Goal: Task Accomplishment & Management: Manage account settings

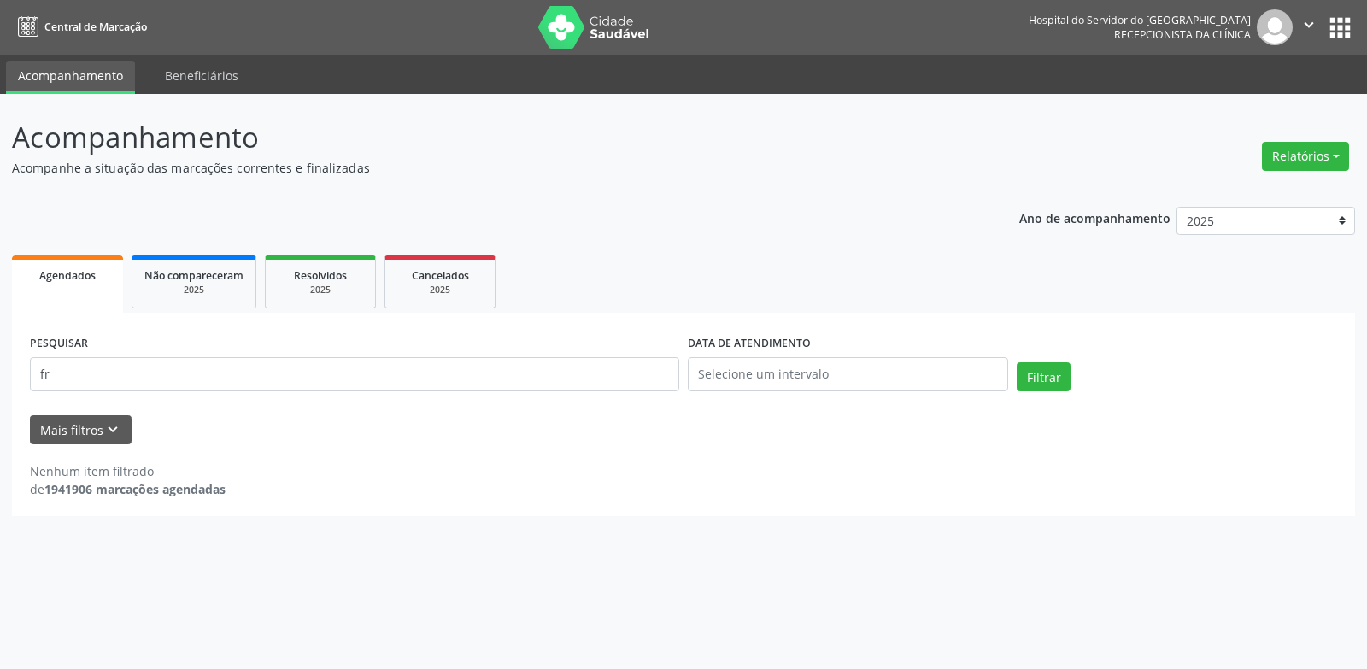
type input "f"
click at [95, 424] on button "Mais filtros keyboard_arrow_down" at bounding box center [81, 430] width 102 height 30
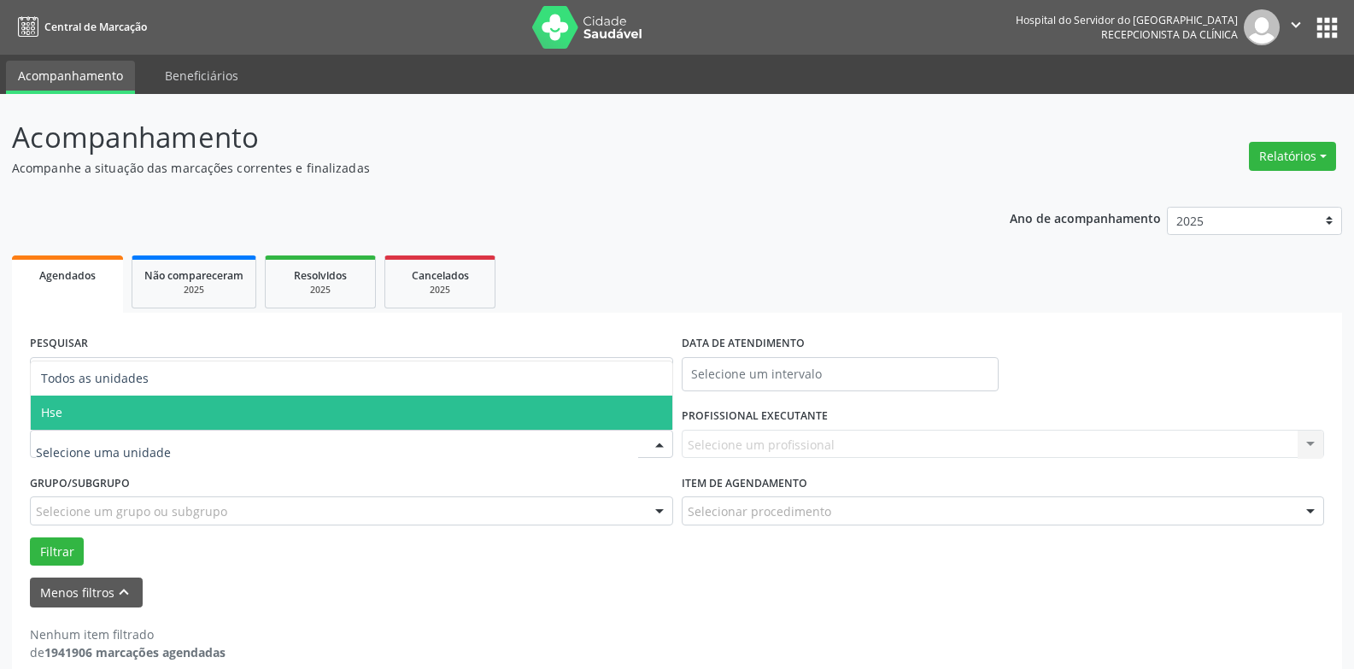
click at [149, 409] on span "Hse" at bounding box center [351, 412] width 641 height 34
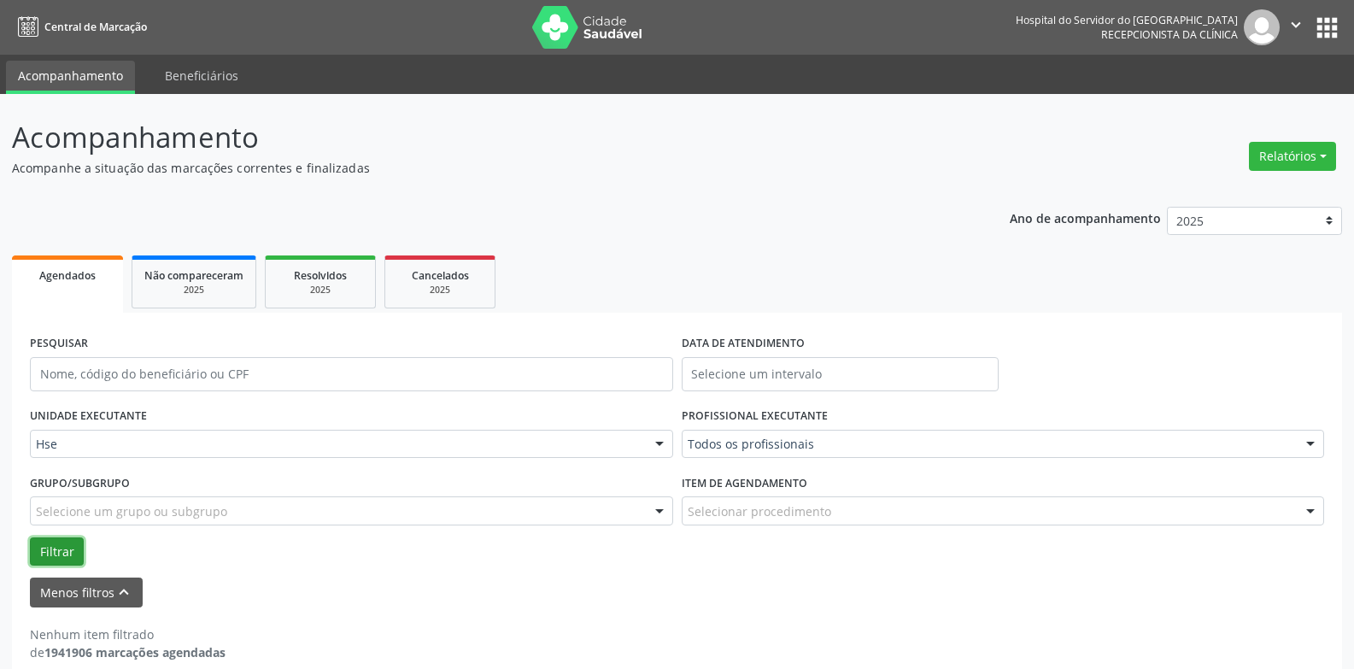
click at [55, 553] on button "Filtrar" at bounding box center [57, 551] width 54 height 29
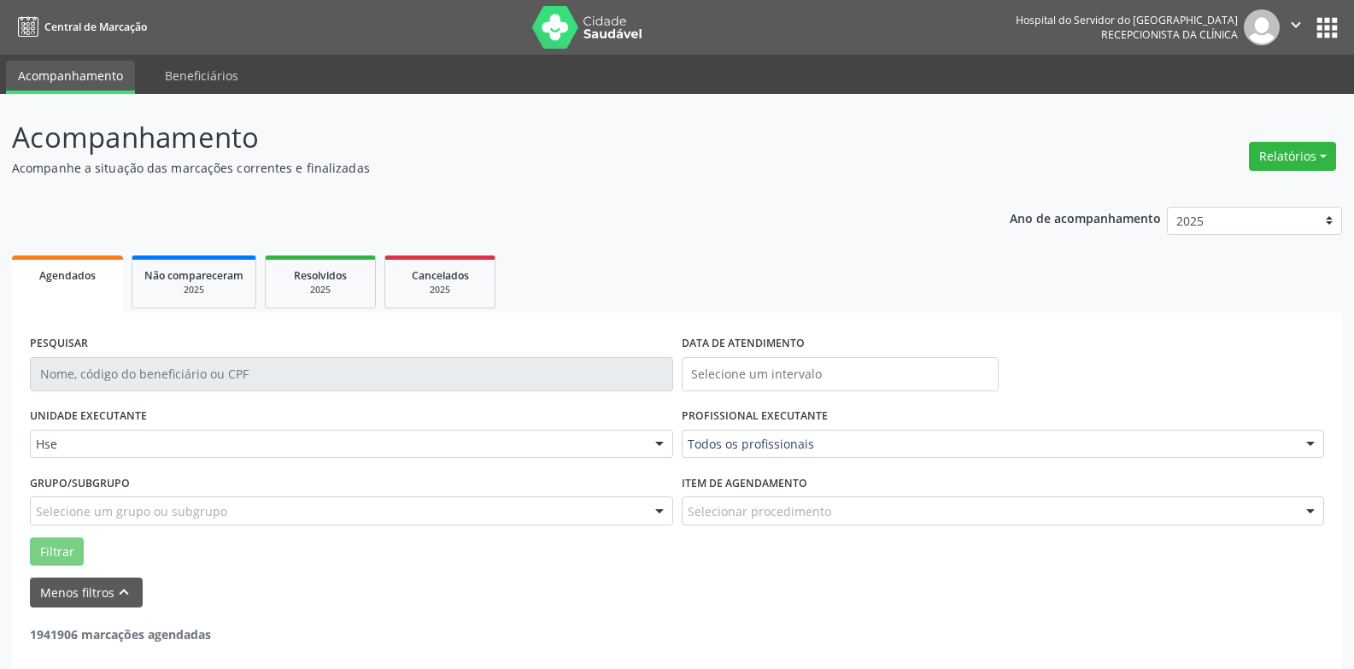
click at [1270, 380] on div "PESQUISAR DATA DE ATENDIMENTO" at bounding box center [677, 367] width 1303 height 73
drag, startPoint x: 501, startPoint y: 627, endPoint x: 141, endPoint y: 495, distance: 384.0
click at [501, 626] on div "1941906 marcações agendadas" at bounding box center [677, 625] width 1294 height 36
click at [78, 583] on button "Menos filtros keyboard_arrow_up" at bounding box center [86, 592] width 113 height 30
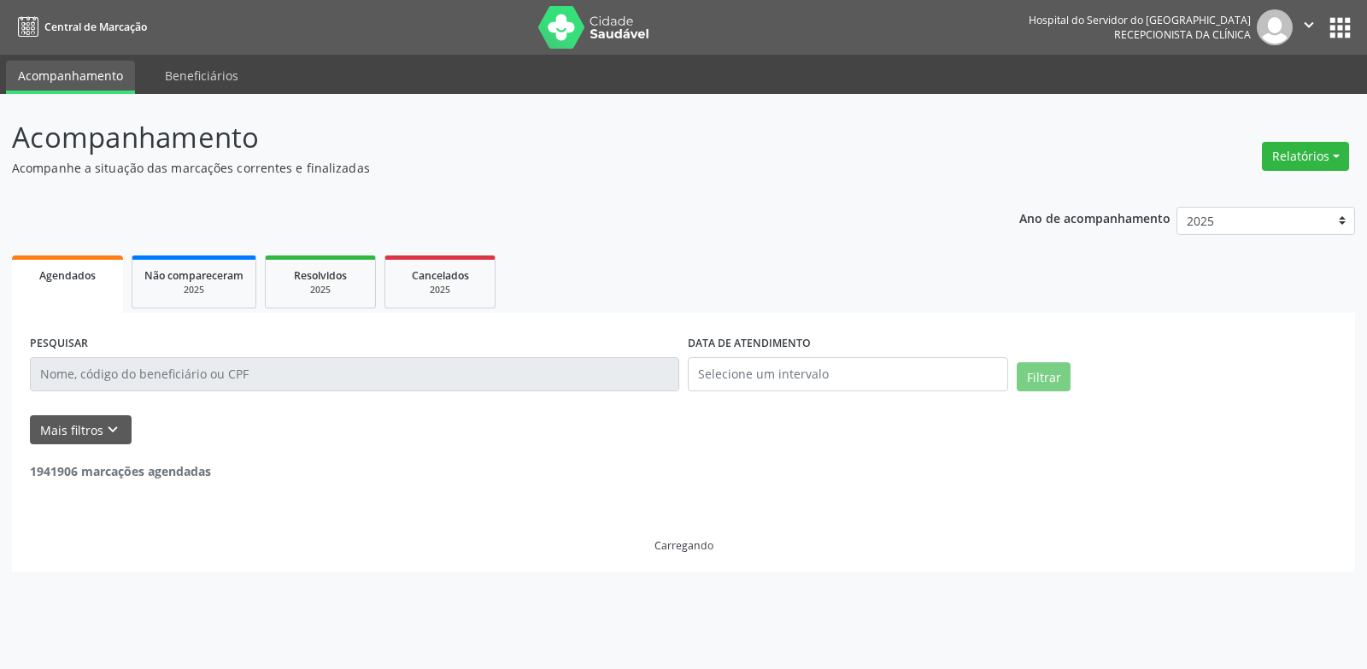
drag, startPoint x: 893, startPoint y: 170, endPoint x: 886, endPoint y: 160, distance: 12.8
click at [891, 165] on p "Acompanhe a situação das marcações correntes e finalizadas" at bounding box center [482, 168] width 940 height 18
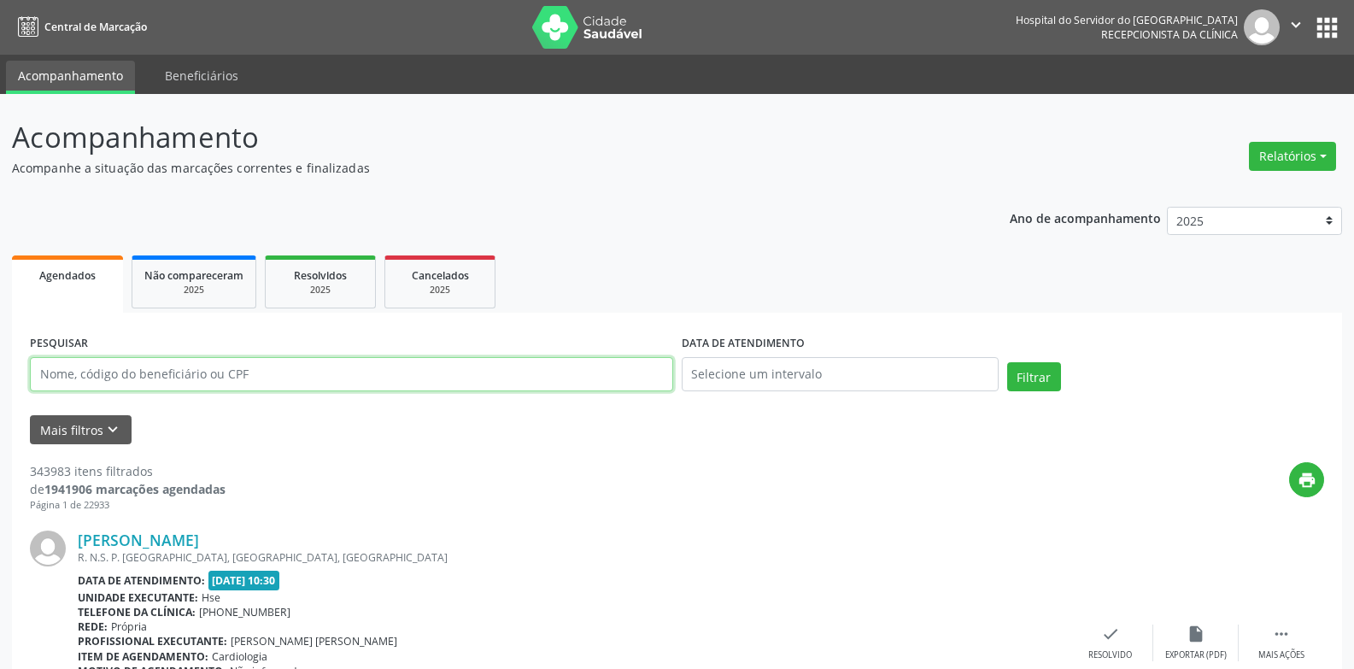
click at [132, 368] on input "text" at bounding box center [351, 374] width 643 height 34
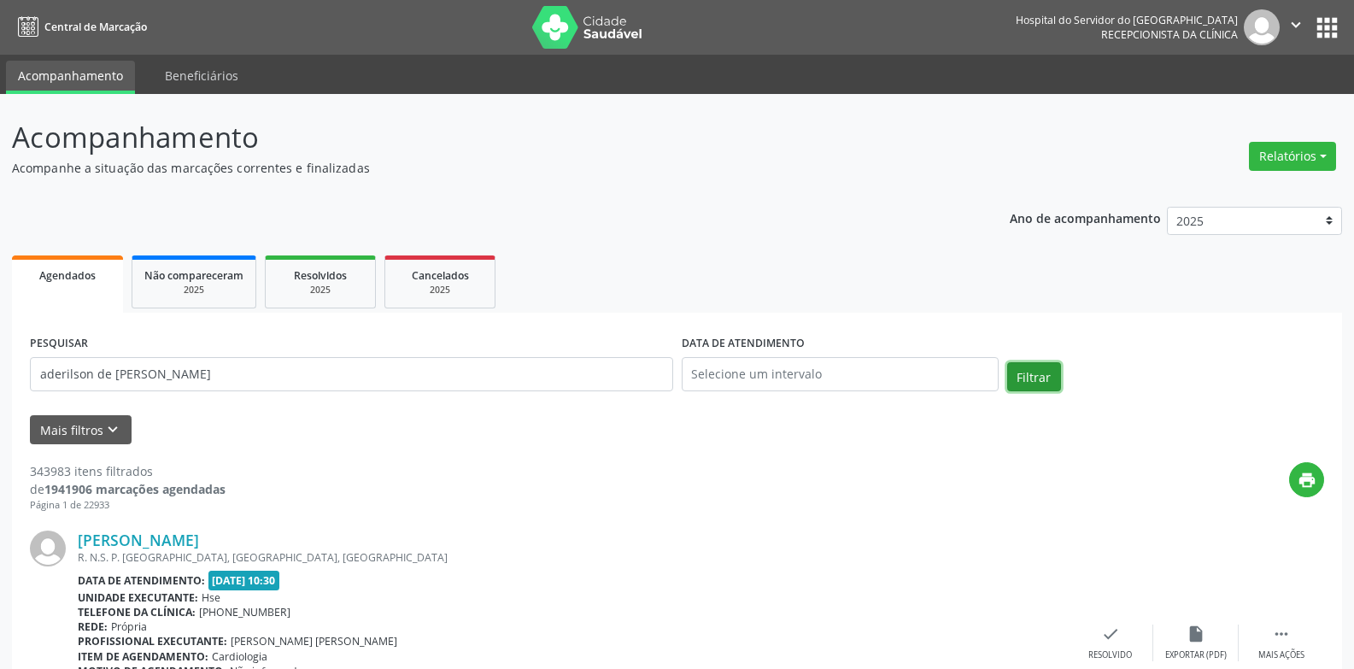
click at [1038, 381] on button "Filtrar" at bounding box center [1034, 376] width 54 height 29
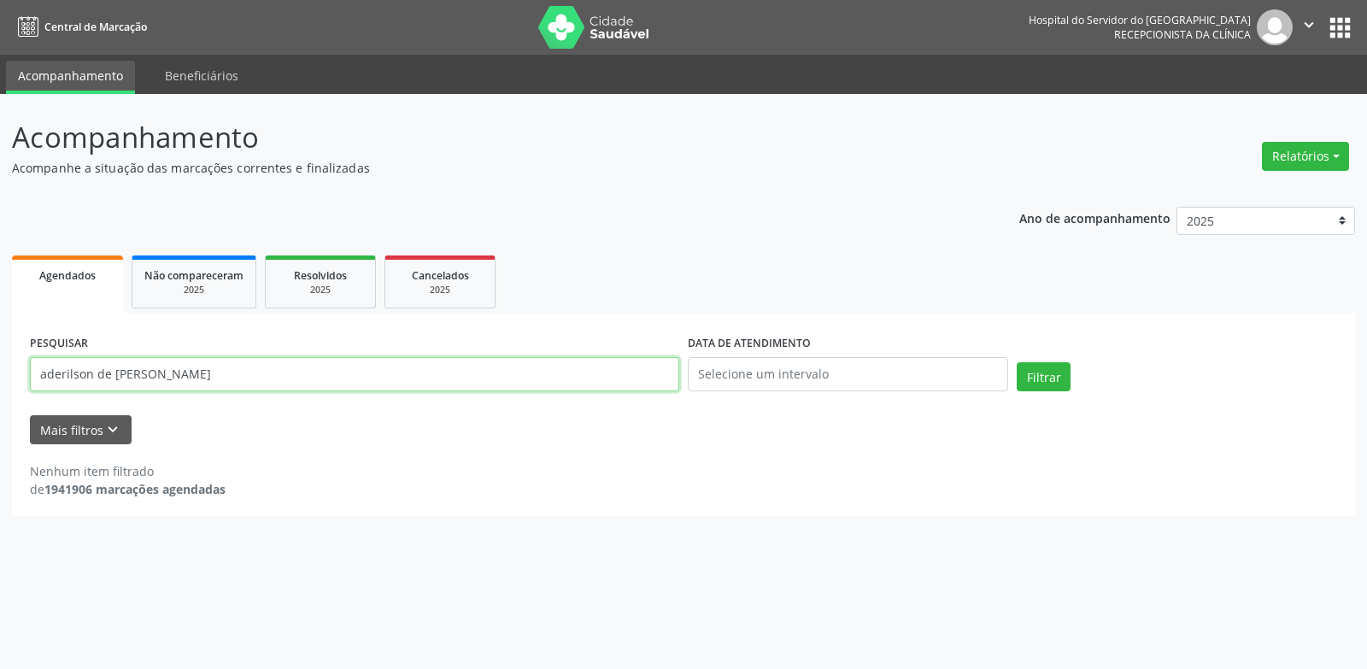
click at [146, 376] on input "aderilson de [PERSON_NAME]" at bounding box center [354, 374] width 649 height 34
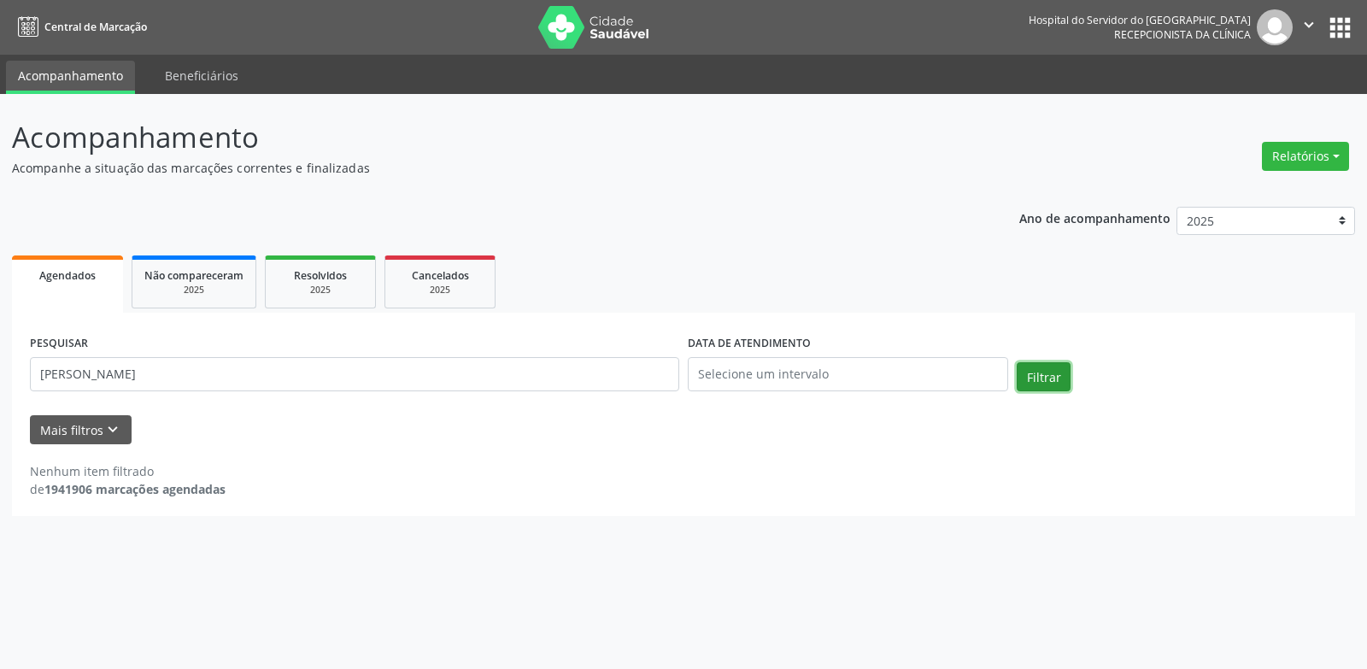
click at [1044, 383] on button "Filtrar" at bounding box center [1043, 376] width 54 height 29
click at [1045, 380] on button "Filtrar" at bounding box center [1043, 376] width 54 height 29
click at [338, 382] on input "[PERSON_NAME]" at bounding box center [354, 374] width 649 height 34
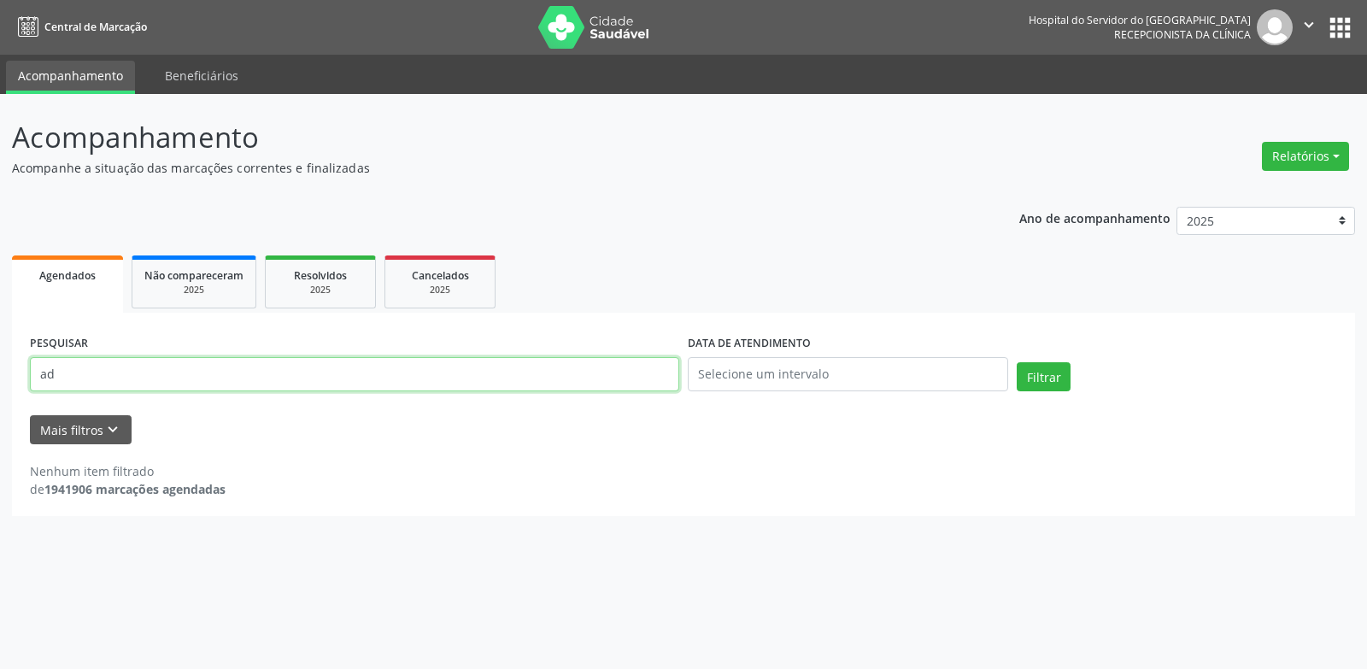
type input "a"
type input "83688064453"
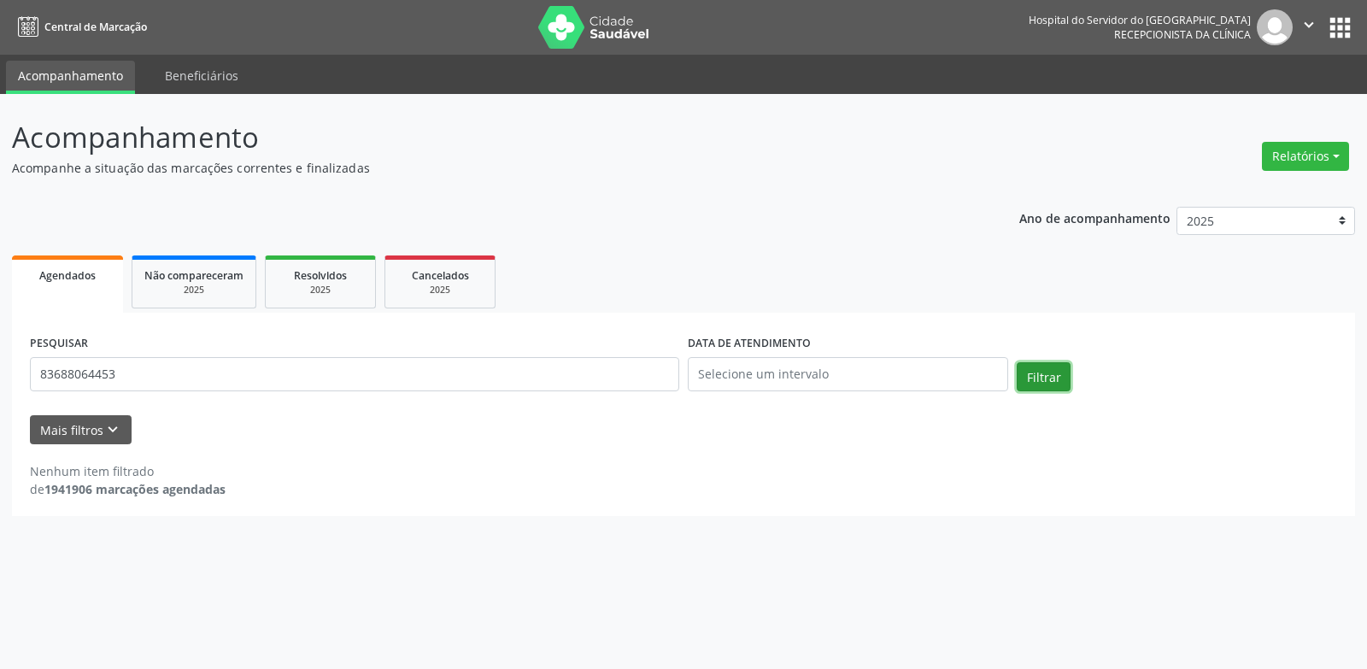
click at [1042, 378] on button "Filtrar" at bounding box center [1043, 376] width 54 height 29
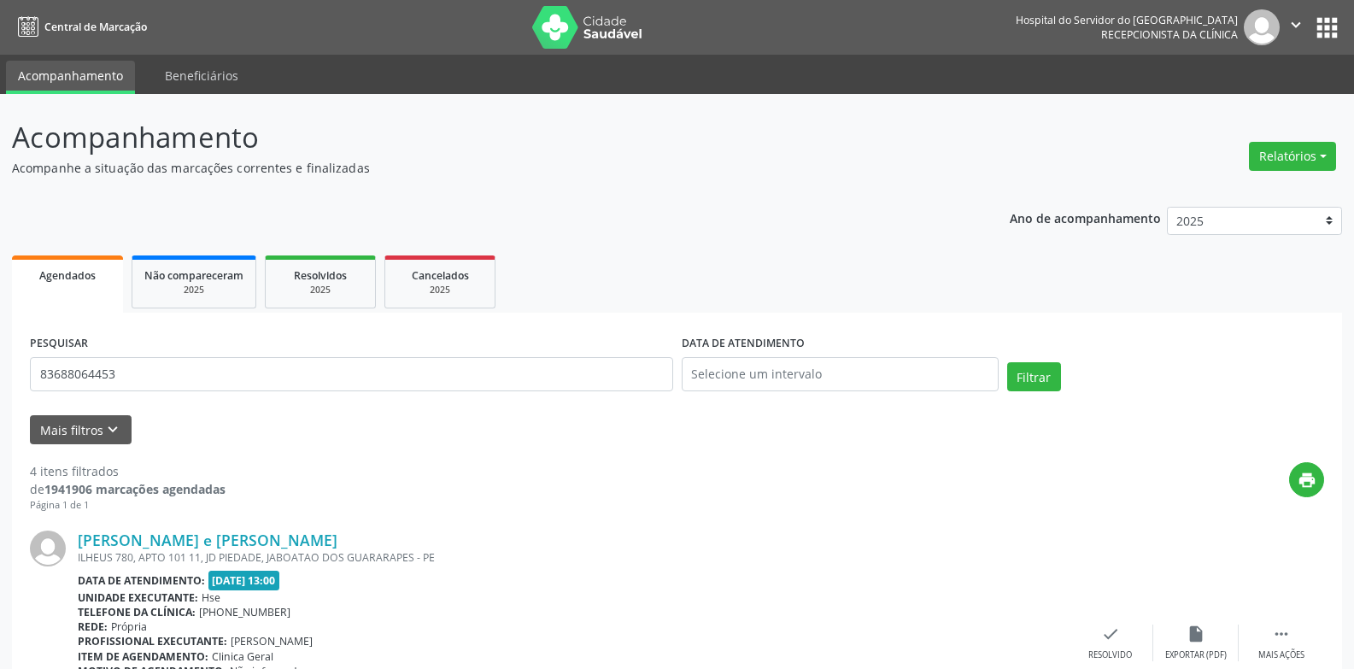
drag, startPoint x: 1295, startPoint y: 149, endPoint x: 1293, endPoint y: 178, distance: 28.2
click at [1295, 149] on button "Relatórios" at bounding box center [1292, 156] width 87 height 29
click at [1288, 191] on link "Agendamentos" at bounding box center [1245, 193] width 184 height 24
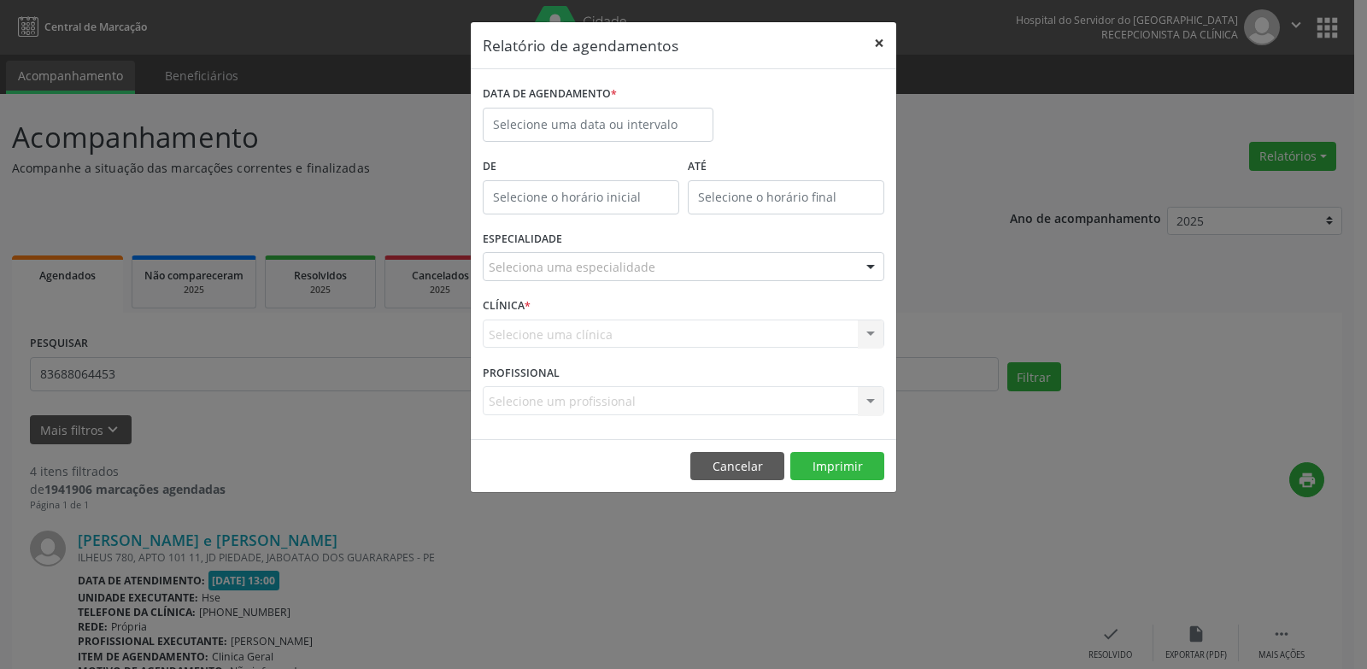
drag, startPoint x: 879, startPoint y: 41, endPoint x: 691, endPoint y: 3, distance: 191.6
click at [879, 41] on button "×" at bounding box center [879, 43] width 34 height 42
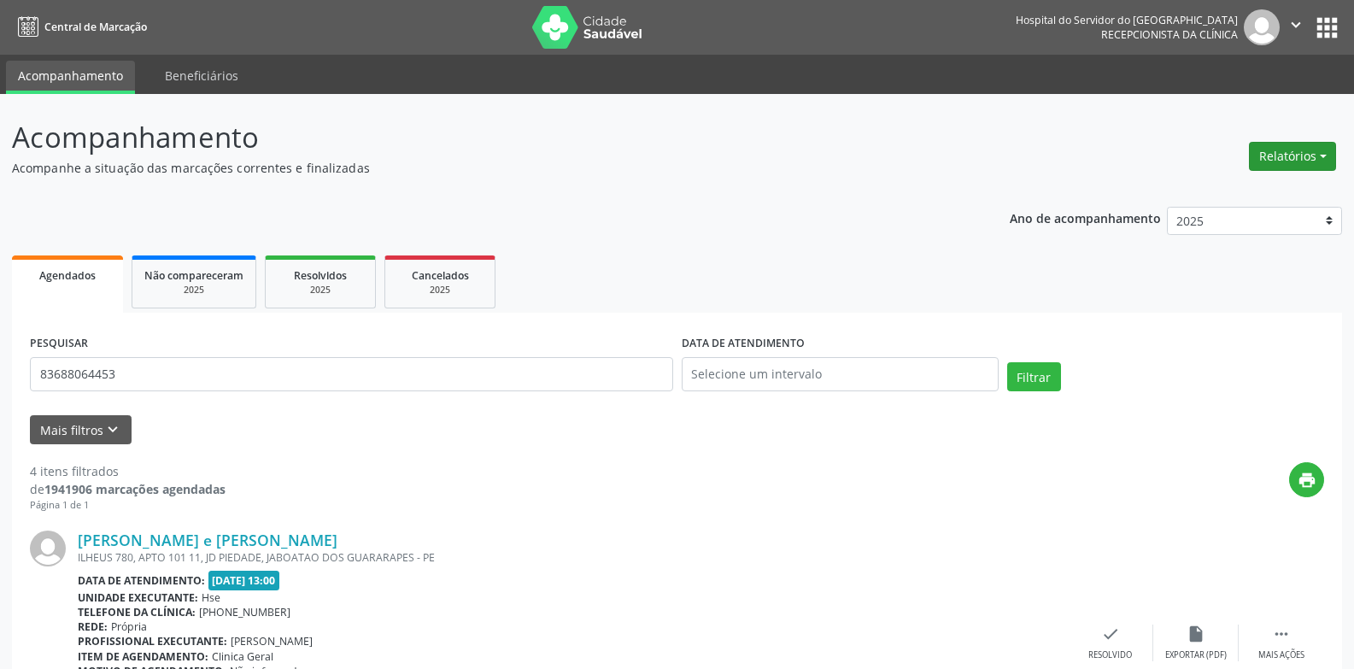
click at [1305, 161] on button "Relatórios" at bounding box center [1292, 156] width 87 height 29
click at [1181, 196] on link "Agendamentos" at bounding box center [1245, 193] width 184 height 24
select select "9"
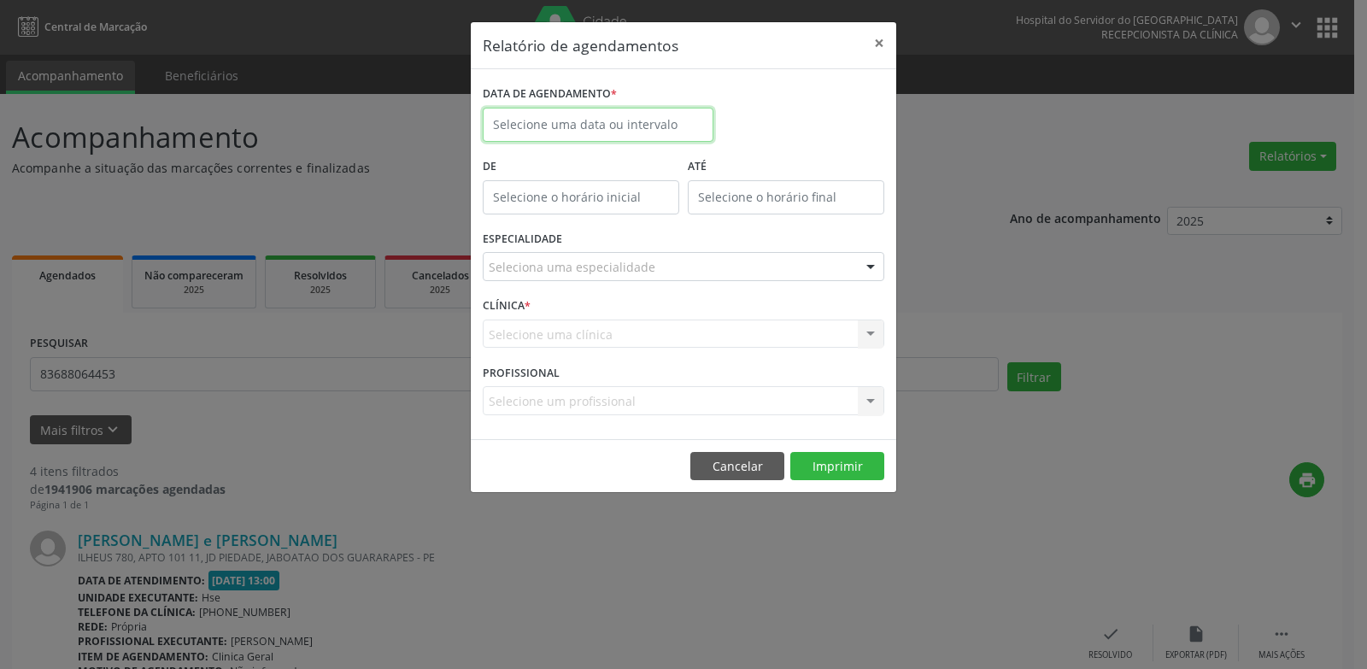
click at [550, 128] on input "text" at bounding box center [598, 125] width 231 height 34
click at [793, 149] on div "DATA DE AGENDAMENTO *" at bounding box center [683, 117] width 410 height 73
click at [878, 44] on button "×" at bounding box center [879, 43] width 34 height 42
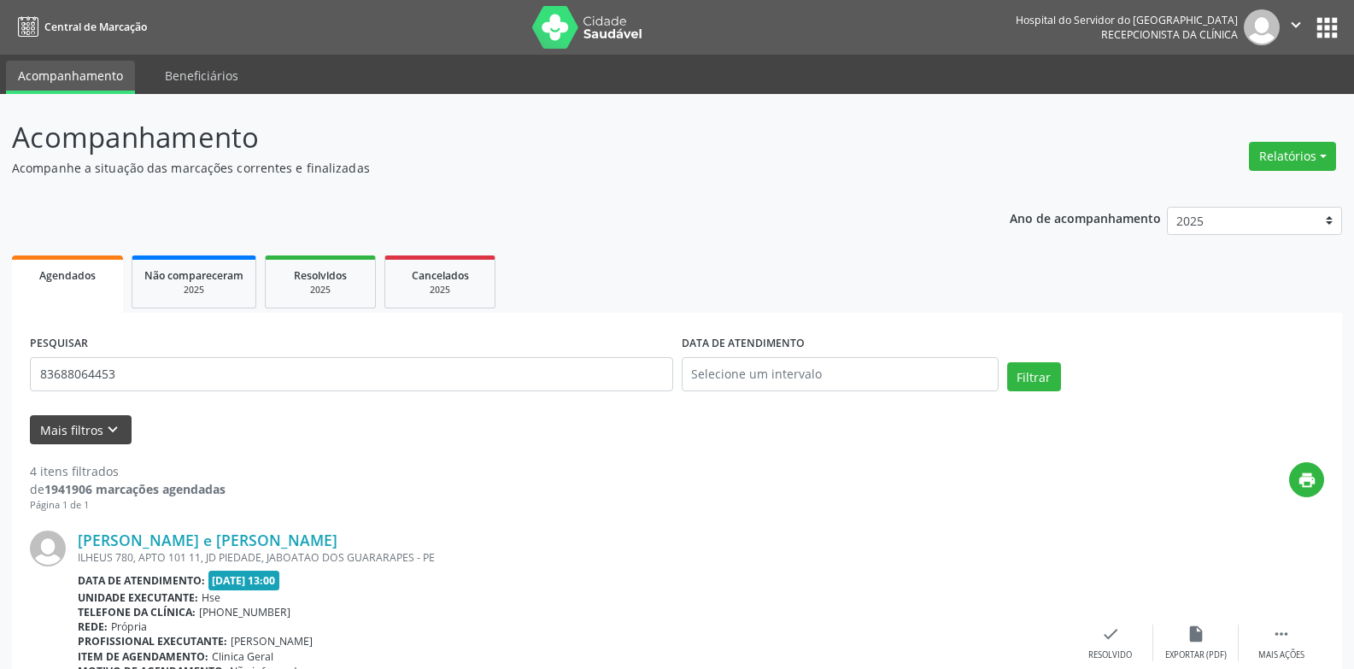
drag, startPoint x: 141, startPoint y: 408, endPoint x: 115, endPoint y: 417, distance: 27.0
click at [141, 410] on form "PESQUISAR 83688064453 DATA DE ATENDIMENTO Filtrar UNIDADE EXECUTANTE Selecione …" at bounding box center [677, 388] width 1294 height 114
click at [109, 425] on icon "keyboard_arrow_down" at bounding box center [112, 429] width 19 height 19
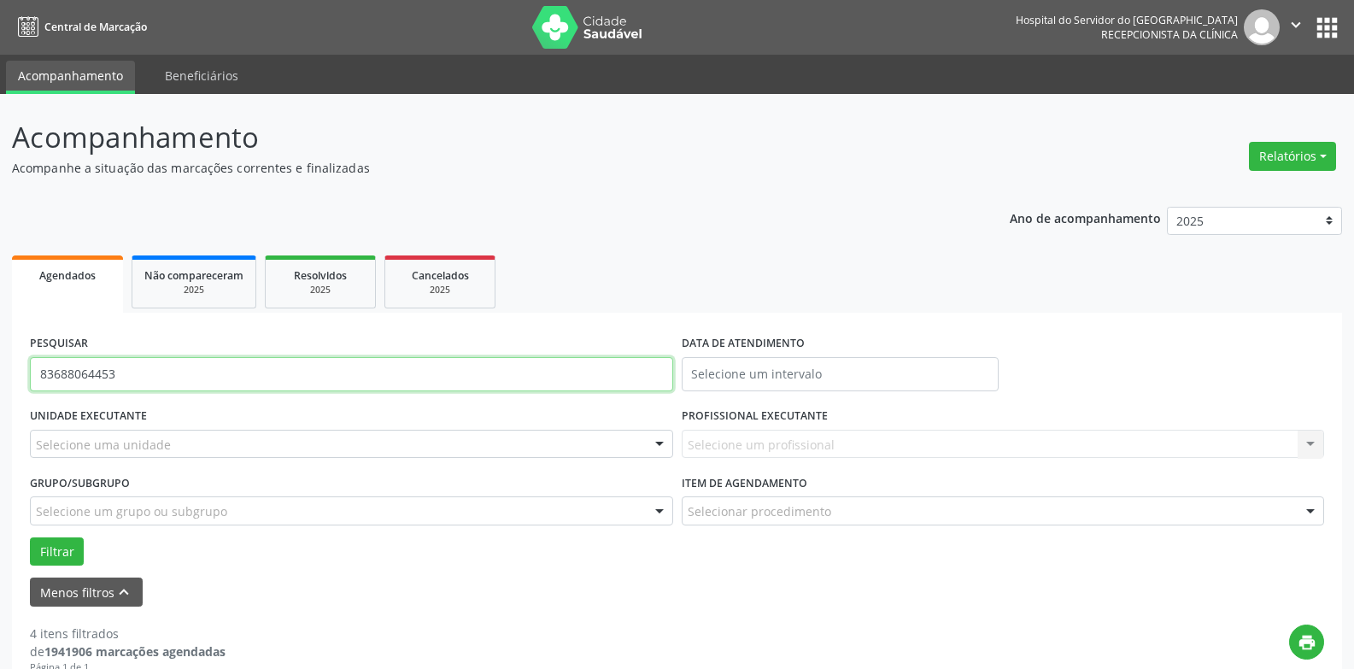
click at [134, 384] on input "83688064453" at bounding box center [351, 374] width 643 height 34
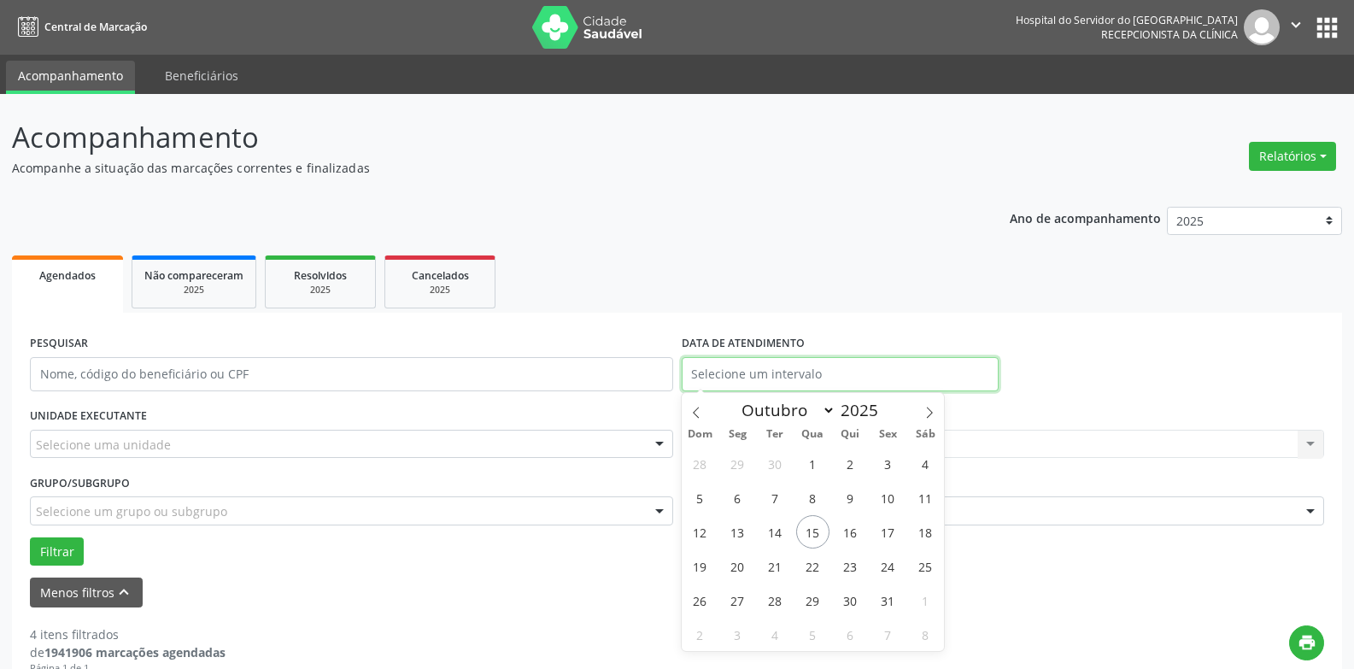
click at [750, 377] on input "text" at bounding box center [840, 374] width 317 height 34
click at [813, 530] on span "15" at bounding box center [812, 531] width 33 height 33
type input "[DATE]"
click at [814, 530] on span "15" at bounding box center [812, 531] width 33 height 33
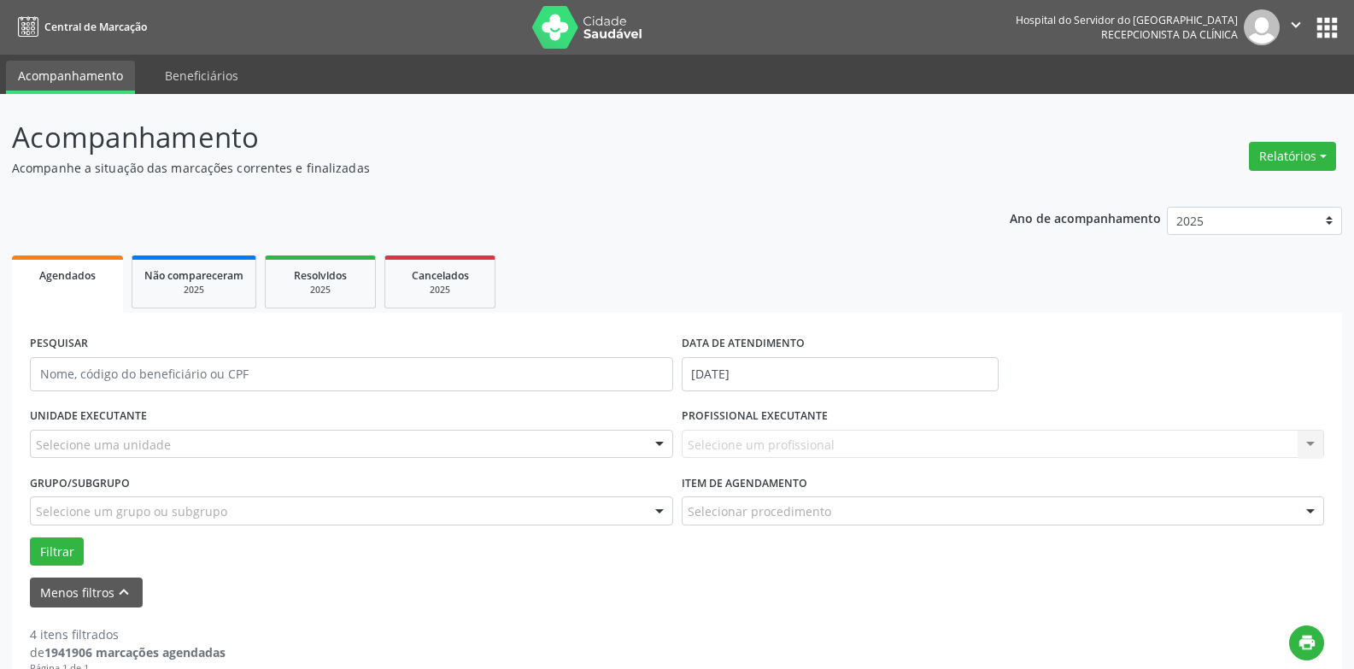
click at [597, 448] on div "Selecione uma unidade" at bounding box center [351, 444] width 643 height 29
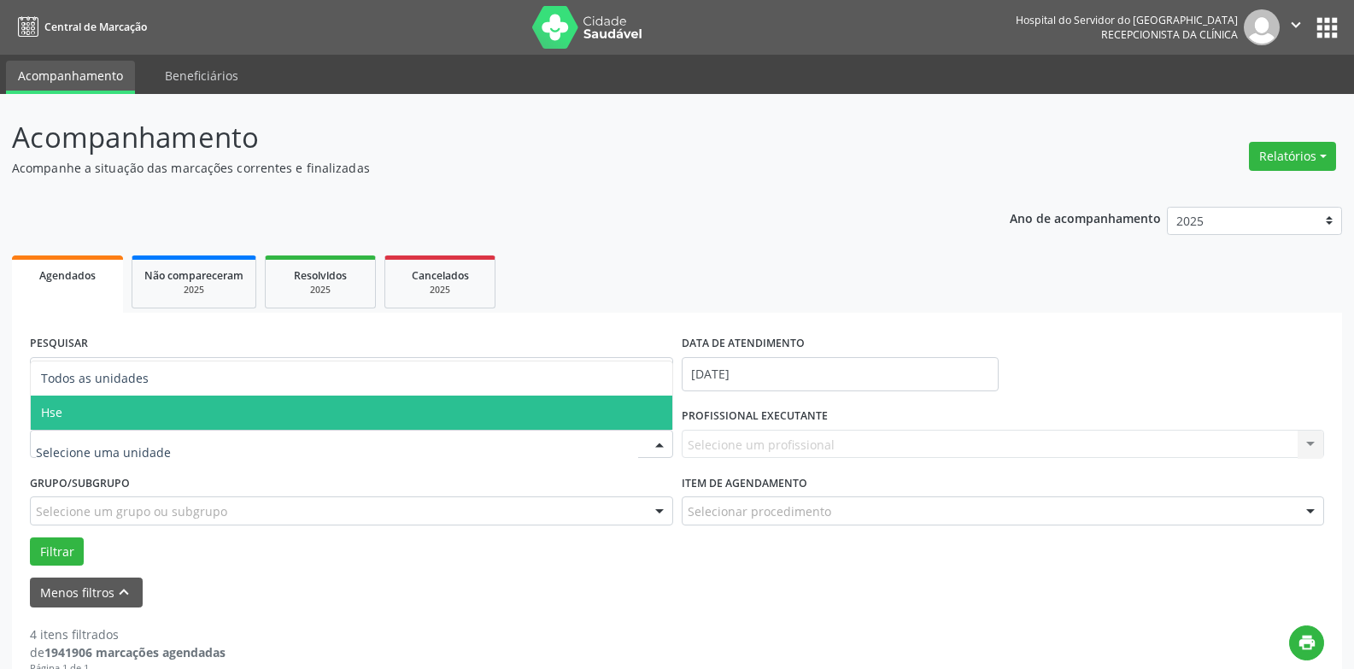
click at [278, 426] on span "Hse" at bounding box center [351, 412] width 641 height 34
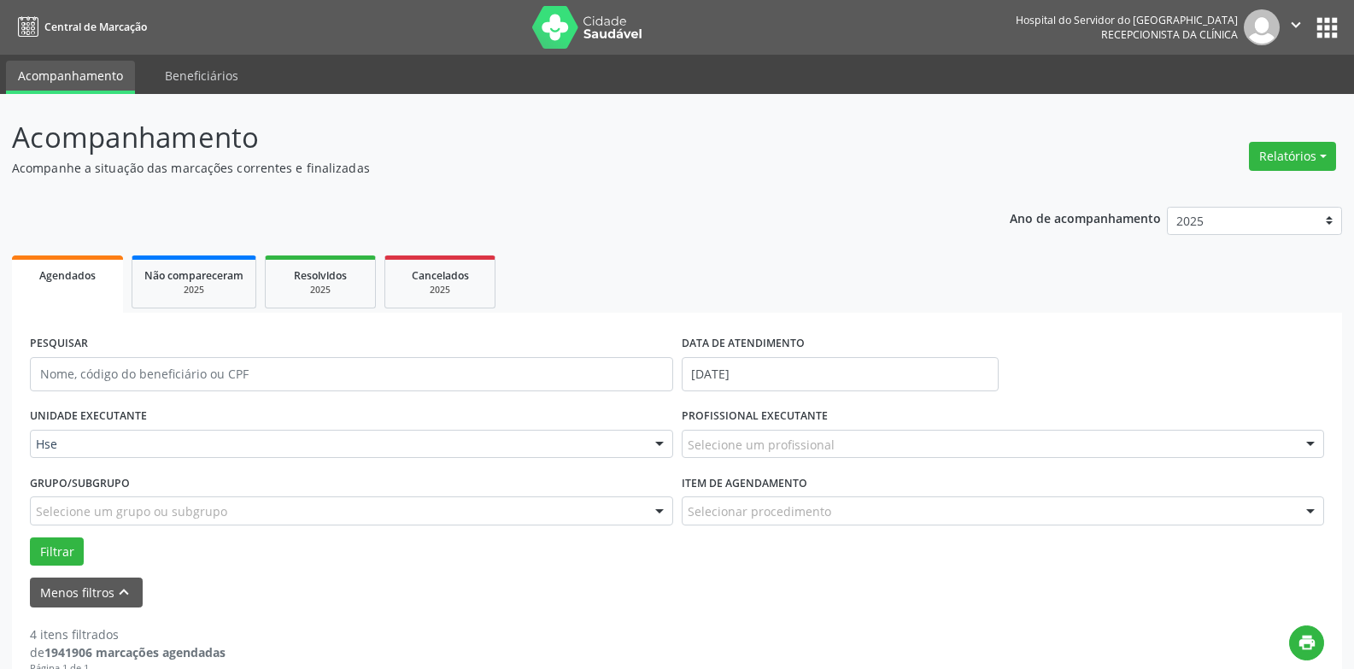
click at [743, 454] on div "Selecione um profissional" at bounding box center [1003, 444] width 643 height 29
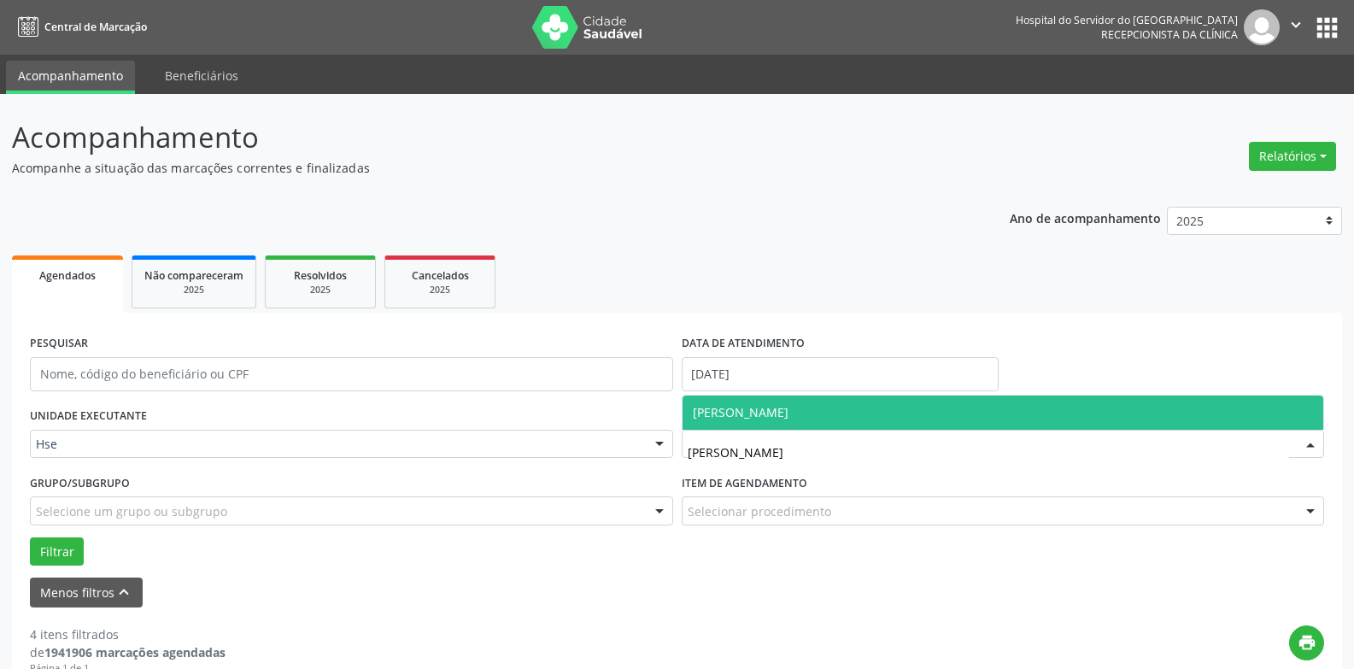
type input "[PERSON_NAME]"
click at [770, 419] on span "[PERSON_NAME]" at bounding box center [1002, 412] width 641 height 34
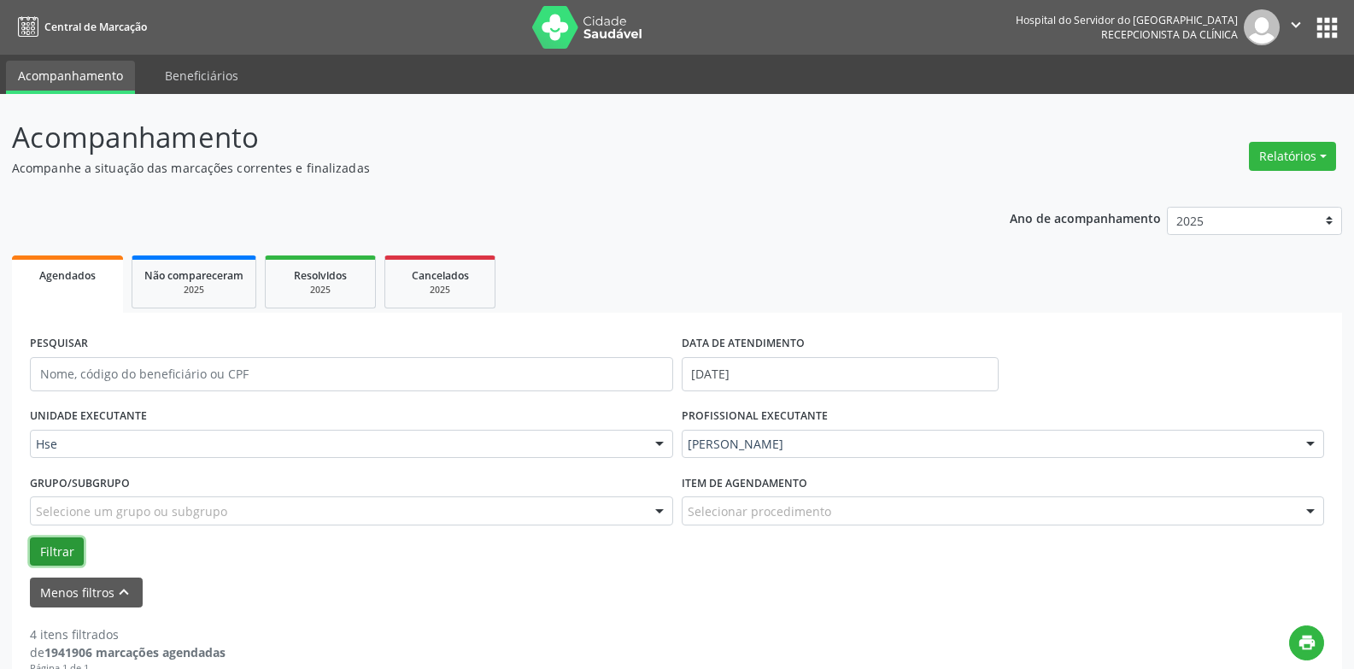
drag, startPoint x: 50, startPoint y: 553, endPoint x: 50, endPoint y: 564, distance: 10.2
click at [50, 555] on button "Filtrar" at bounding box center [57, 551] width 54 height 29
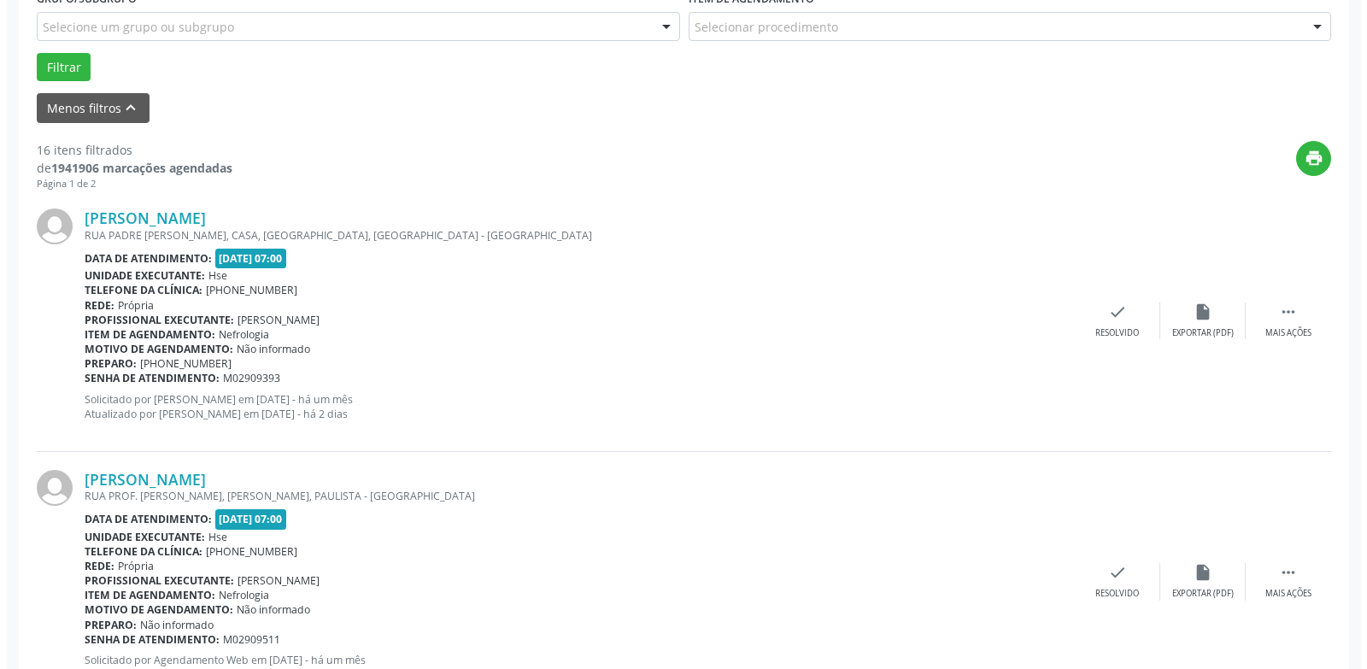
scroll to position [512, 0]
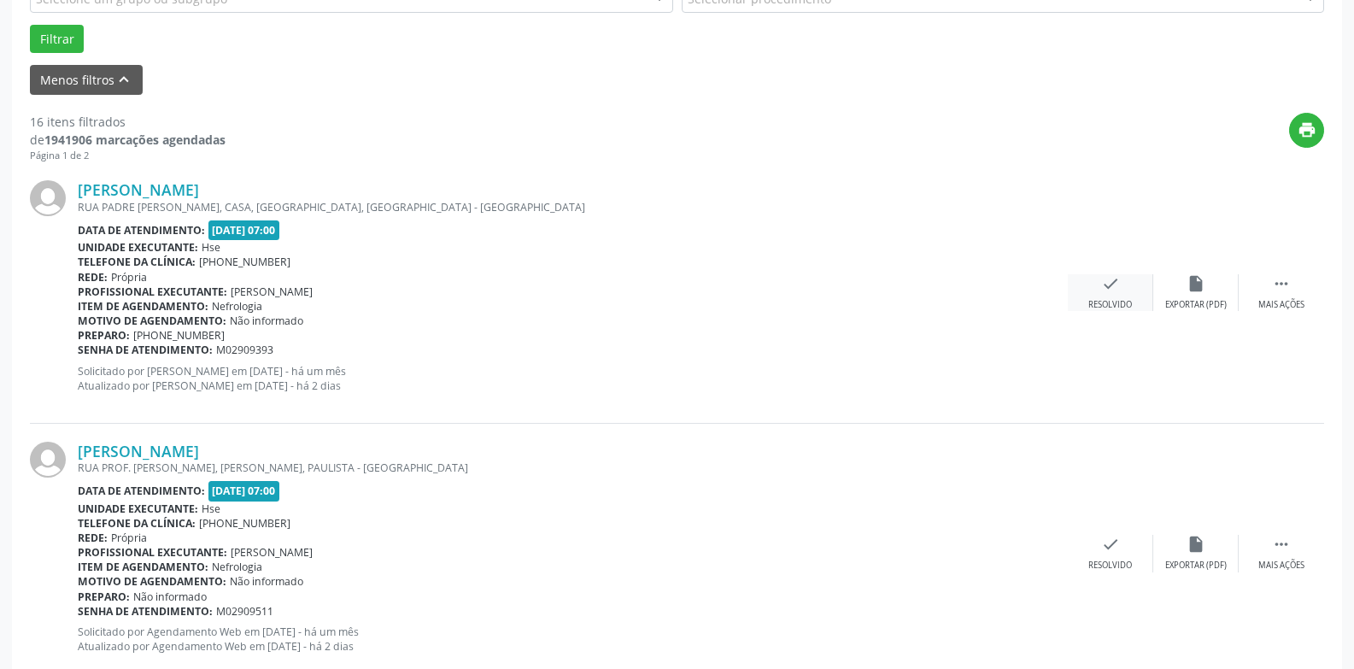
click at [1133, 295] on div "check Resolvido" at bounding box center [1110, 292] width 85 height 37
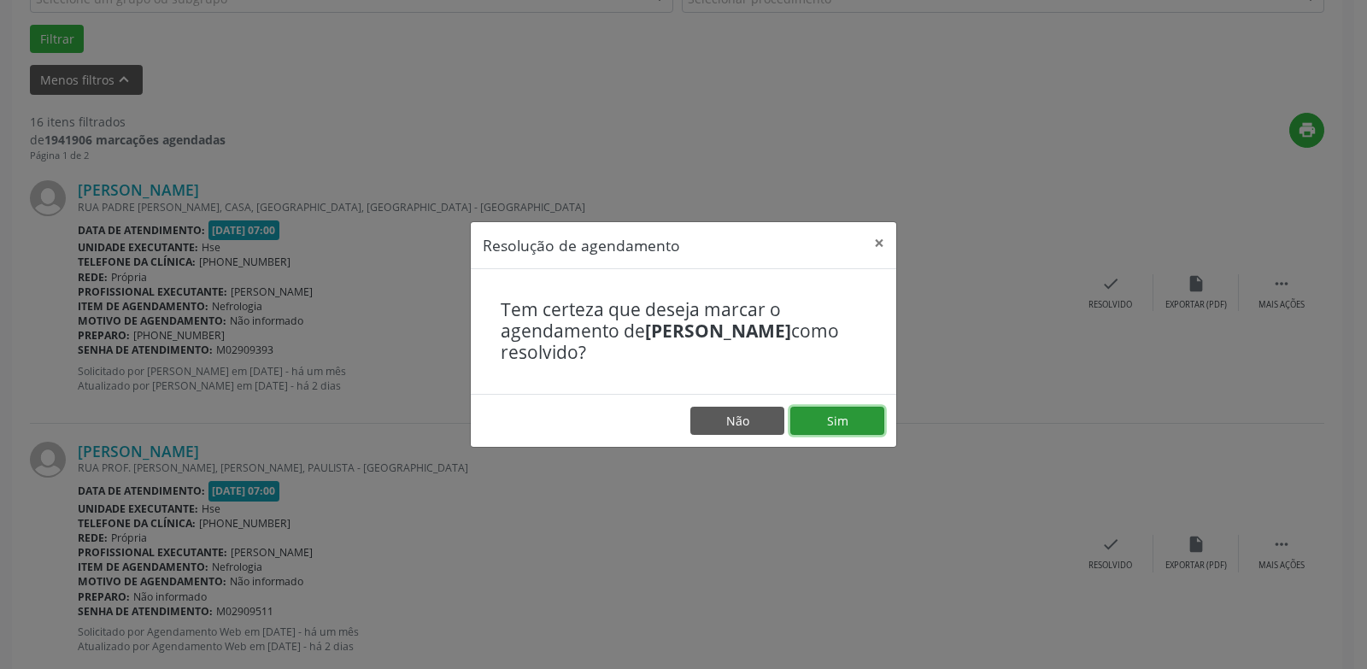
click at [852, 418] on button "Sim" at bounding box center [837, 421] width 94 height 29
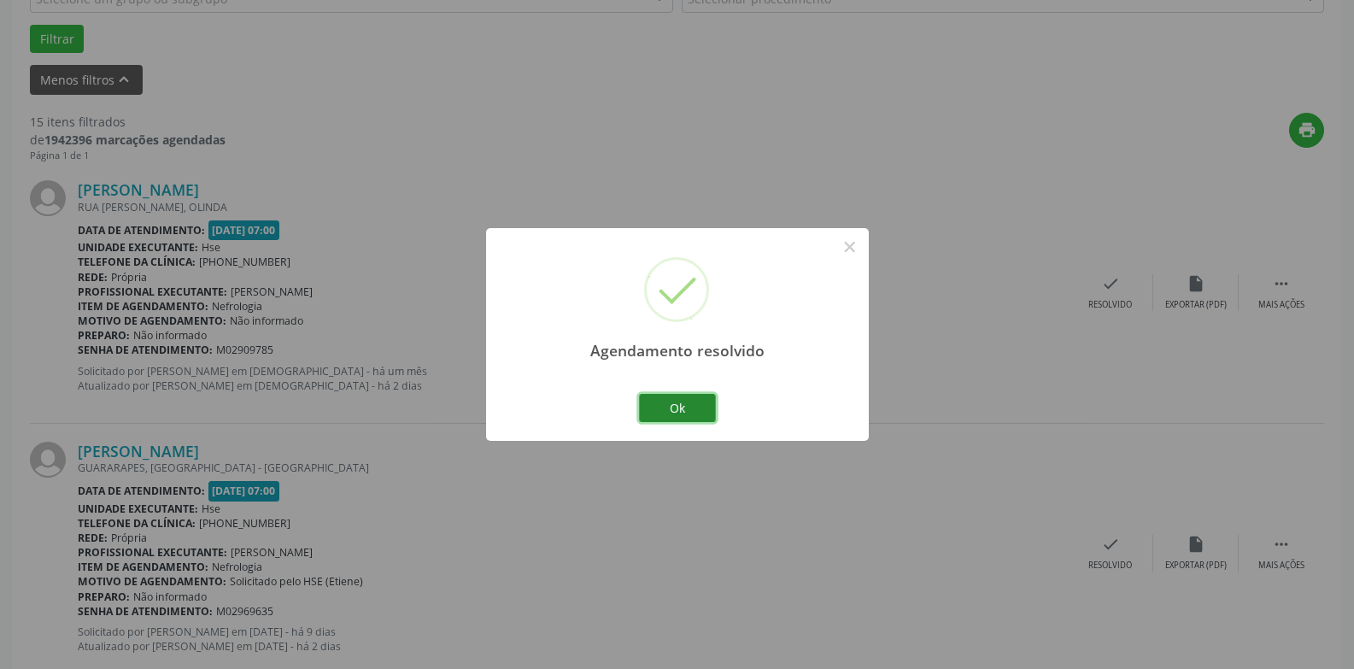
click at [691, 400] on button "Ok" at bounding box center [677, 408] width 77 height 29
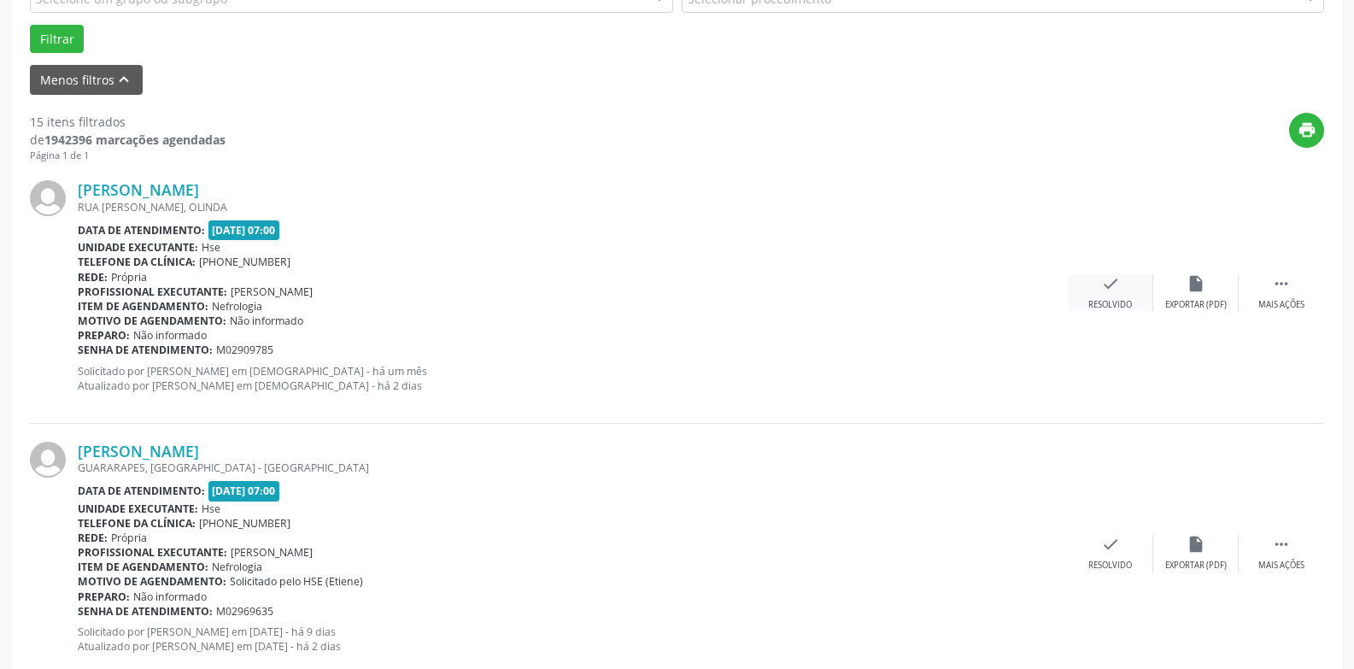
click at [1127, 296] on div "check Resolvido" at bounding box center [1110, 292] width 85 height 37
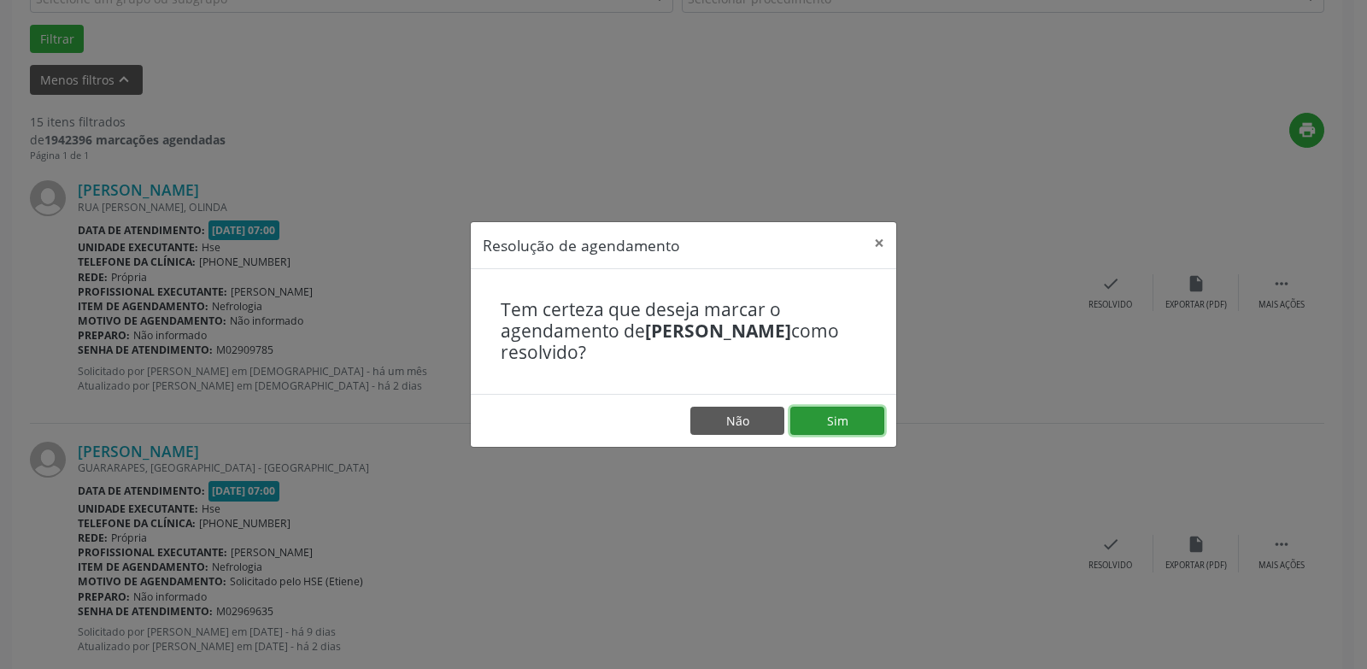
click at [839, 428] on button "Sim" at bounding box center [837, 421] width 94 height 29
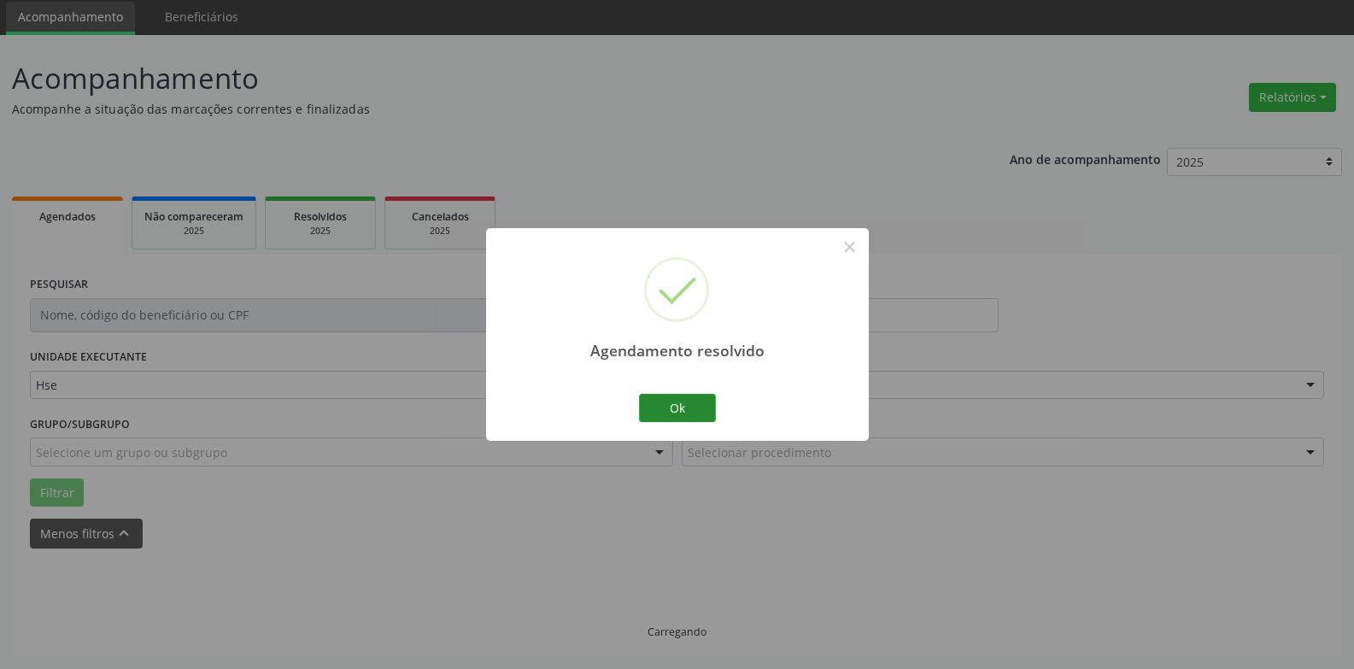
scroll to position [77, 0]
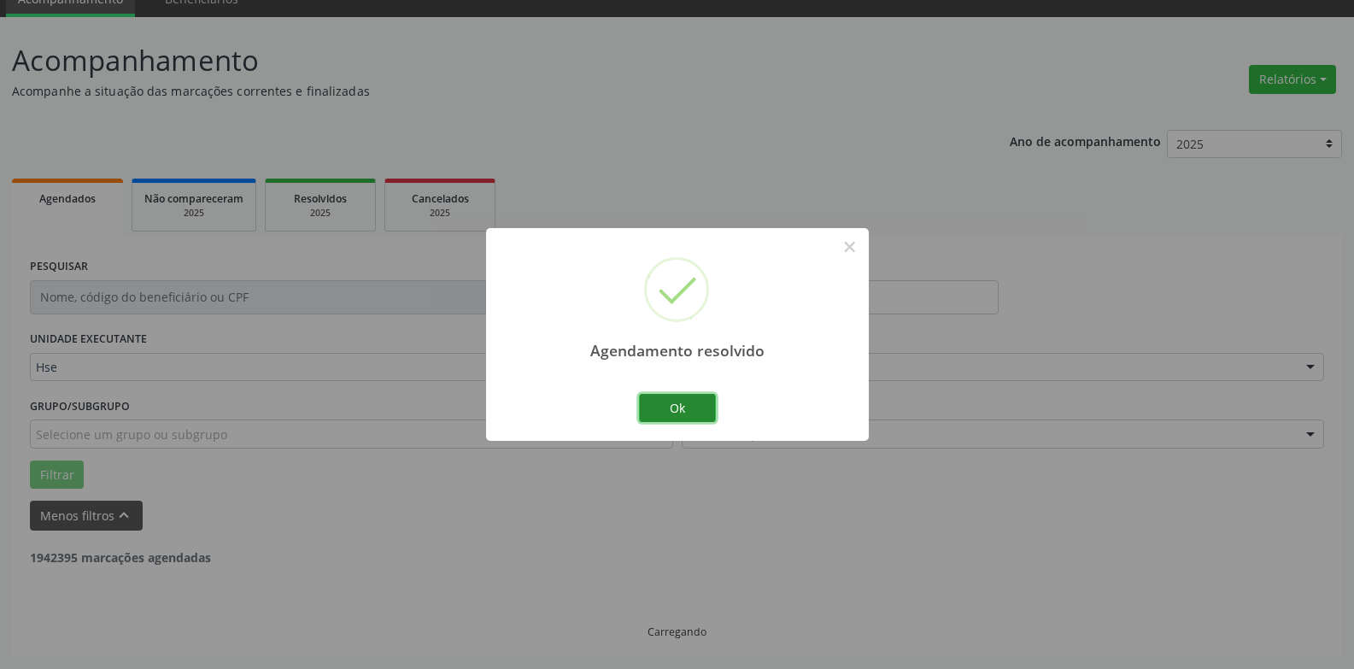
click at [673, 401] on button "Ok" at bounding box center [677, 408] width 77 height 29
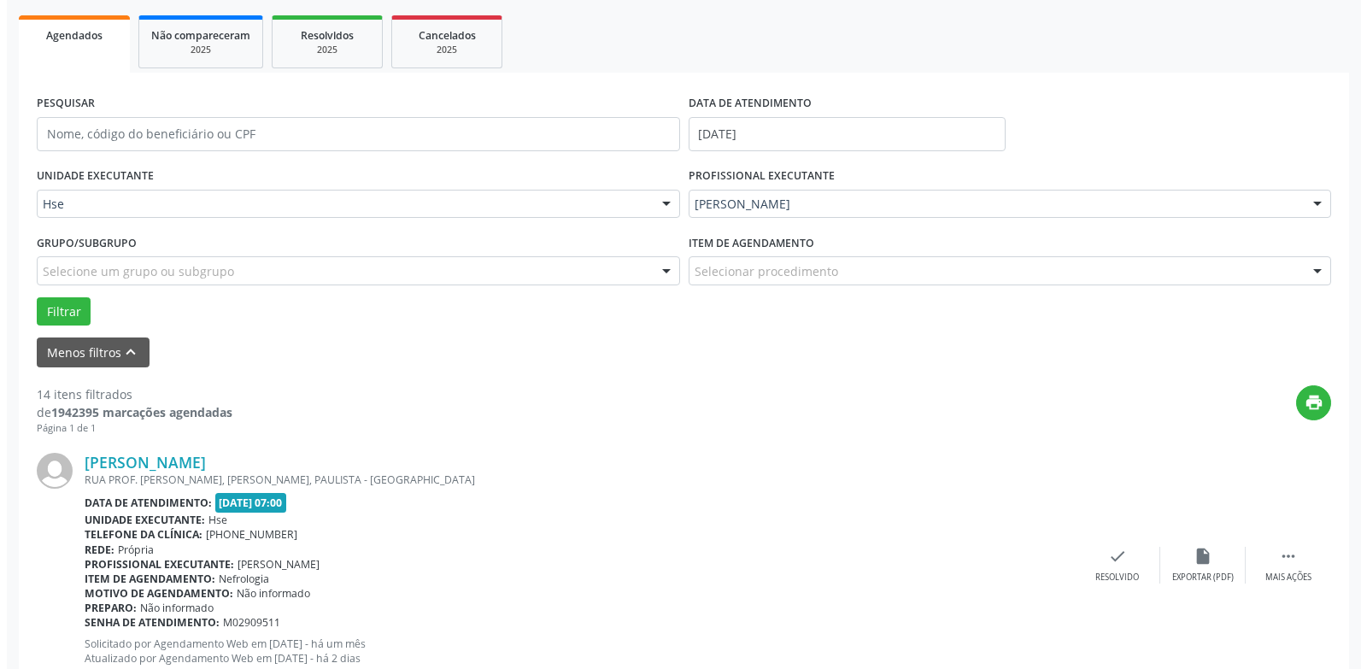
scroll to position [248, 0]
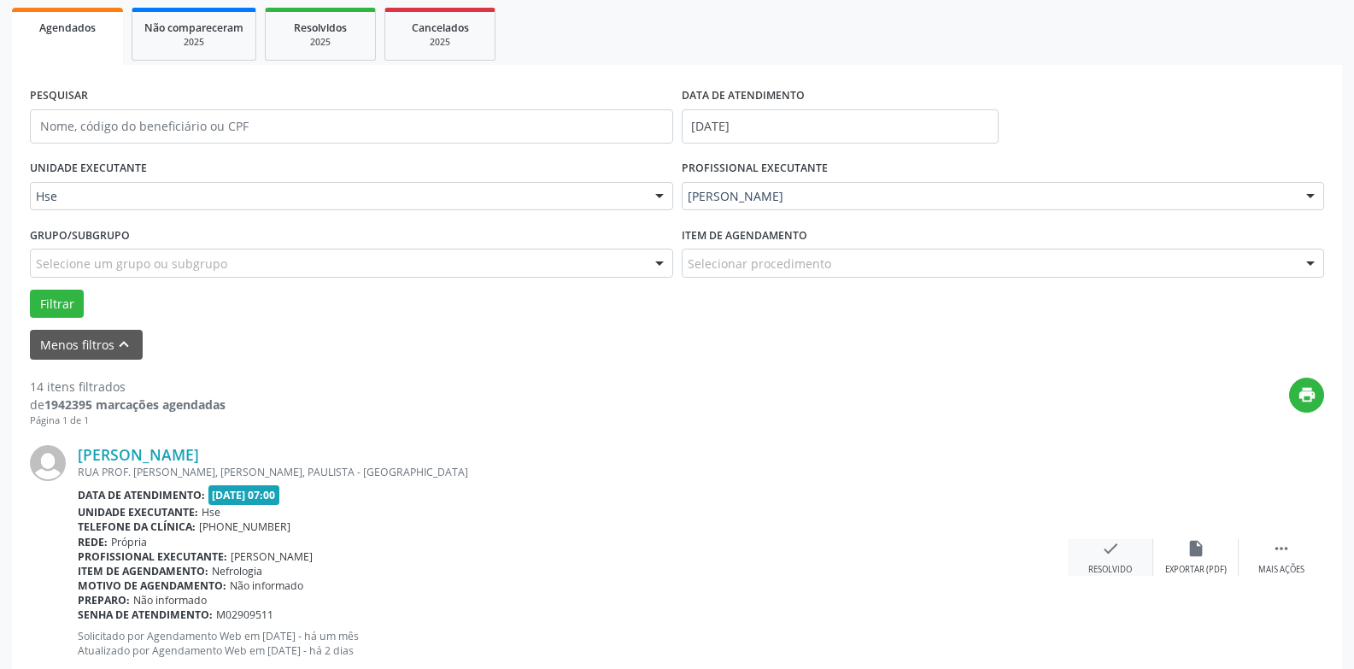
click at [1117, 547] on icon "check" at bounding box center [1110, 548] width 19 height 19
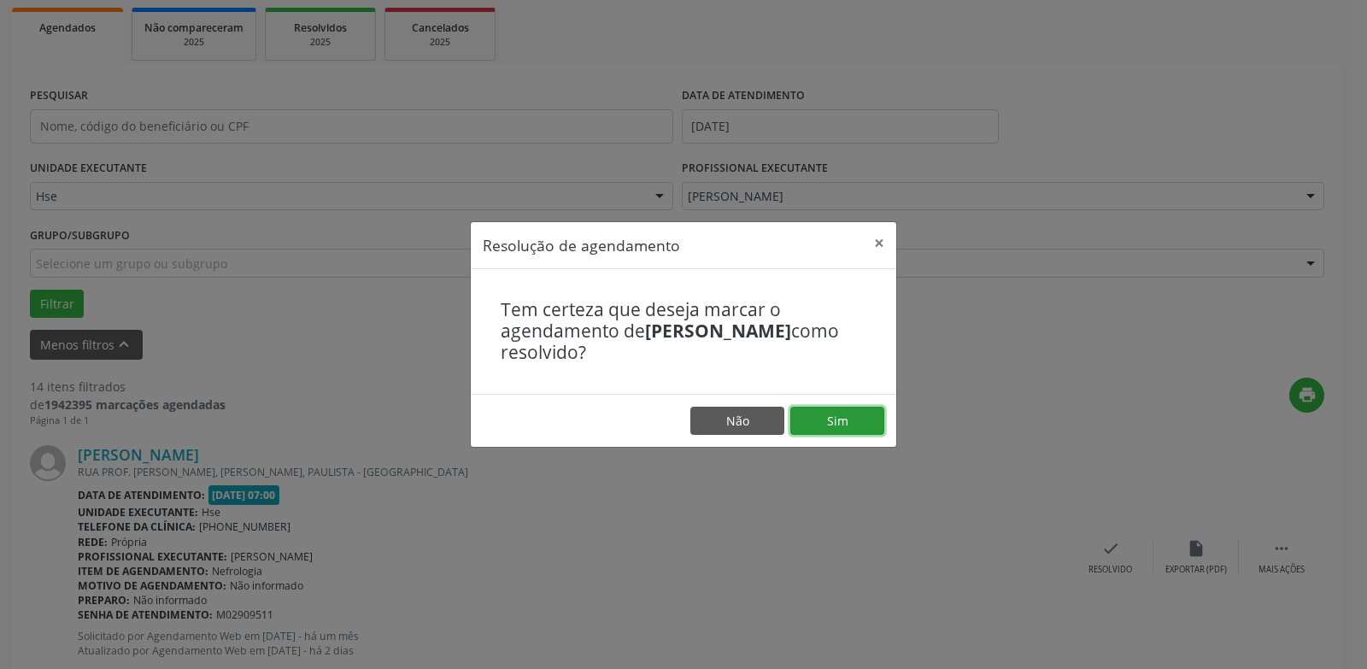
click at [862, 417] on button "Sim" at bounding box center [837, 421] width 94 height 29
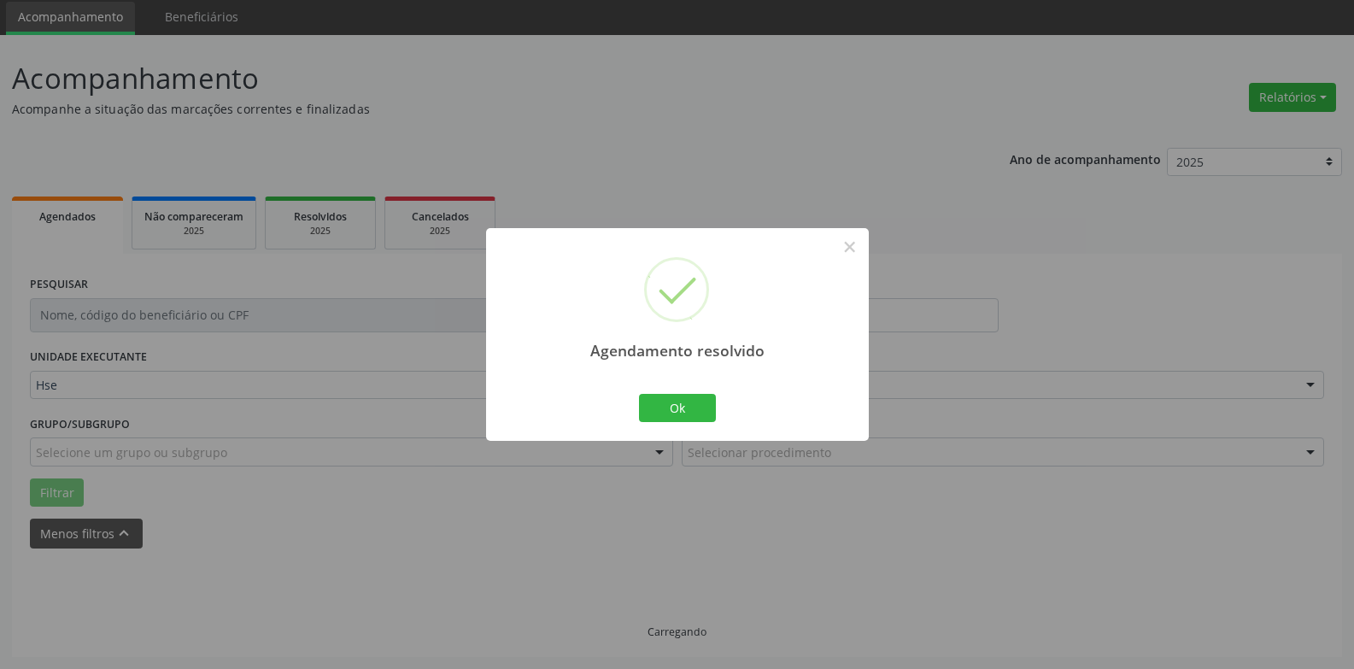
scroll to position [77, 0]
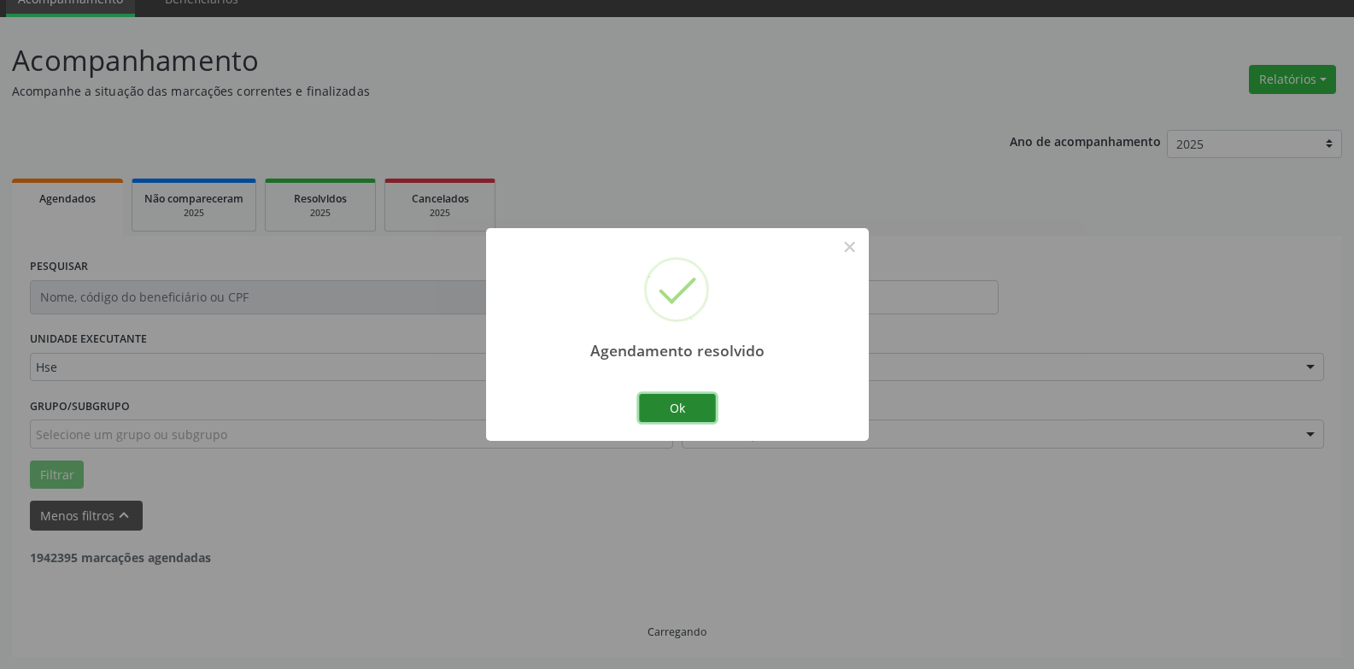
click at [707, 401] on button "Ok" at bounding box center [677, 408] width 77 height 29
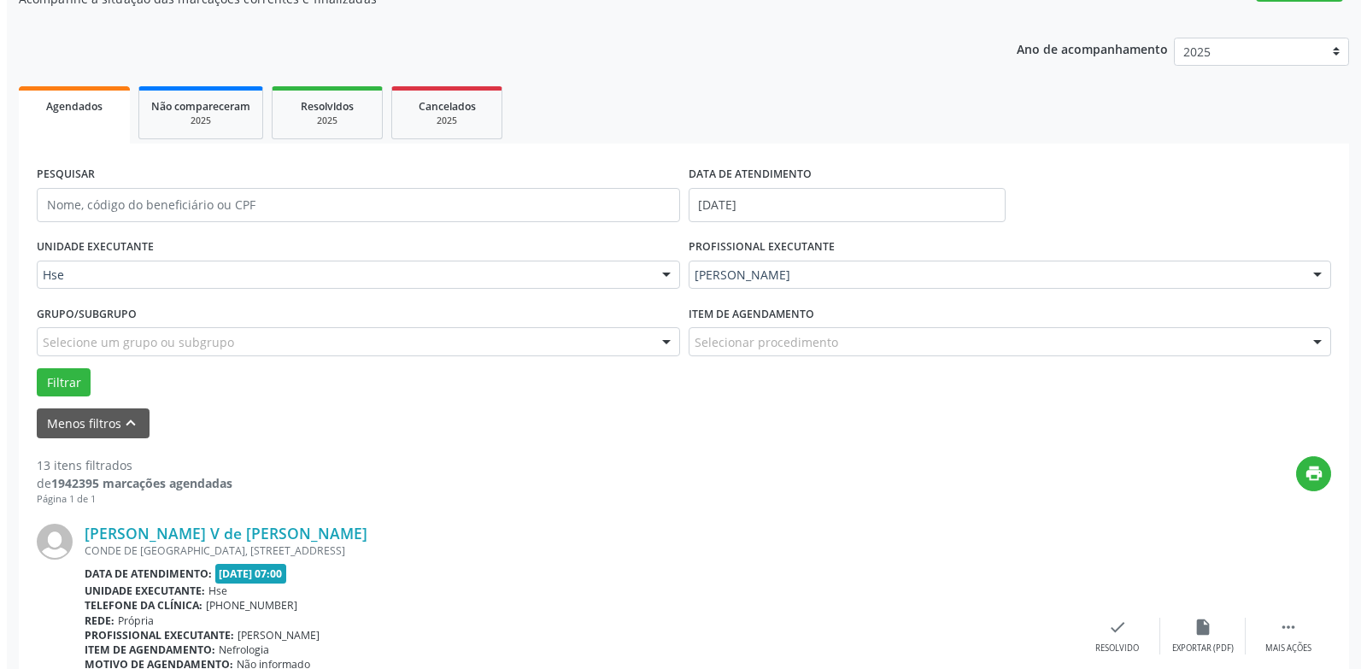
scroll to position [333, 0]
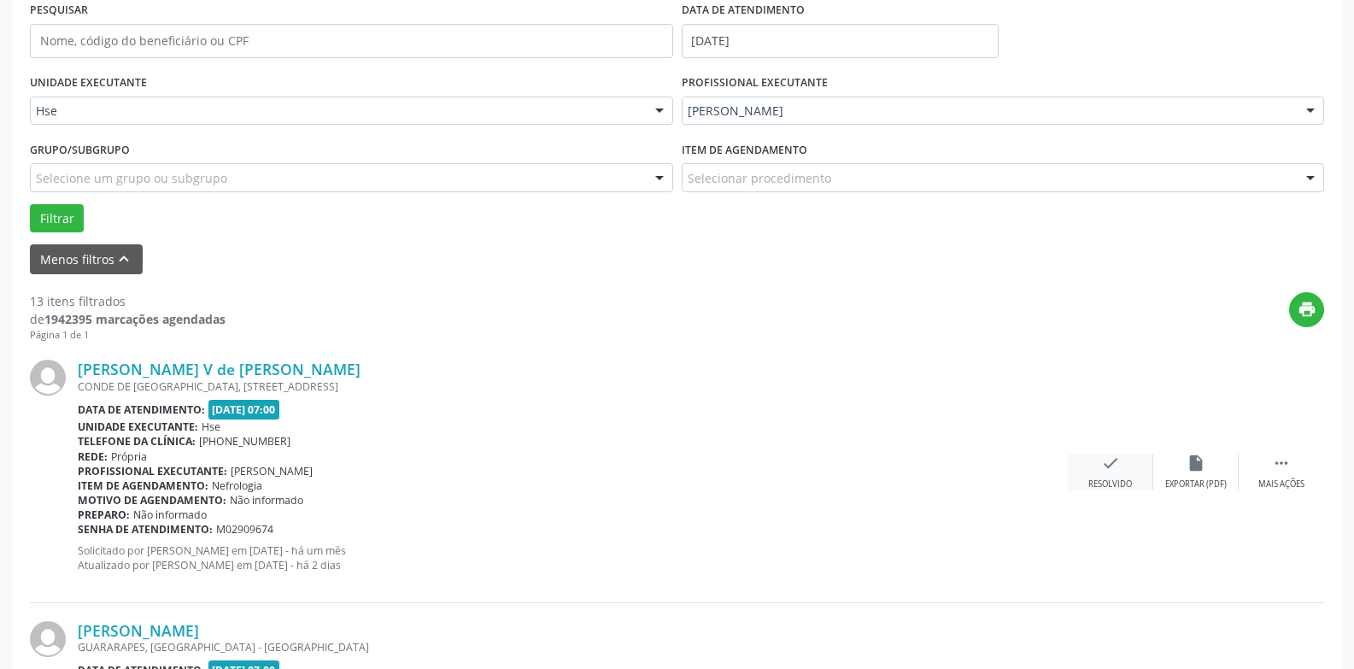
click at [1144, 471] on div "check Resolvido" at bounding box center [1110, 472] width 85 height 37
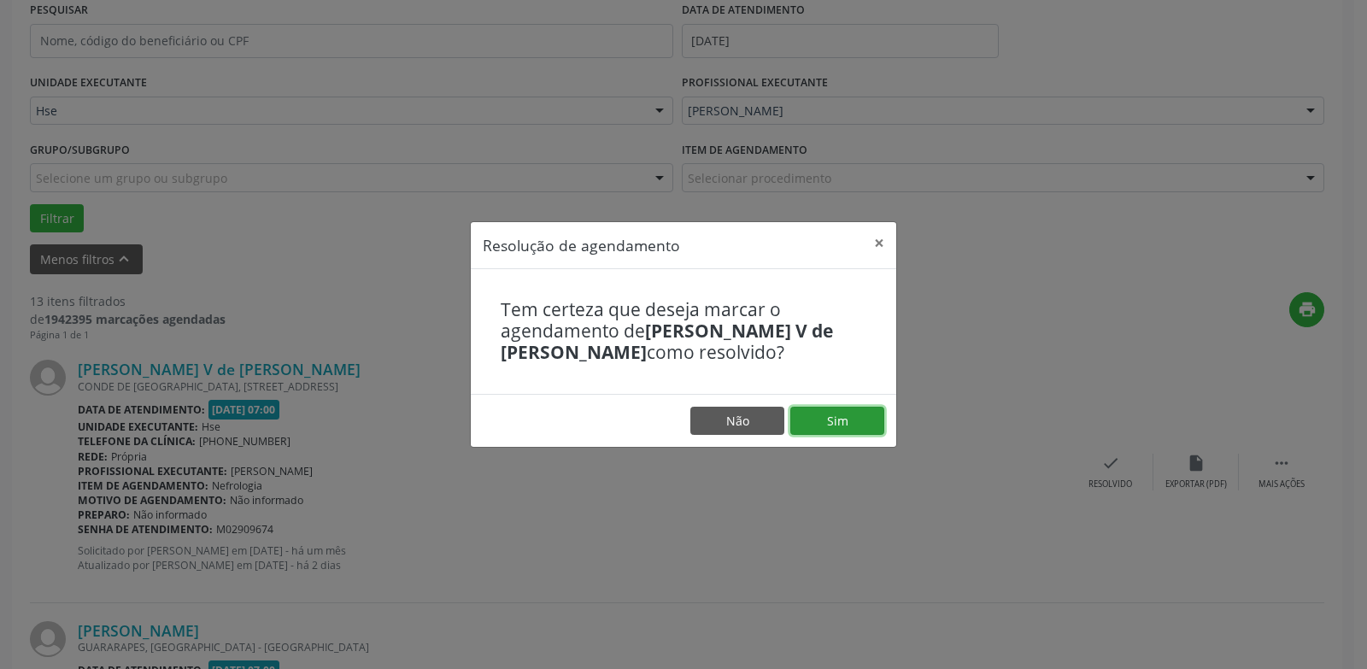
click at [836, 413] on button "Sim" at bounding box center [837, 421] width 94 height 29
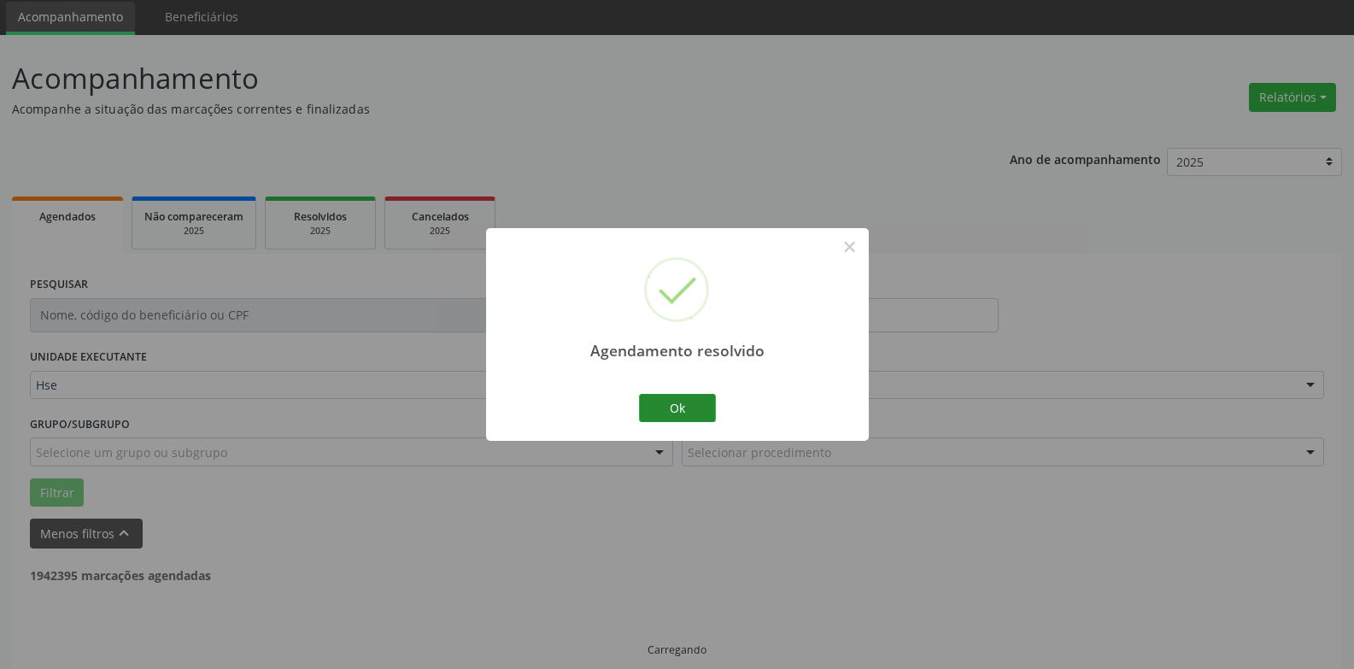
scroll to position [77, 0]
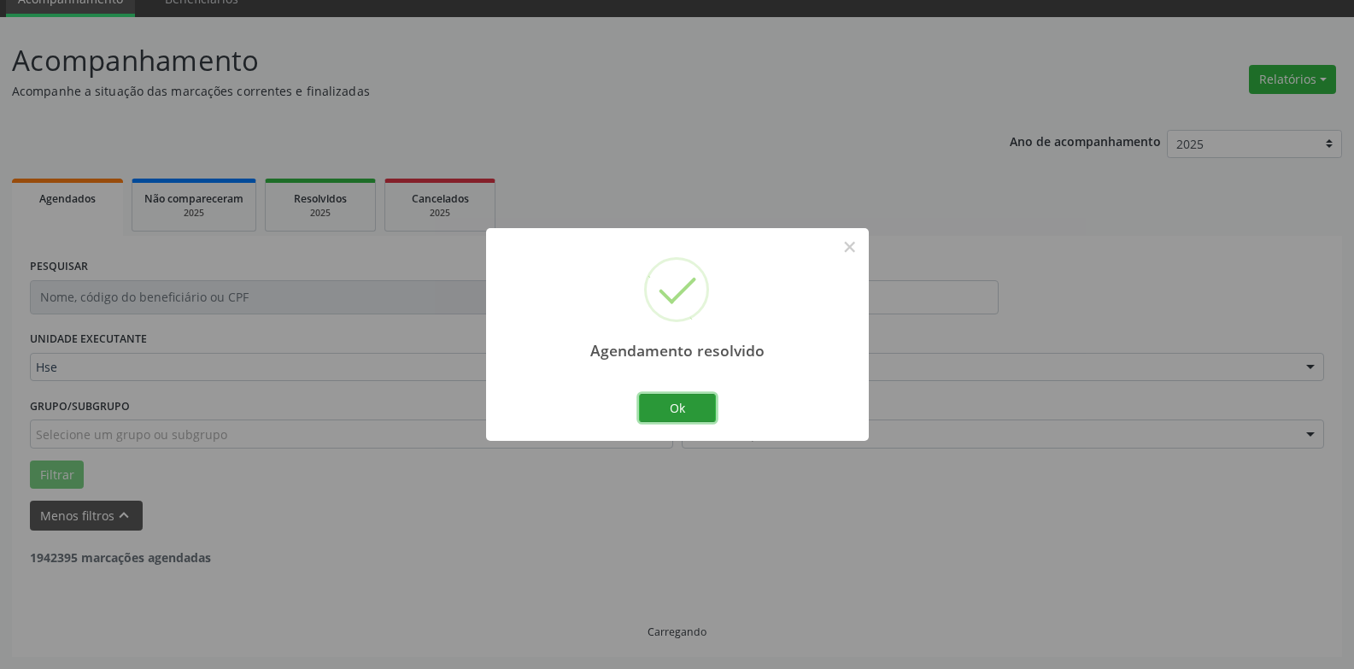
click at [676, 413] on button "Ok" at bounding box center [677, 408] width 77 height 29
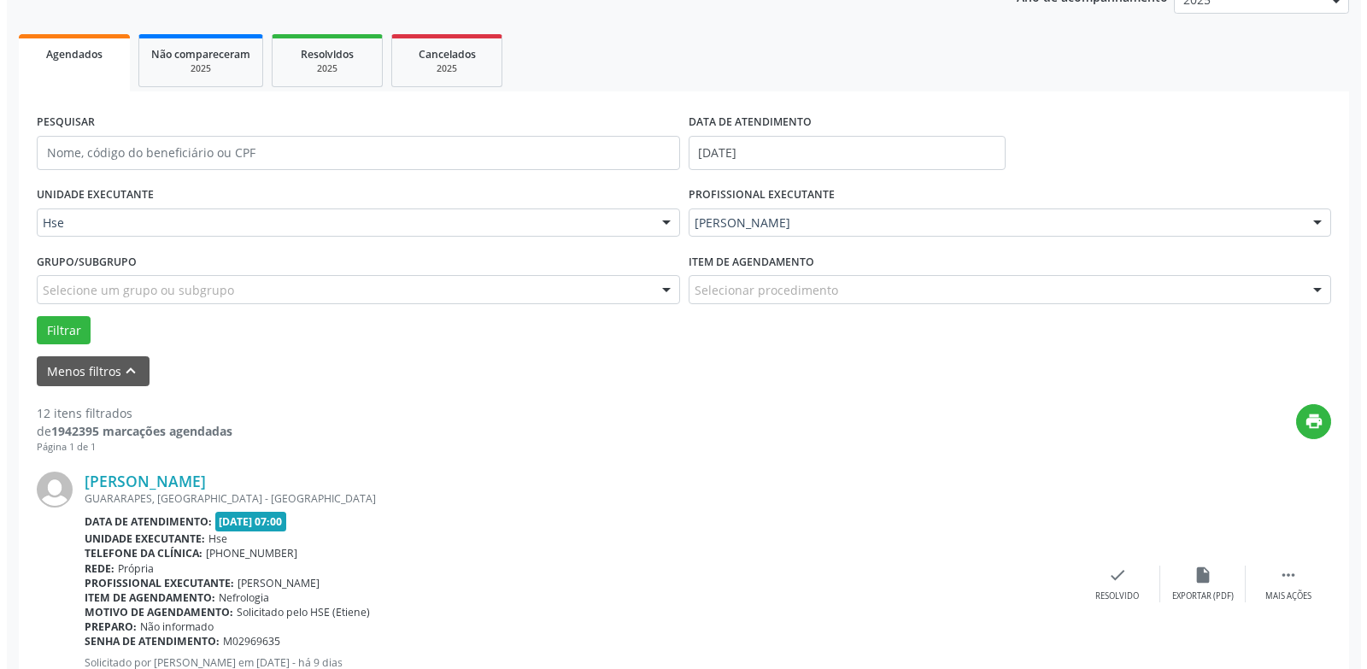
scroll to position [333, 0]
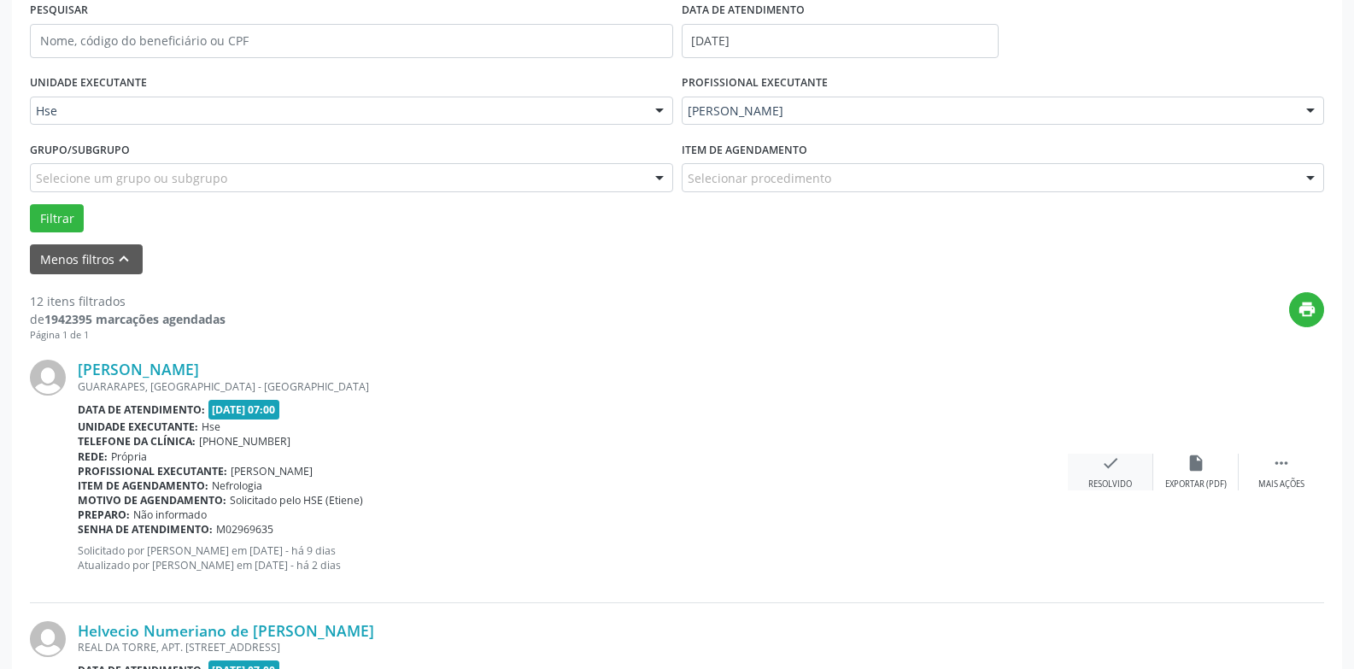
click at [1086, 460] on div "check Resolvido" at bounding box center [1110, 472] width 85 height 37
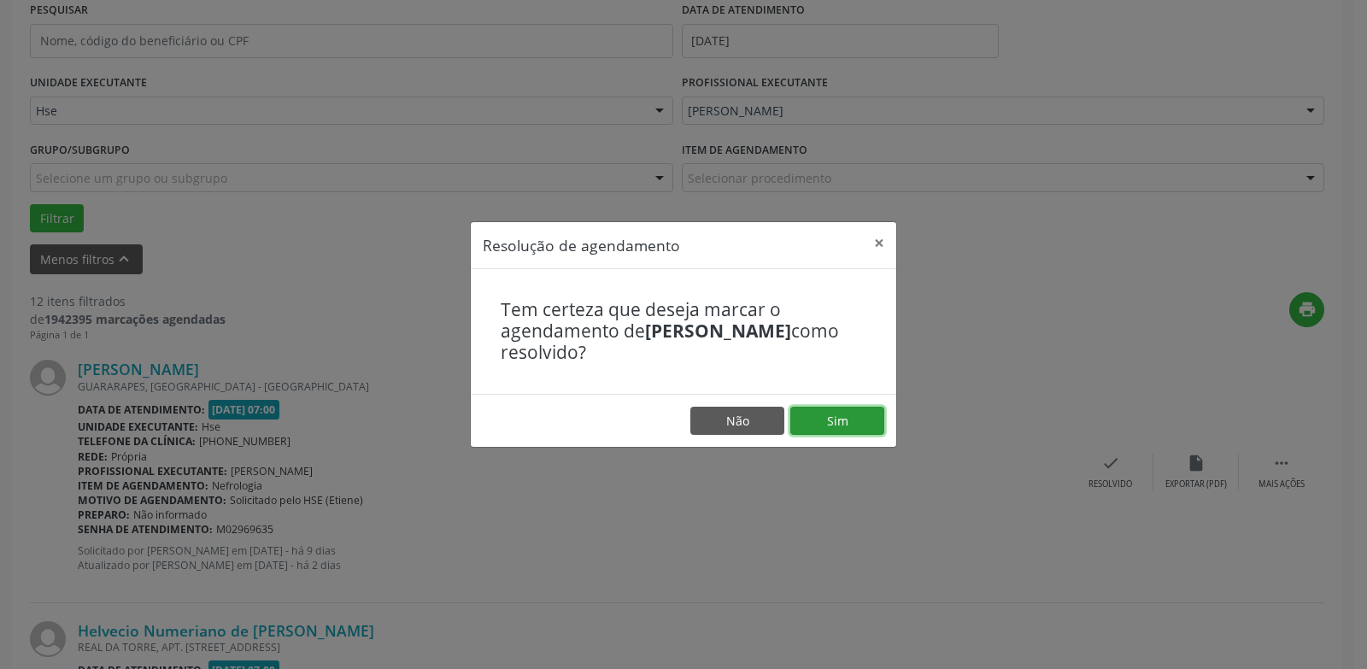
click at [865, 426] on button "Sim" at bounding box center [837, 421] width 94 height 29
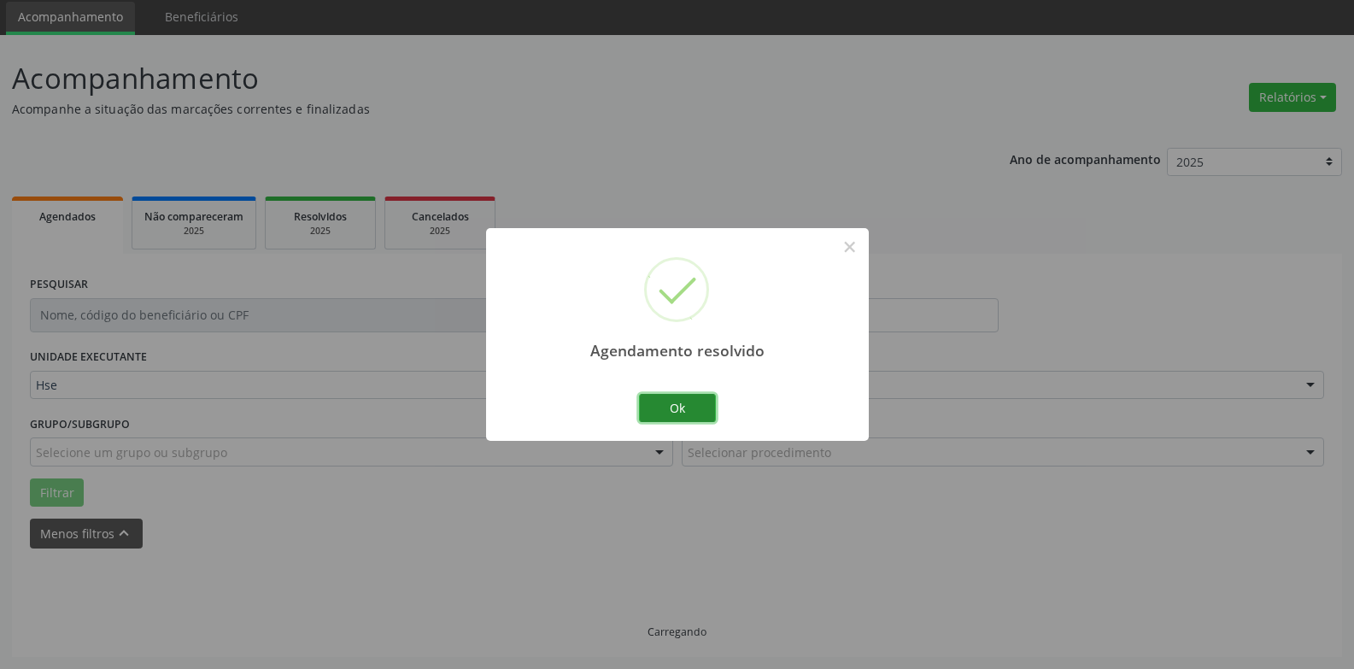
click at [682, 402] on button "Ok" at bounding box center [677, 408] width 77 height 29
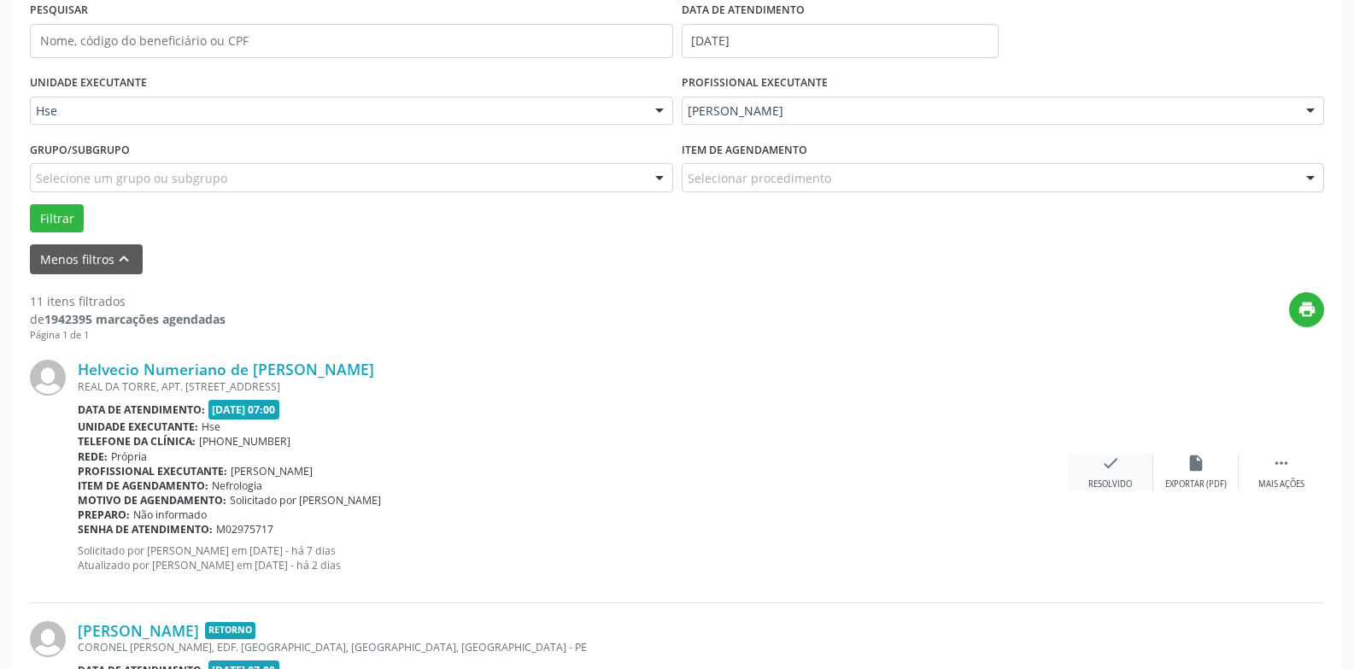
click at [1115, 471] on icon "check" at bounding box center [1110, 463] width 19 height 19
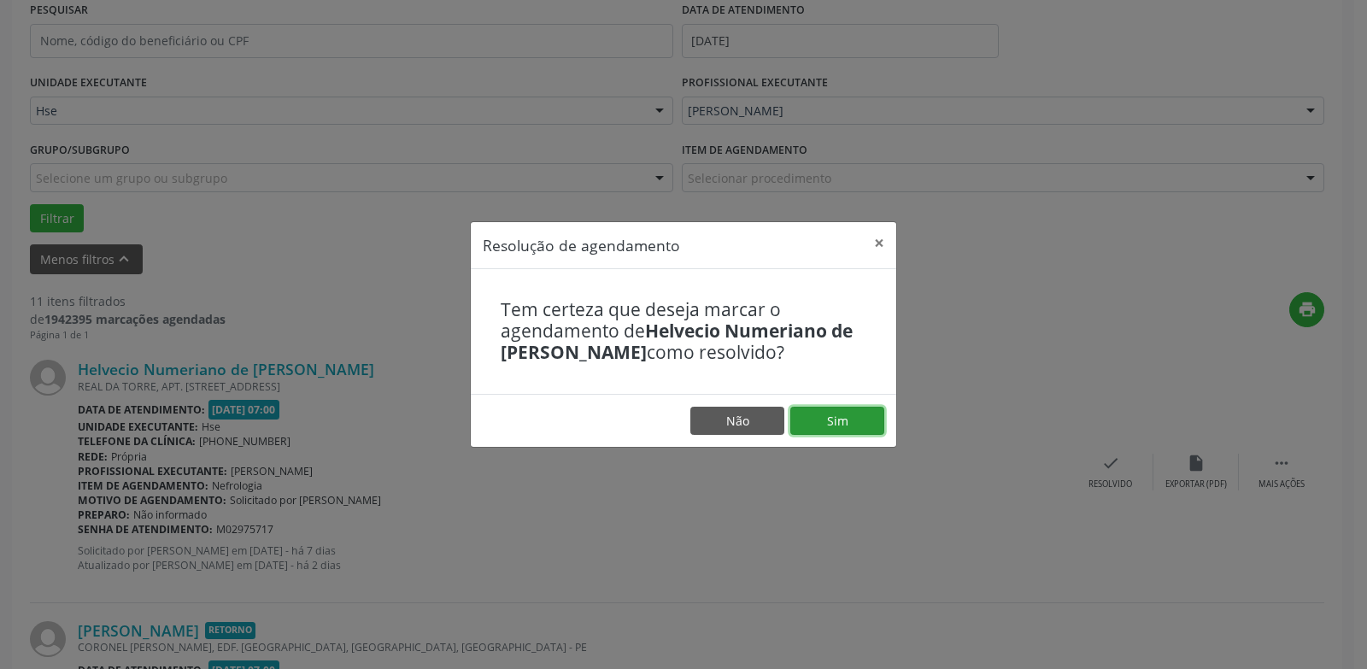
click at [870, 424] on button "Sim" at bounding box center [837, 421] width 94 height 29
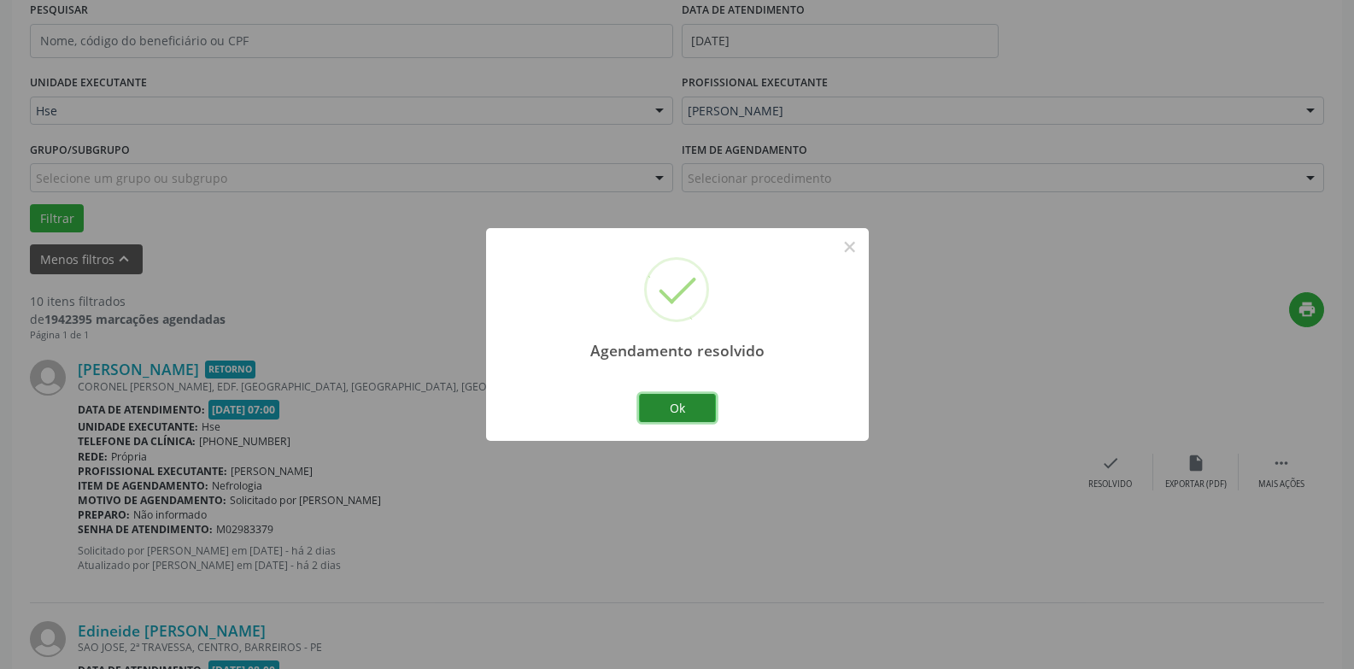
click at [698, 402] on button "Ok" at bounding box center [677, 408] width 77 height 29
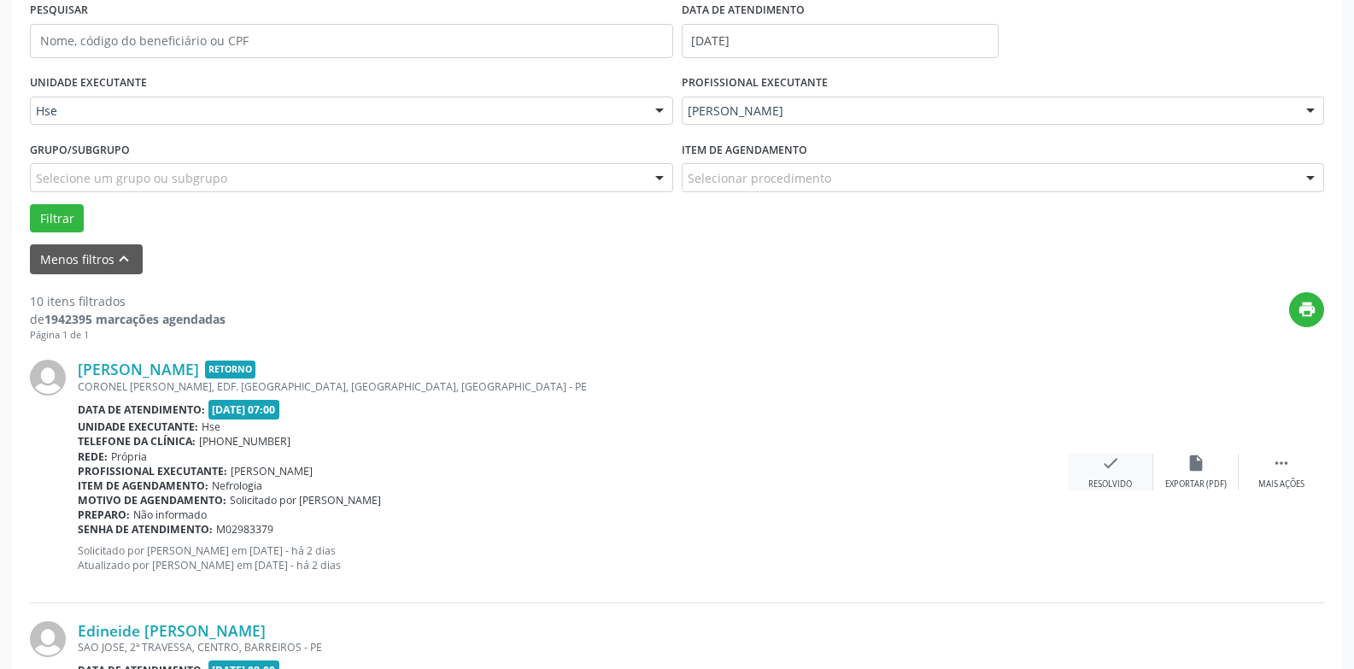
click at [1124, 471] on div "check Resolvido" at bounding box center [1110, 472] width 85 height 37
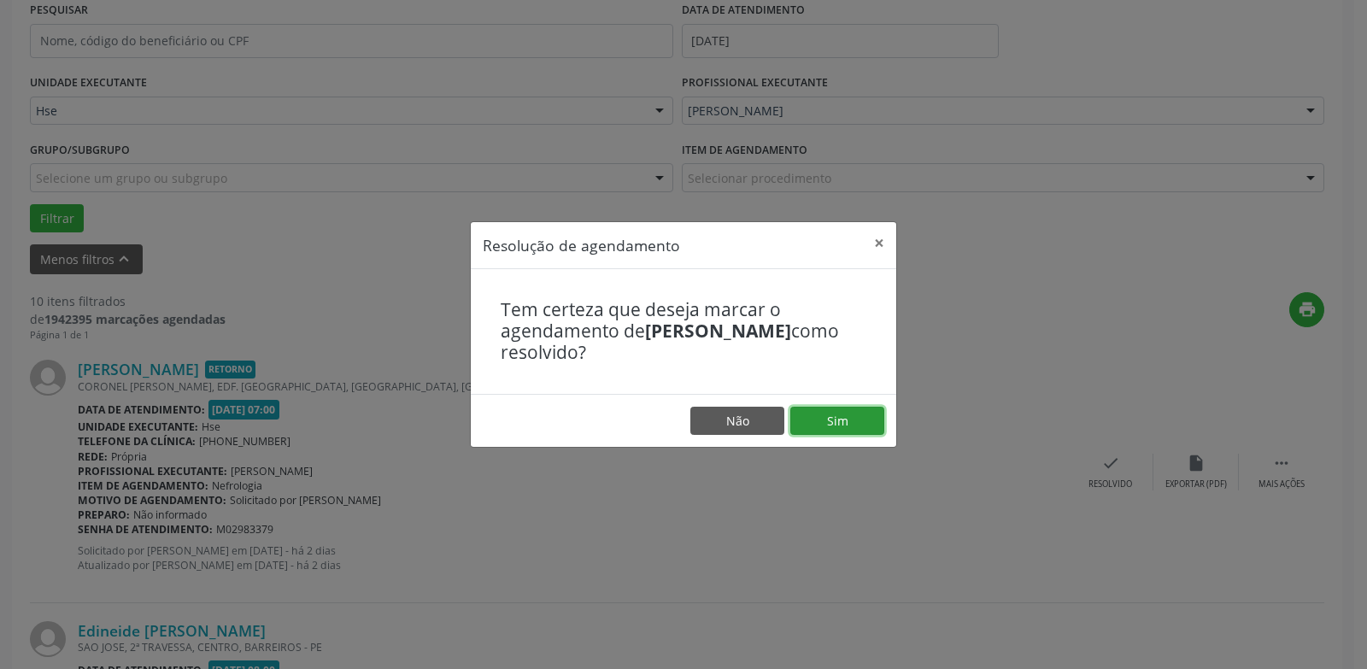
click at [863, 429] on button "Sim" at bounding box center [837, 421] width 94 height 29
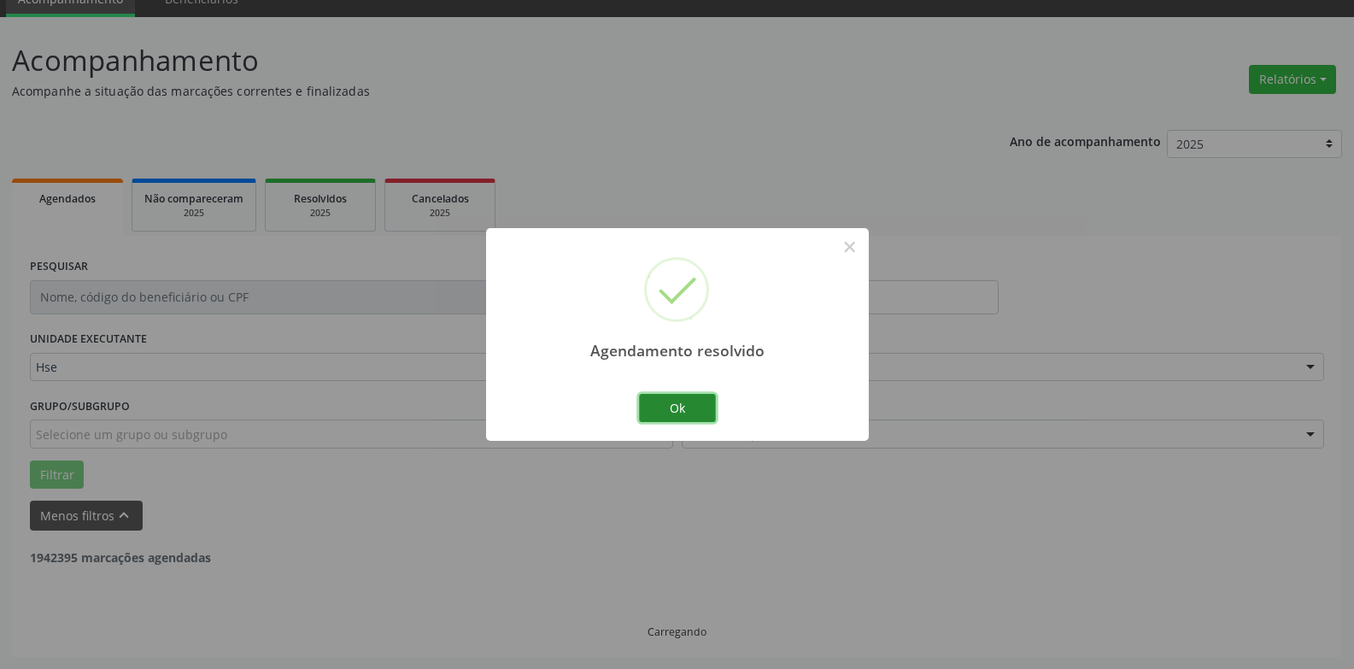
click at [668, 403] on button "Ok" at bounding box center [677, 408] width 77 height 29
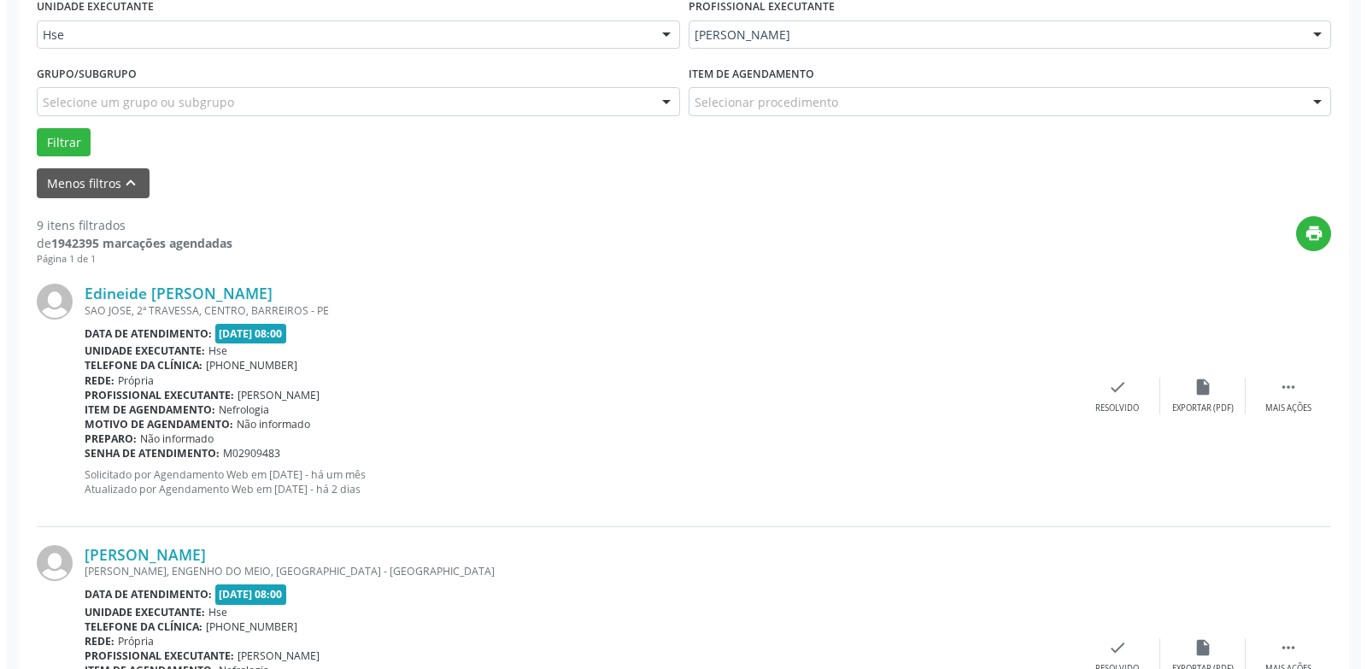
scroll to position [504, 0]
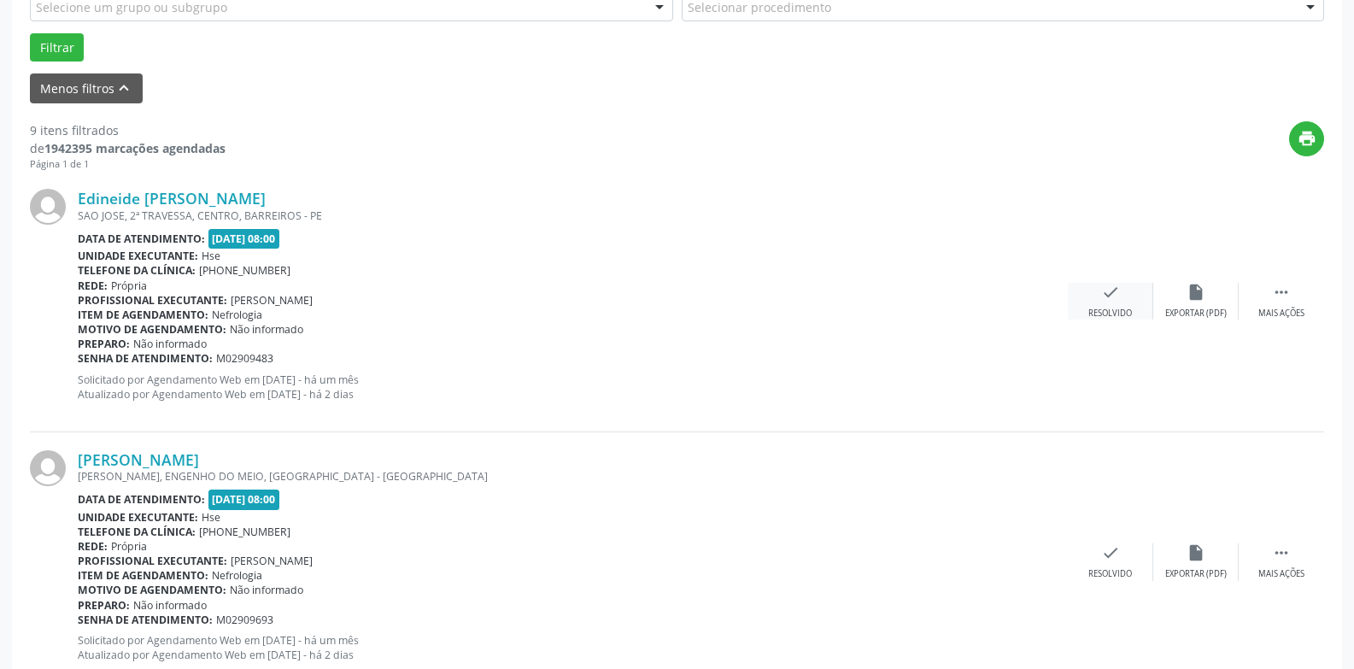
click at [1110, 313] on div "Resolvido" at bounding box center [1110, 313] width 44 height 12
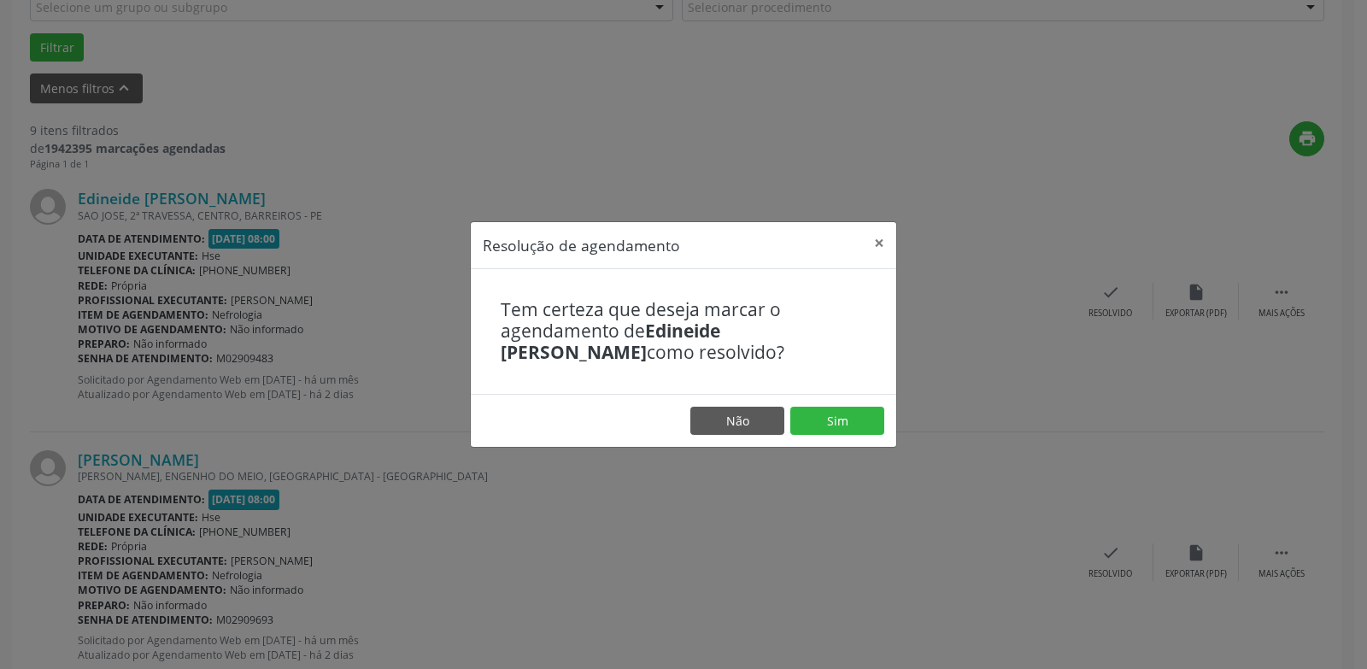
click at [850, 436] on footer "Não Sim" at bounding box center [683, 421] width 425 height 54
click at [846, 425] on button "Sim" at bounding box center [837, 421] width 94 height 29
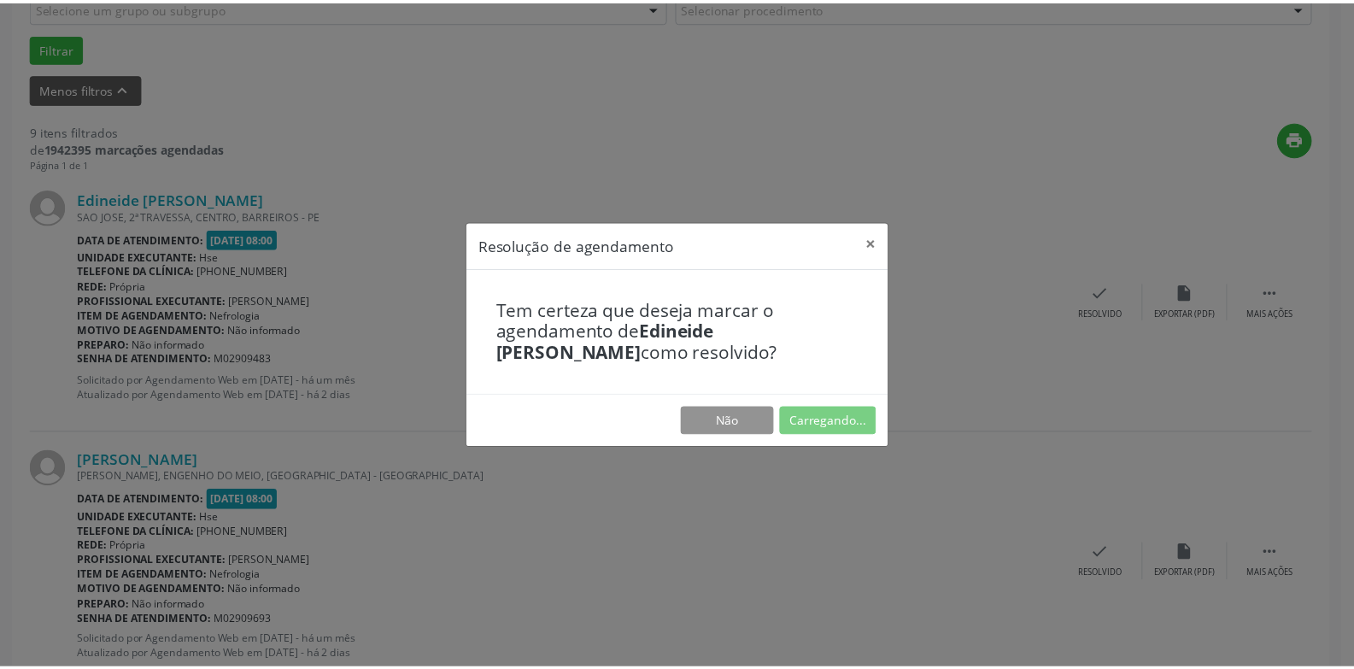
scroll to position [59, 0]
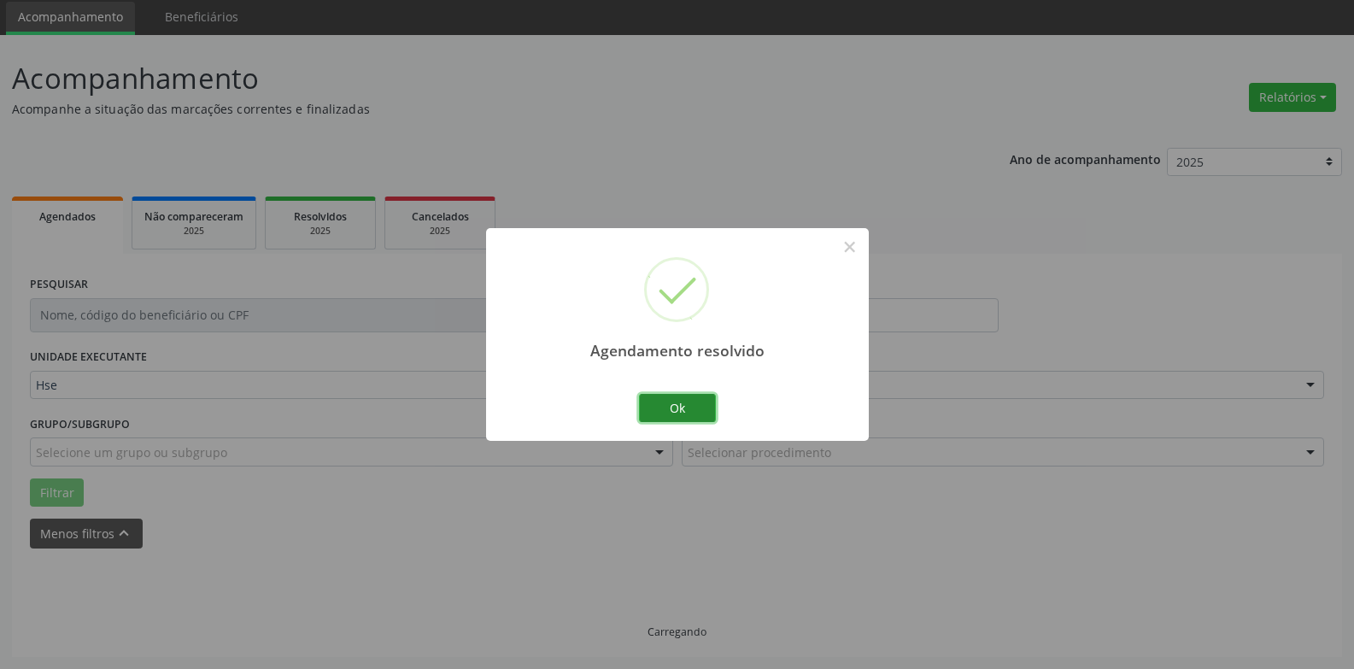
click at [703, 407] on button "Ok" at bounding box center [677, 408] width 77 height 29
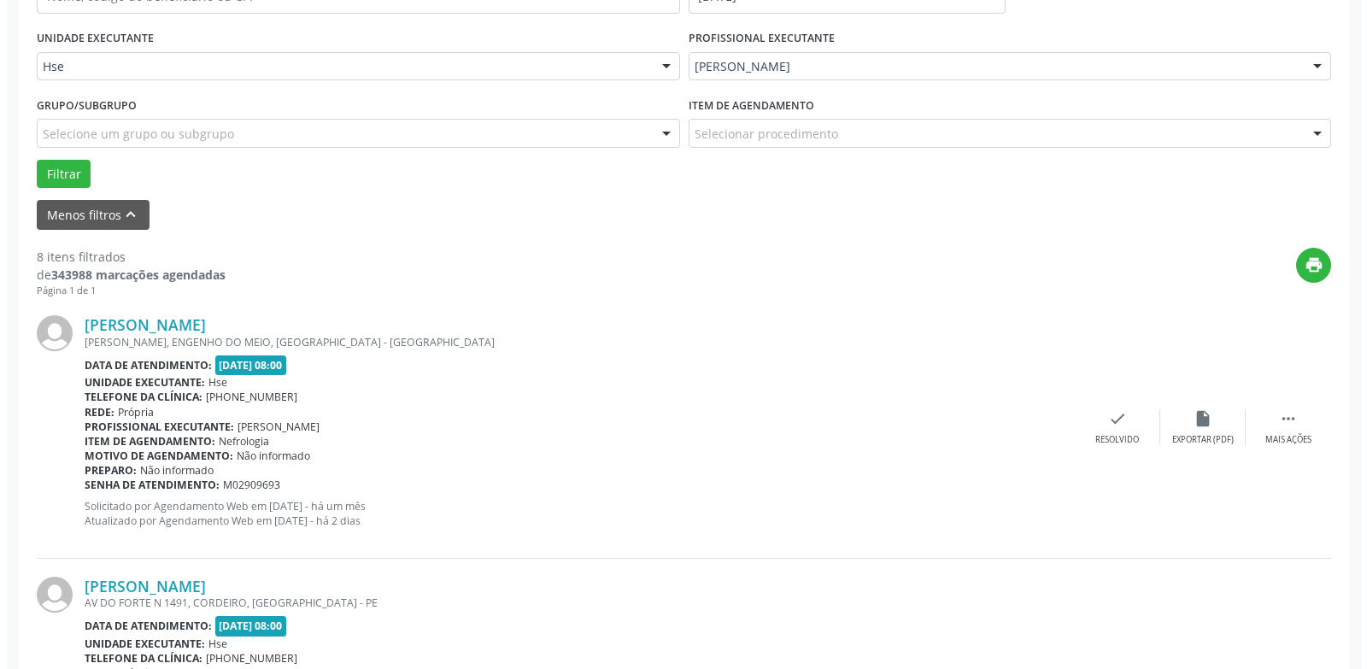
scroll to position [401, 0]
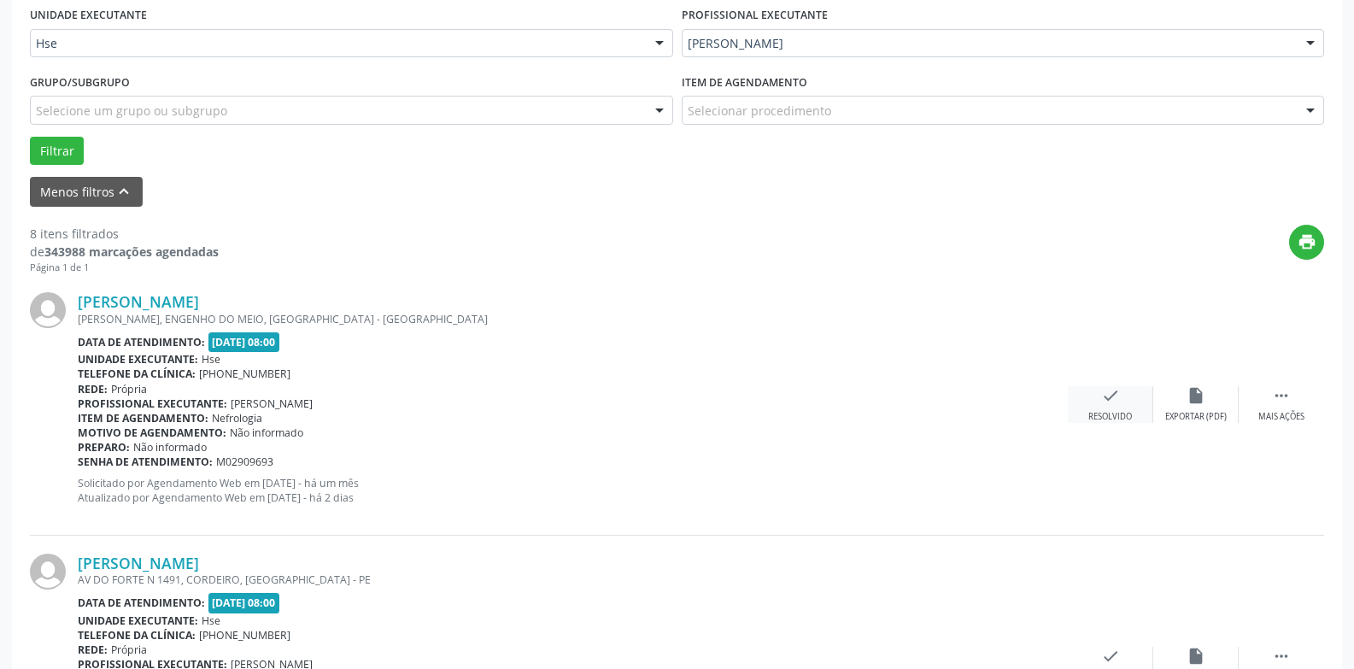
click at [1106, 399] on icon "check" at bounding box center [1110, 395] width 19 height 19
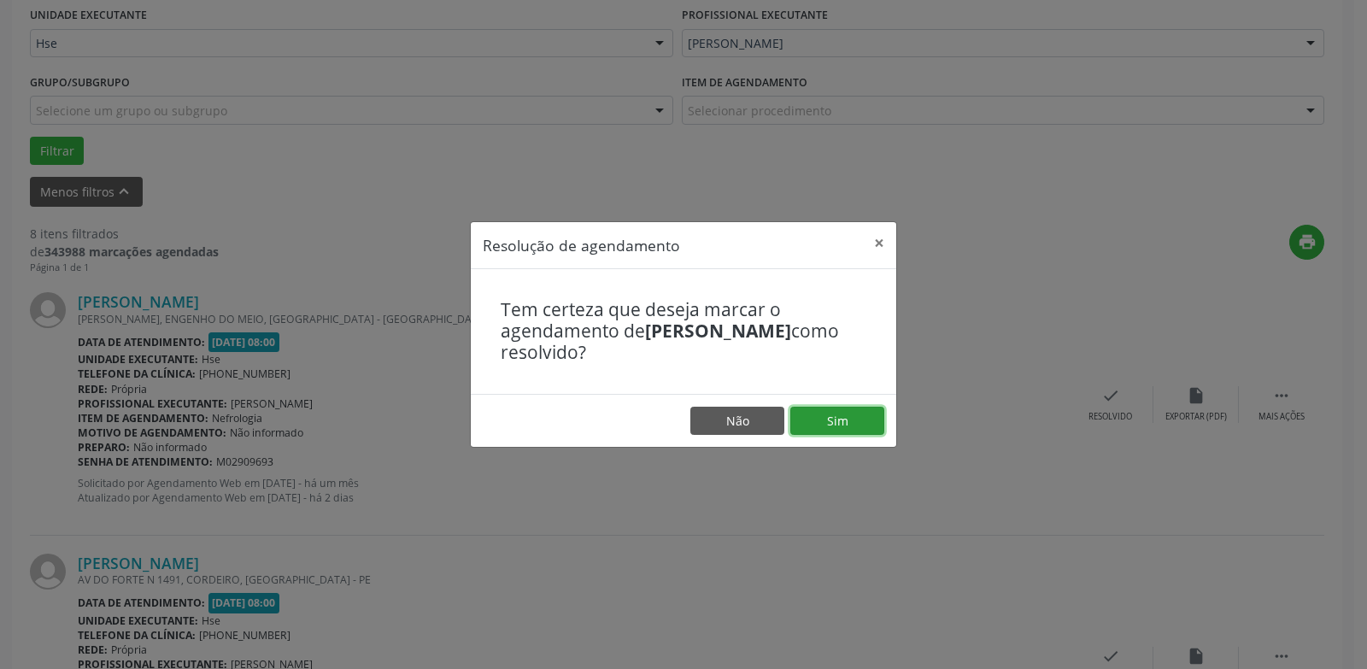
click at [864, 425] on button "Sim" at bounding box center [837, 421] width 94 height 29
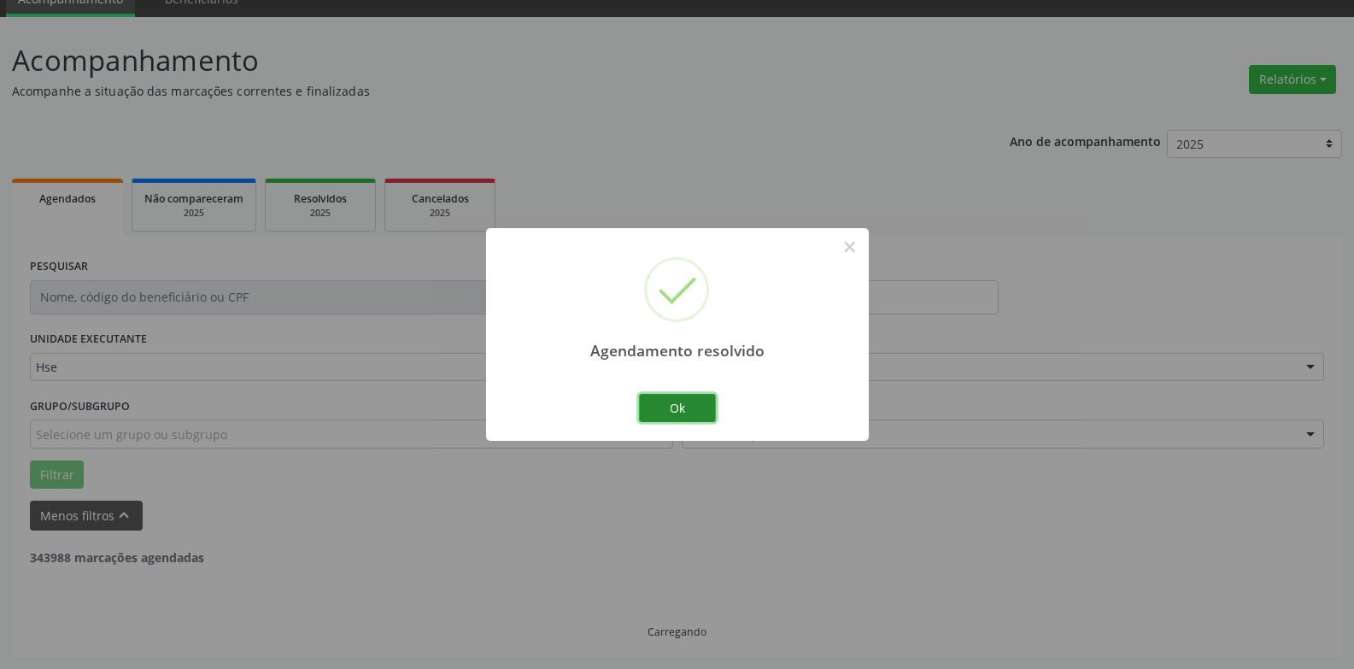
click at [682, 412] on button "Ok" at bounding box center [677, 408] width 77 height 29
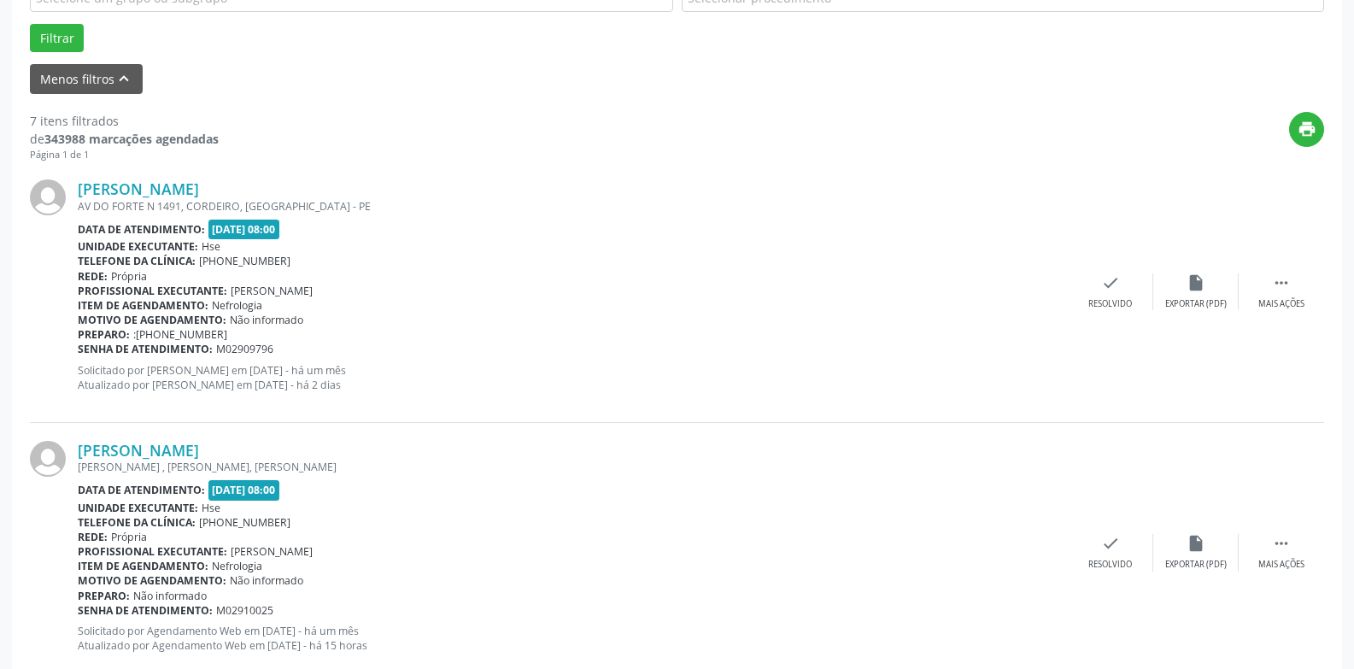
scroll to position [486, 0]
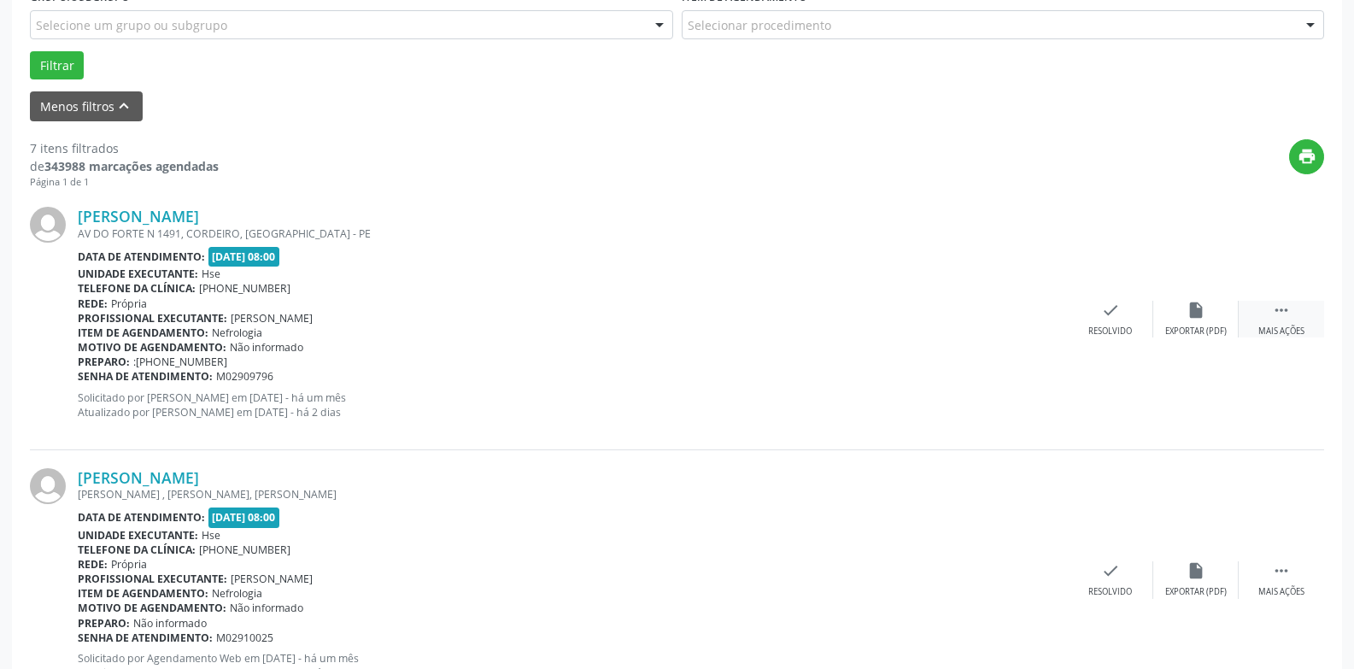
click at [1289, 323] on div " Mais ações" at bounding box center [1280, 319] width 85 height 37
click at [1211, 325] on div "Não compareceu" at bounding box center [1195, 331] width 73 height 12
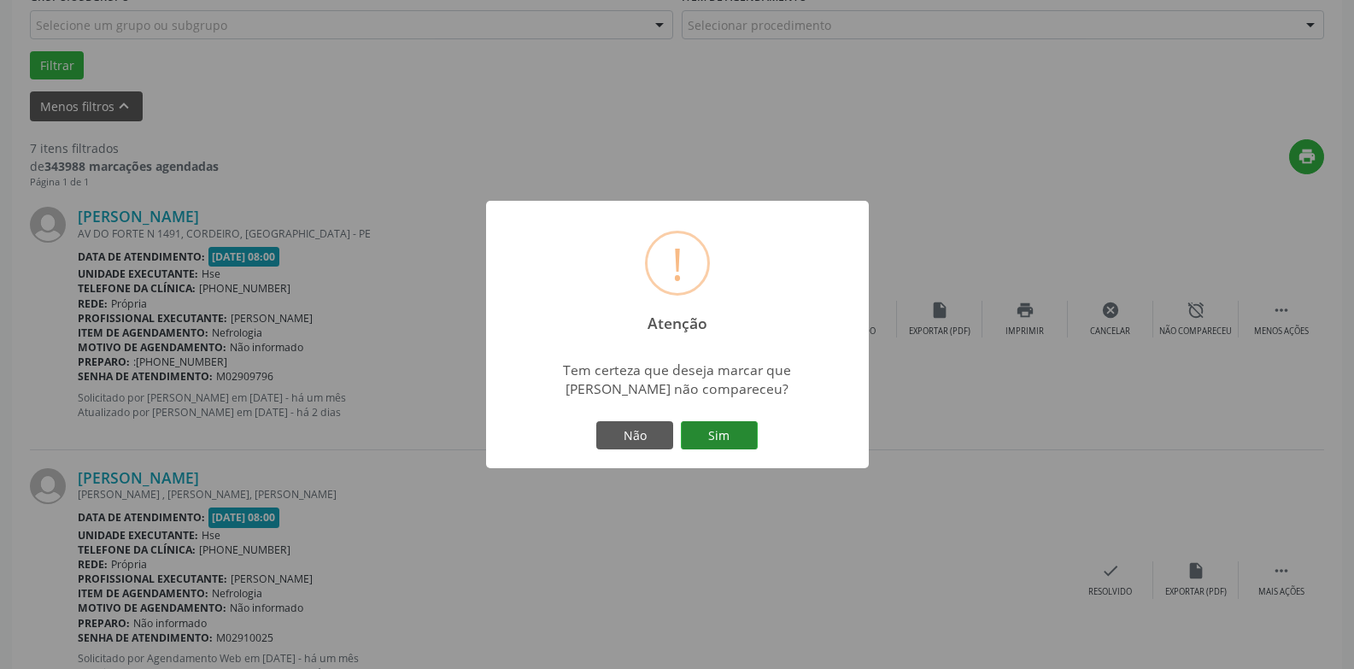
click at [735, 431] on button "Sim" at bounding box center [719, 435] width 77 height 29
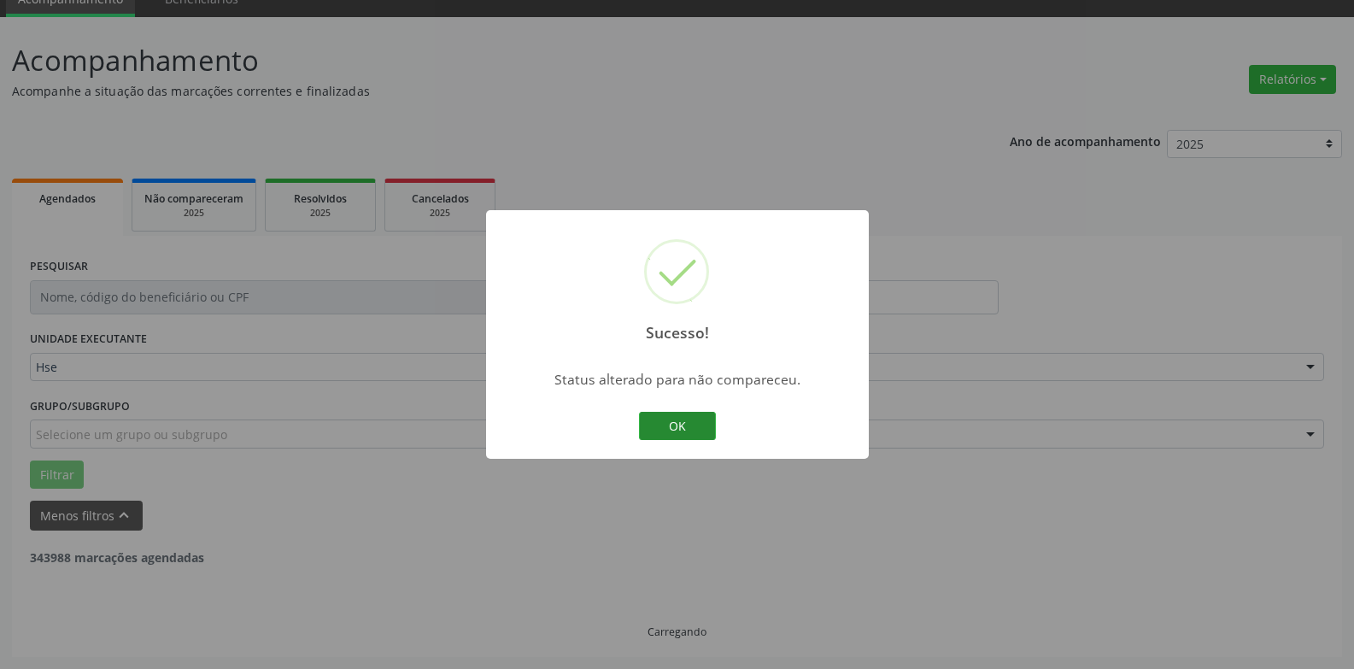
click at [681, 413] on button "OK" at bounding box center [677, 426] width 77 height 29
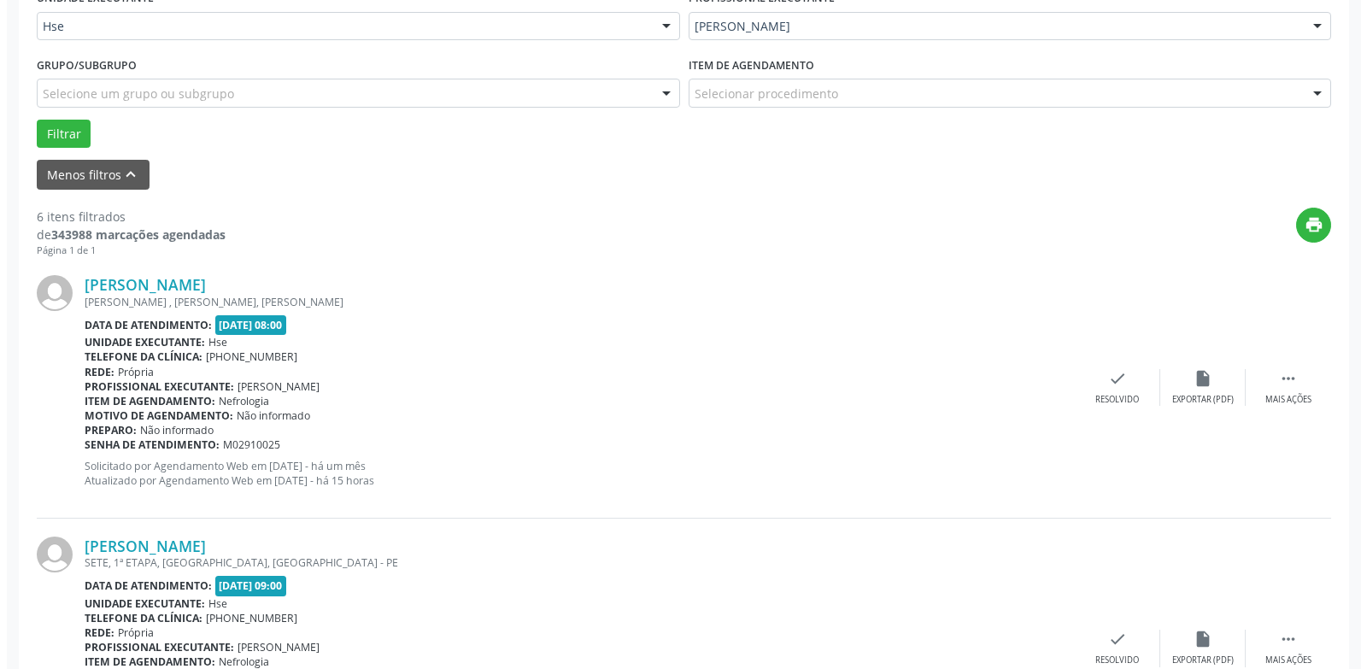
scroll to position [419, 0]
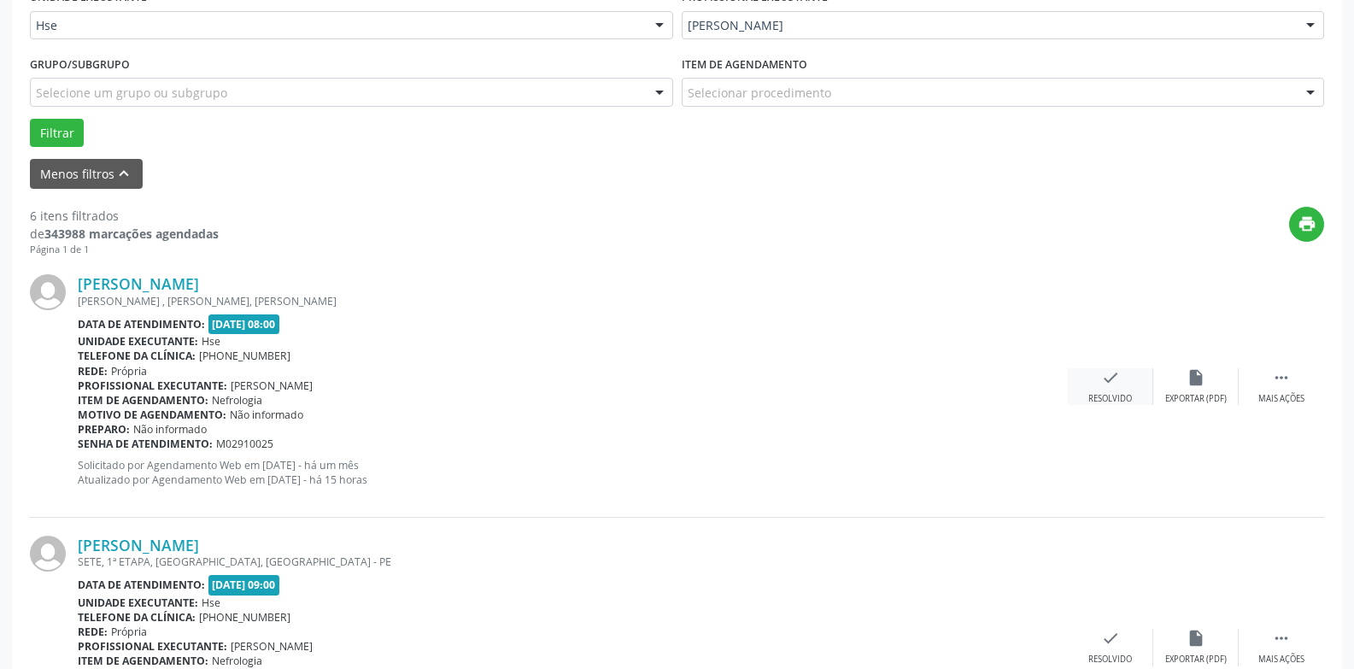
click at [1107, 379] on icon "check" at bounding box center [1110, 377] width 19 height 19
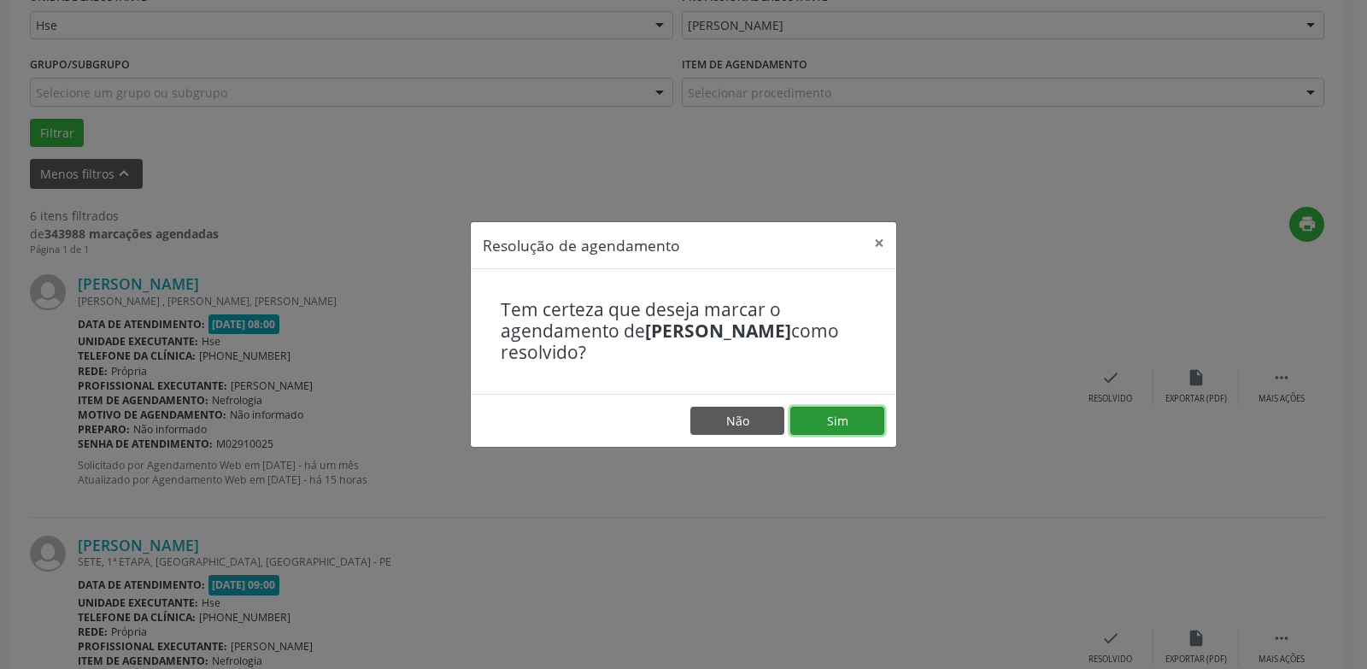
click at [849, 423] on button "Sim" at bounding box center [837, 421] width 94 height 29
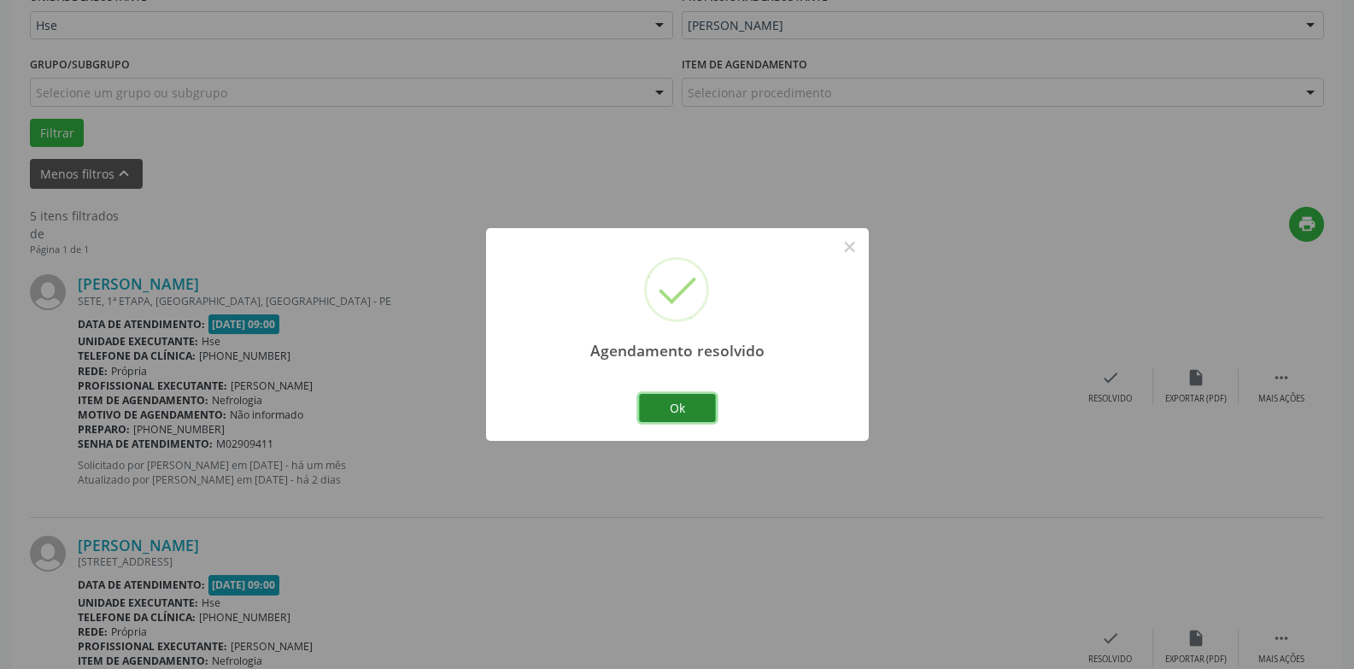
click at [657, 401] on button "Ok" at bounding box center [677, 408] width 77 height 29
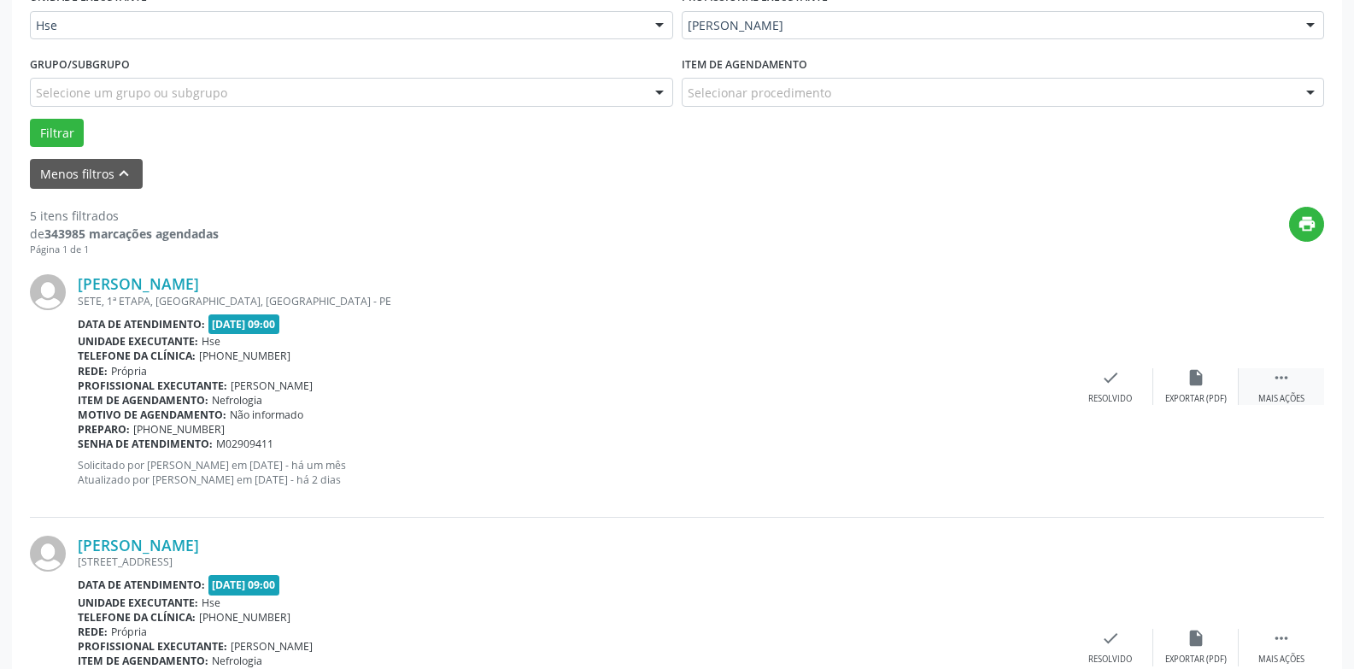
drag, startPoint x: 1279, startPoint y: 384, endPoint x: 1260, endPoint y: 384, distance: 18.8
click at [1279, 384] on icon "" at bounding box center [1281, 377] width 19 height 19
click at [1189, 399] on div "Não compareceu" at bounding box center [1195, 399] width 73 height 12
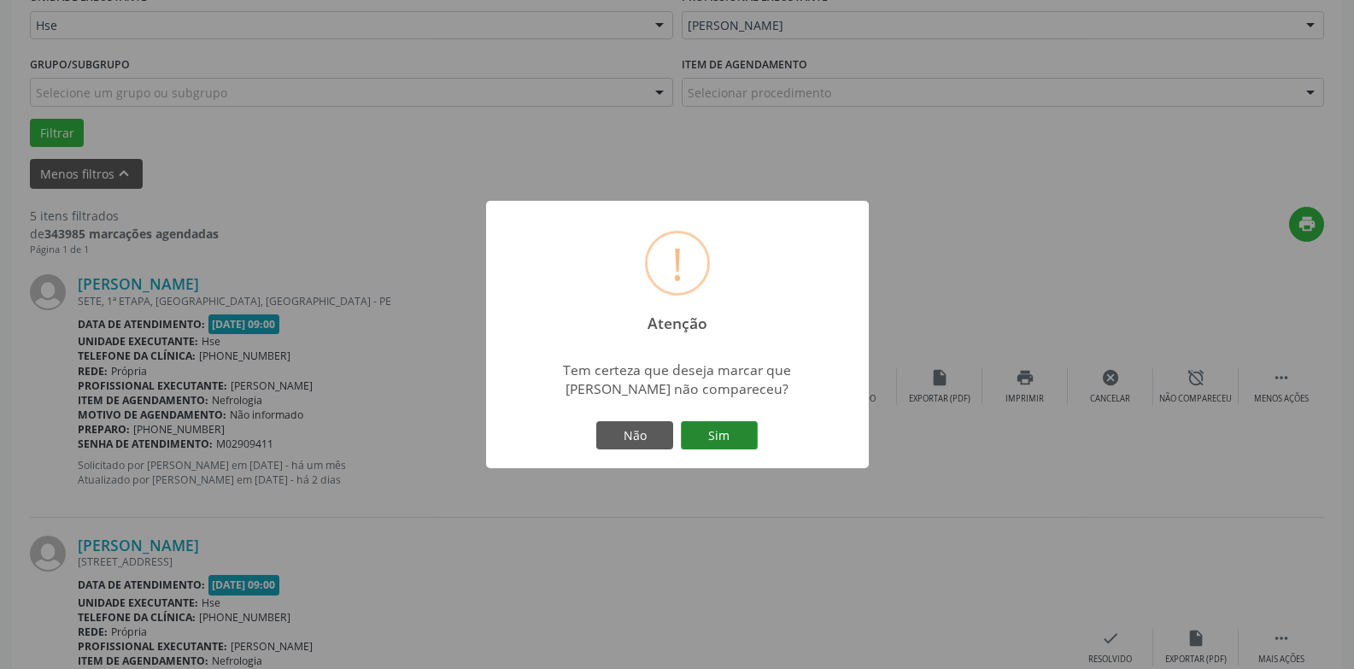
click at [728, 433] on button "Sim" at bounding box center [719, 435] width 77 height 29
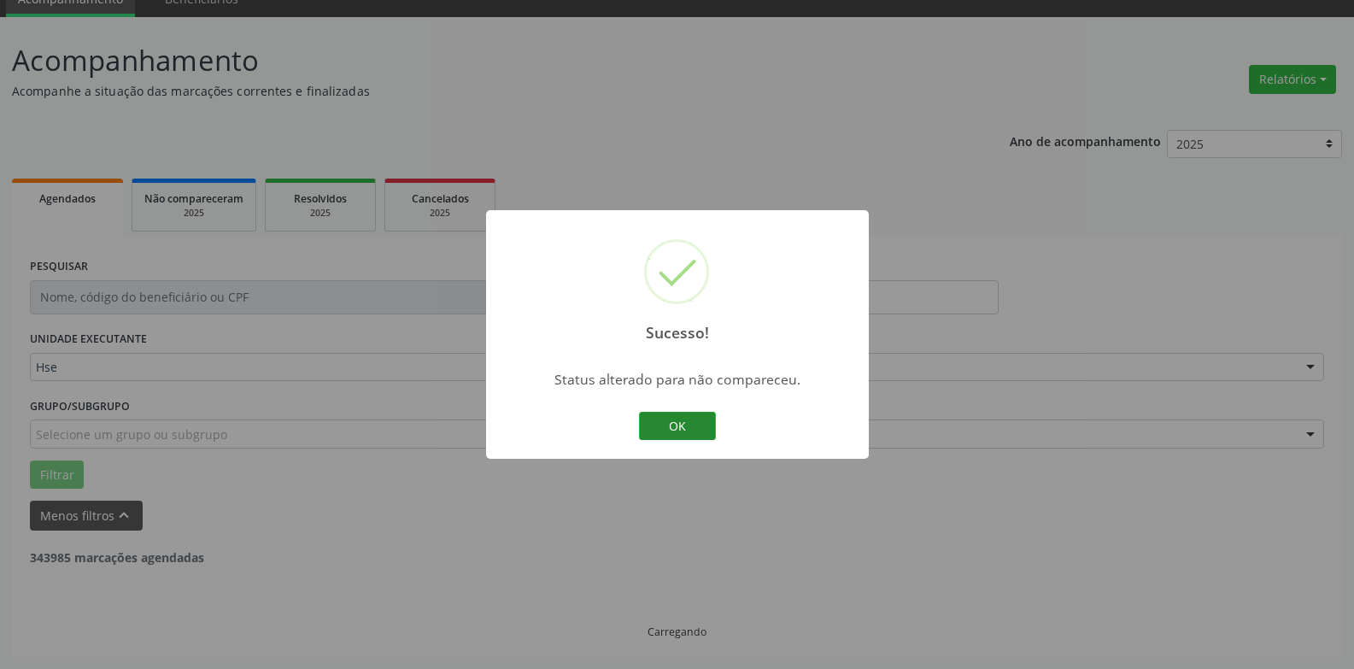
click at [709, 430] on button "OK" at bounding box center [677, 426] width 77 height 29
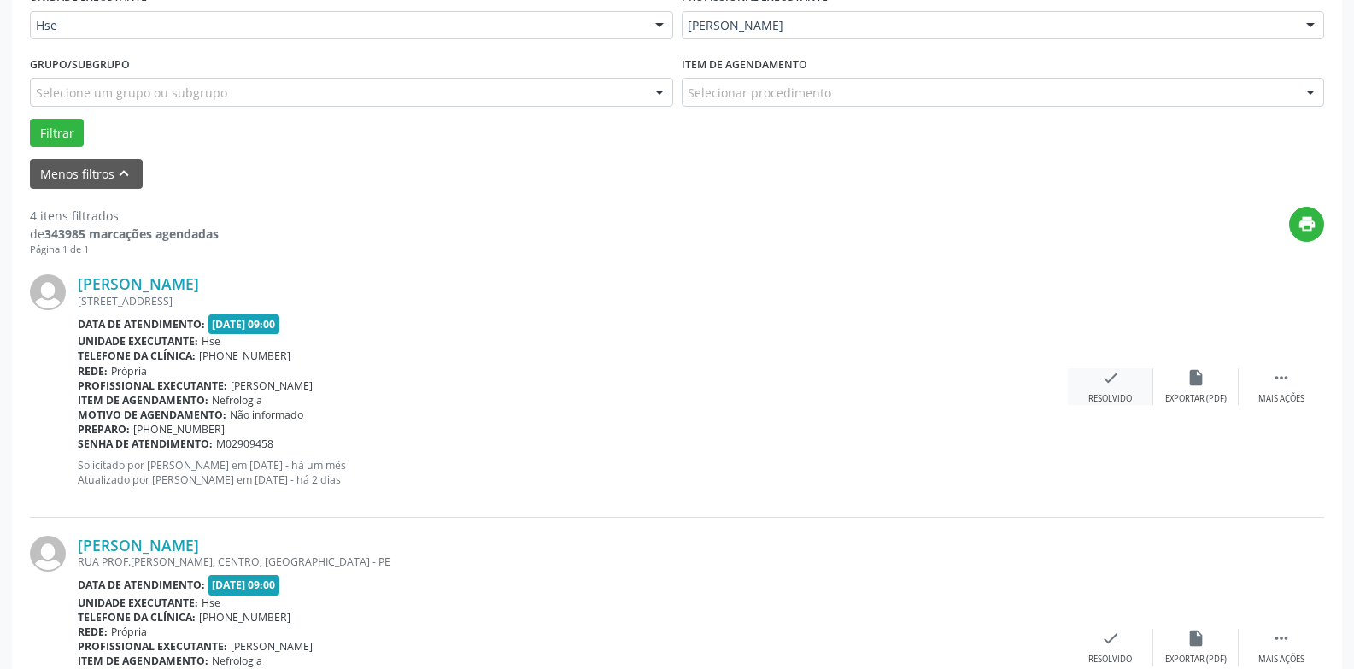
click at [1119, 386] on icon "check" at bounding box center [1110, 377] width 19 height 19
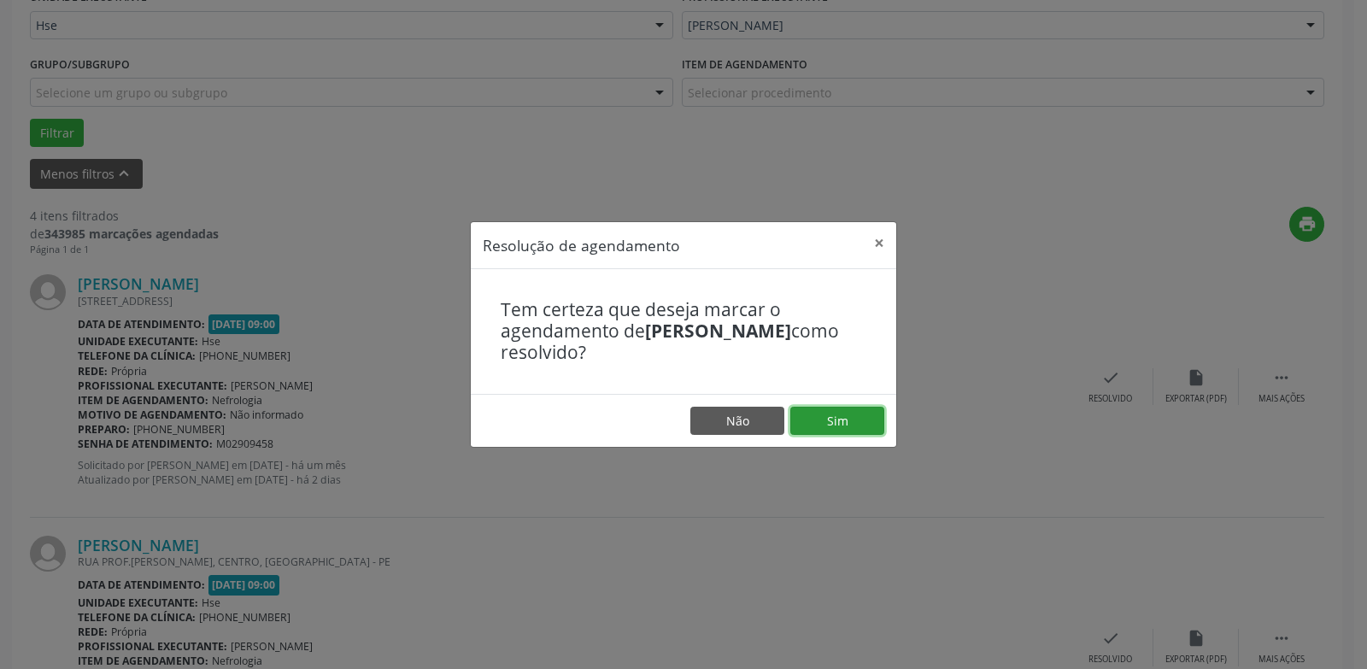
click at [847, 421] on button "Sim" at bounding box center [837, 421] width 94 height 29
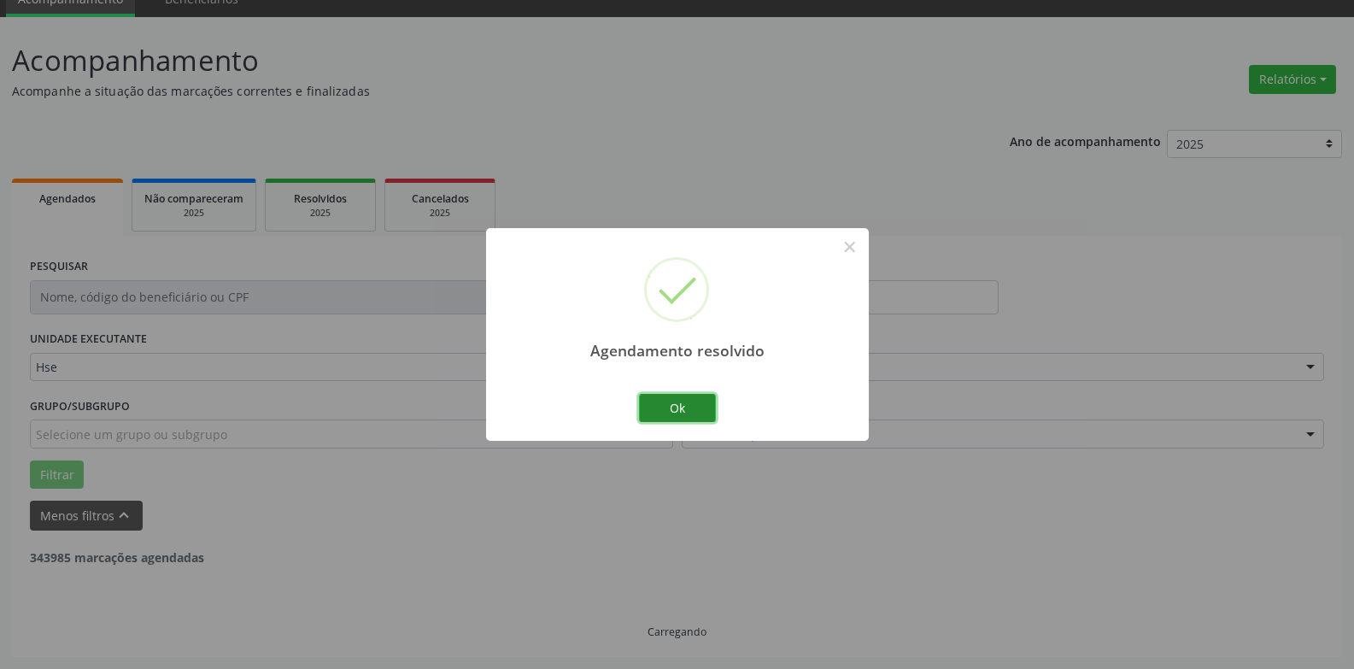
click at [682, 407] on button "Ok" at bounding box center [677, 408] width 77 height 29
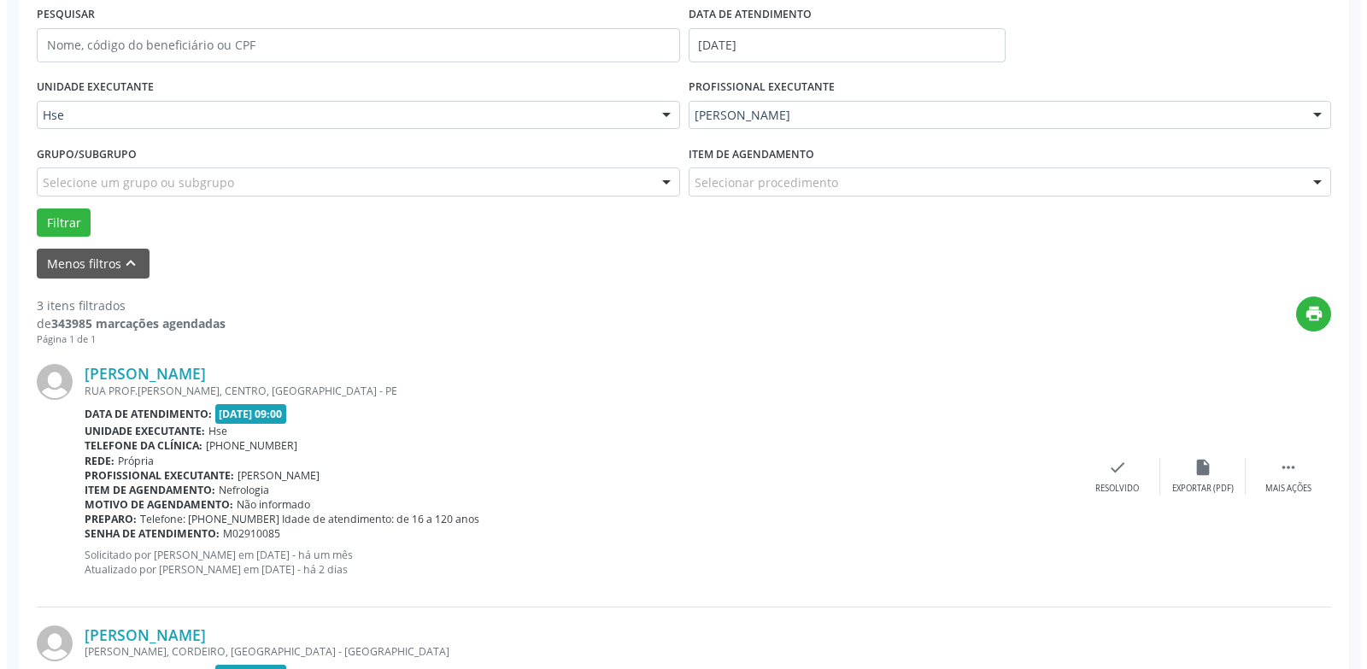
scroll to position [333, 0]
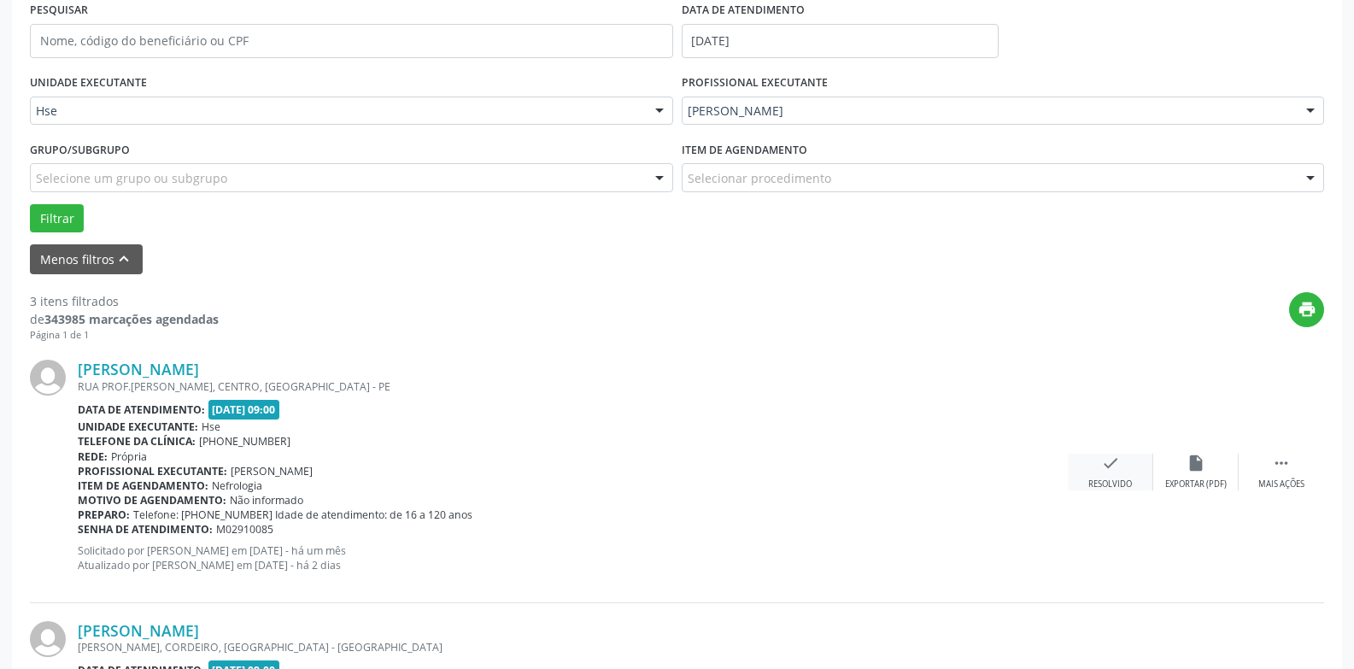
click at [1104, 465] on icon "check" at bounding box center [1110, 463] width 19 height 19
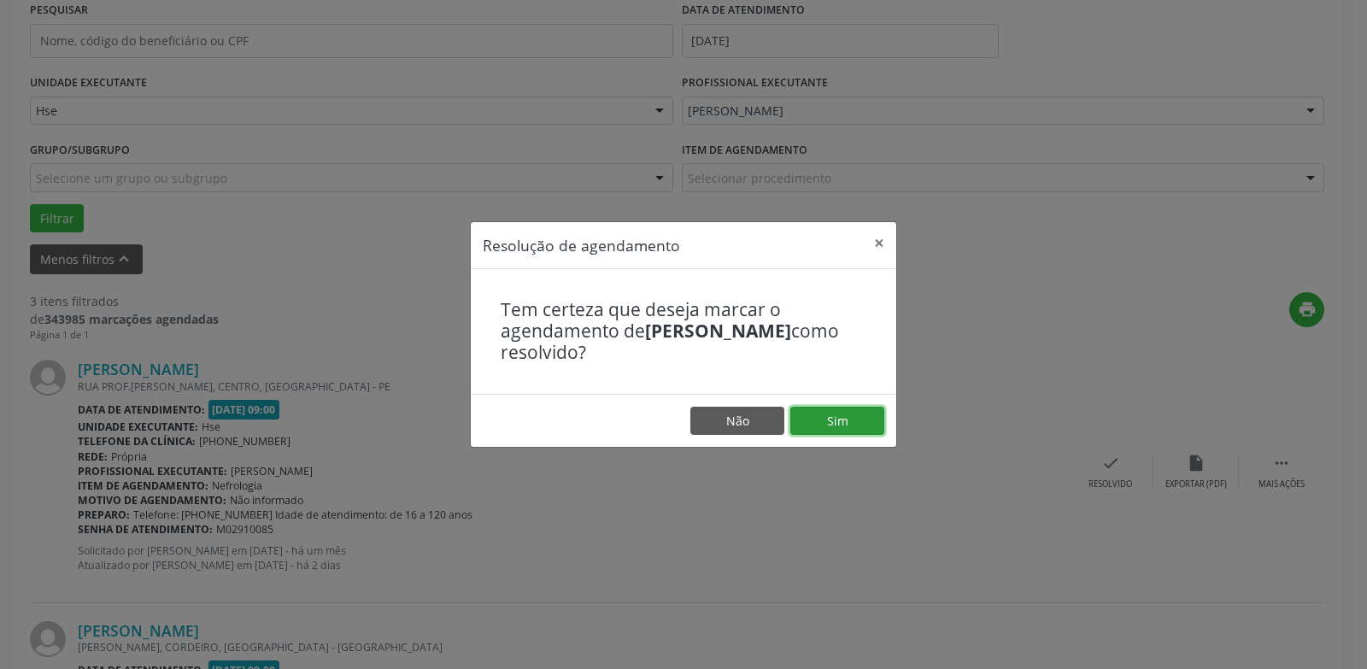
click at [856, 418] on button "Sim" at bounding box center [837, 421] width 94 height 29
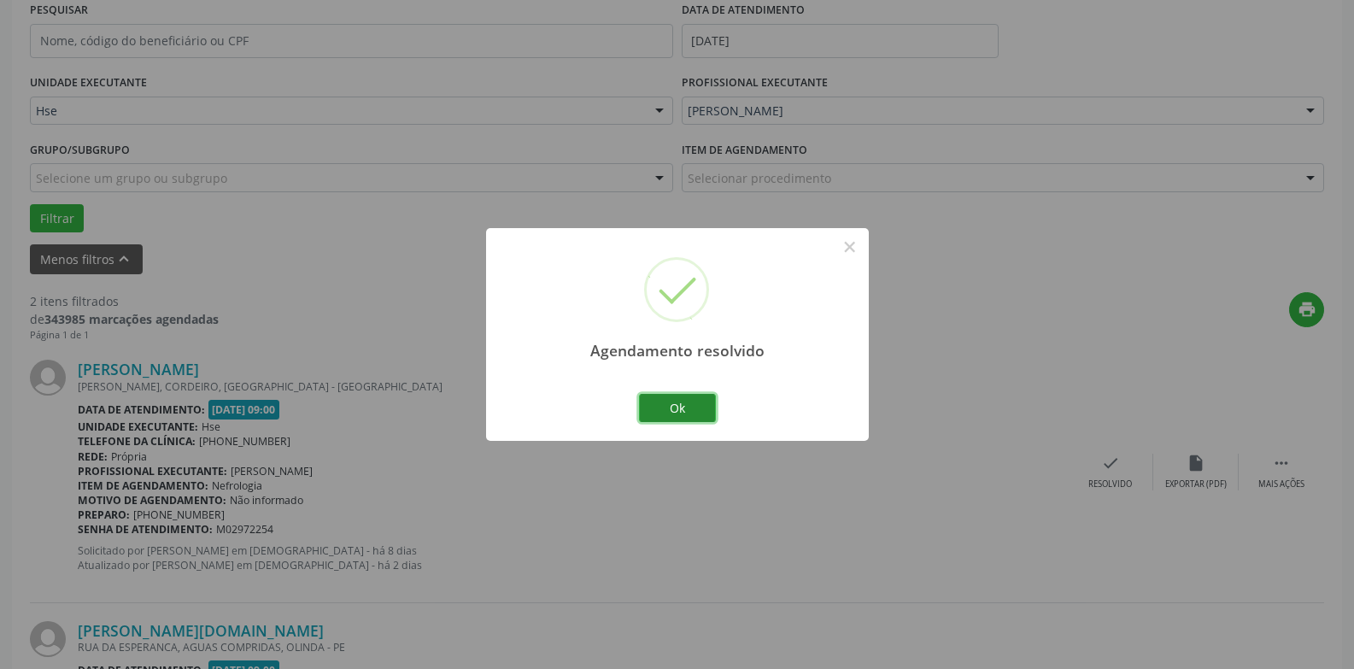
click at [682, 414] on button "Ok" at bounding box center [677, 408] width 77 height 29
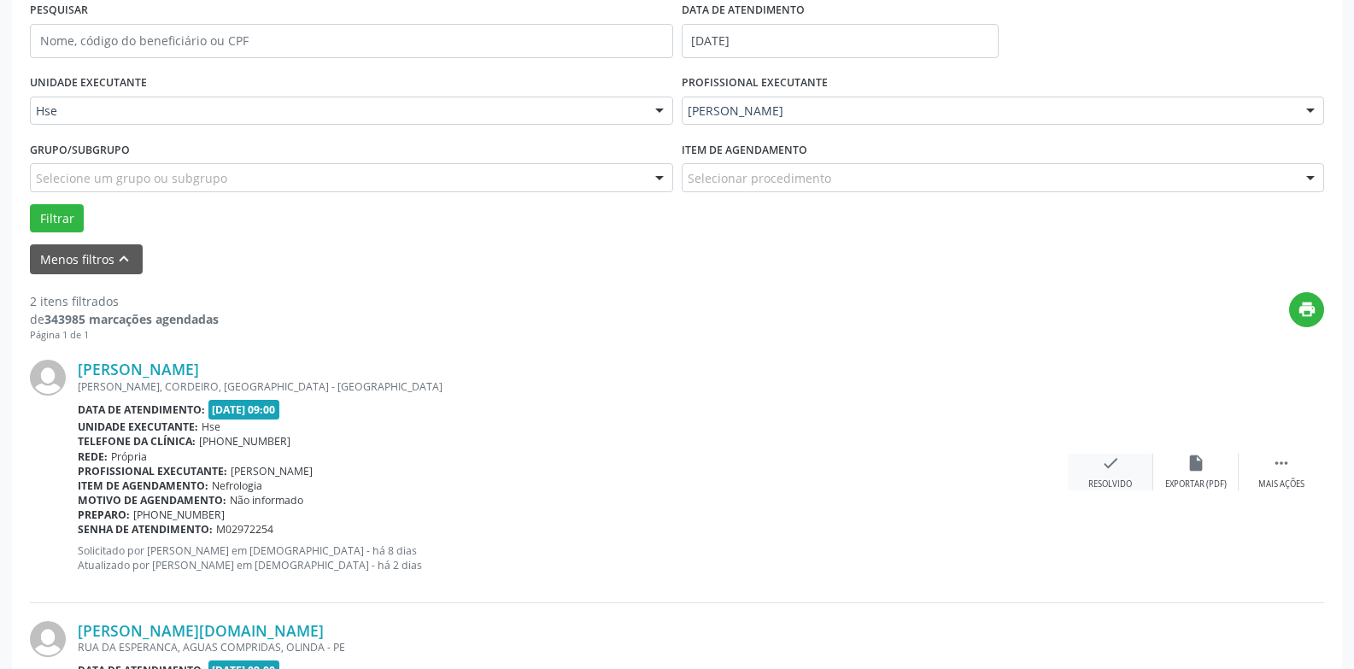
click at [1109, 471] on icon "check" at bounding box center [1110, 463] width 19 height 19
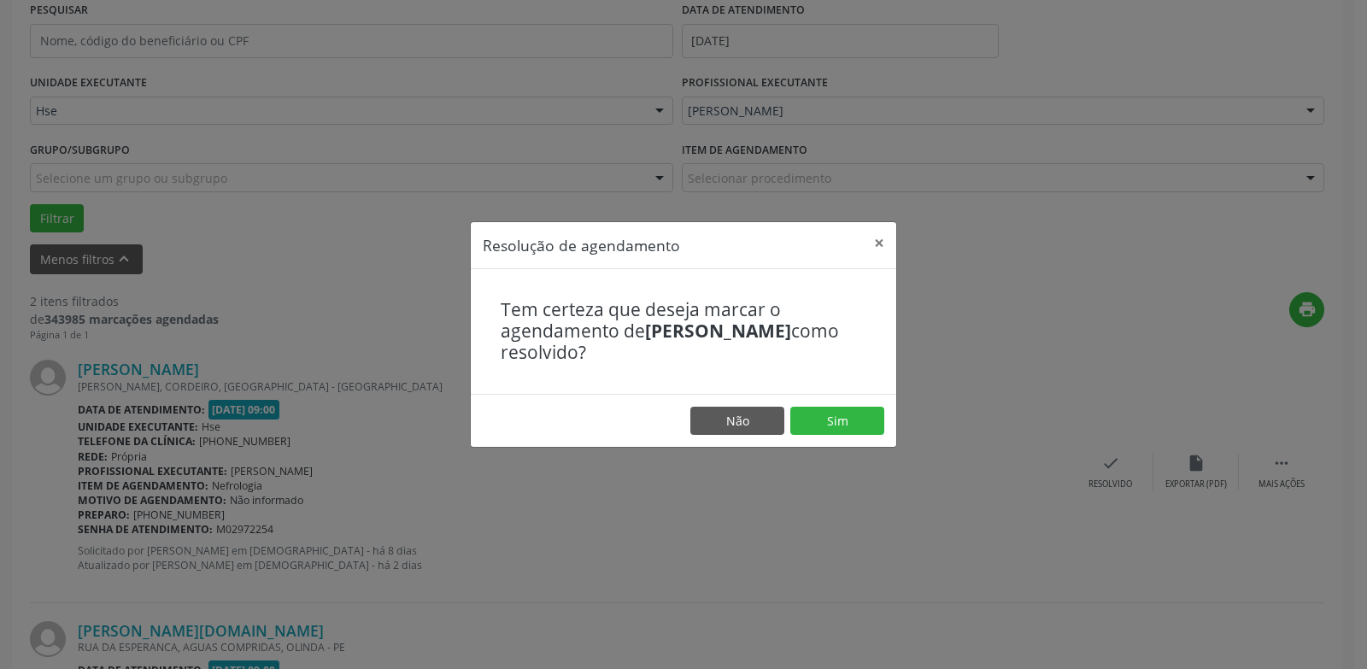
click at [858, 436] on footer "Não Sim" at bounding box center [683, 421] width 425 height 54
click at [845, 416] on button "Sim" at bounding box center [837, 421] width 94 height 29
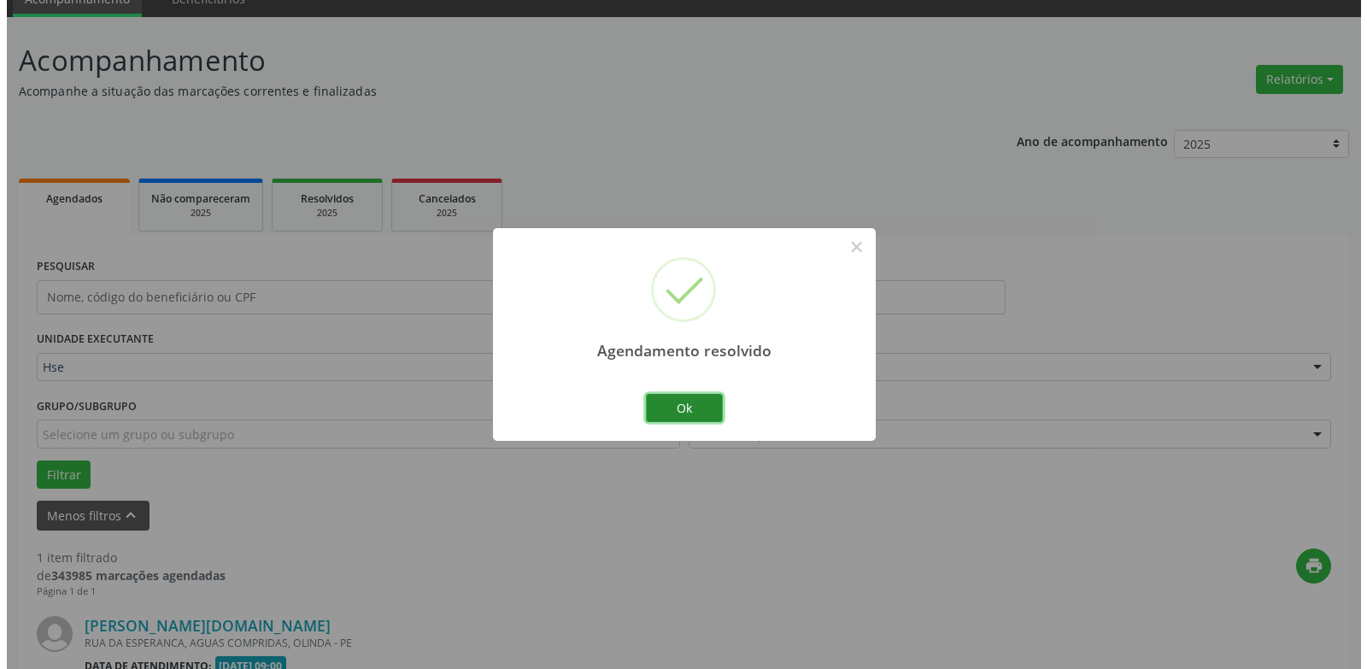
scroll to position [296, 0]
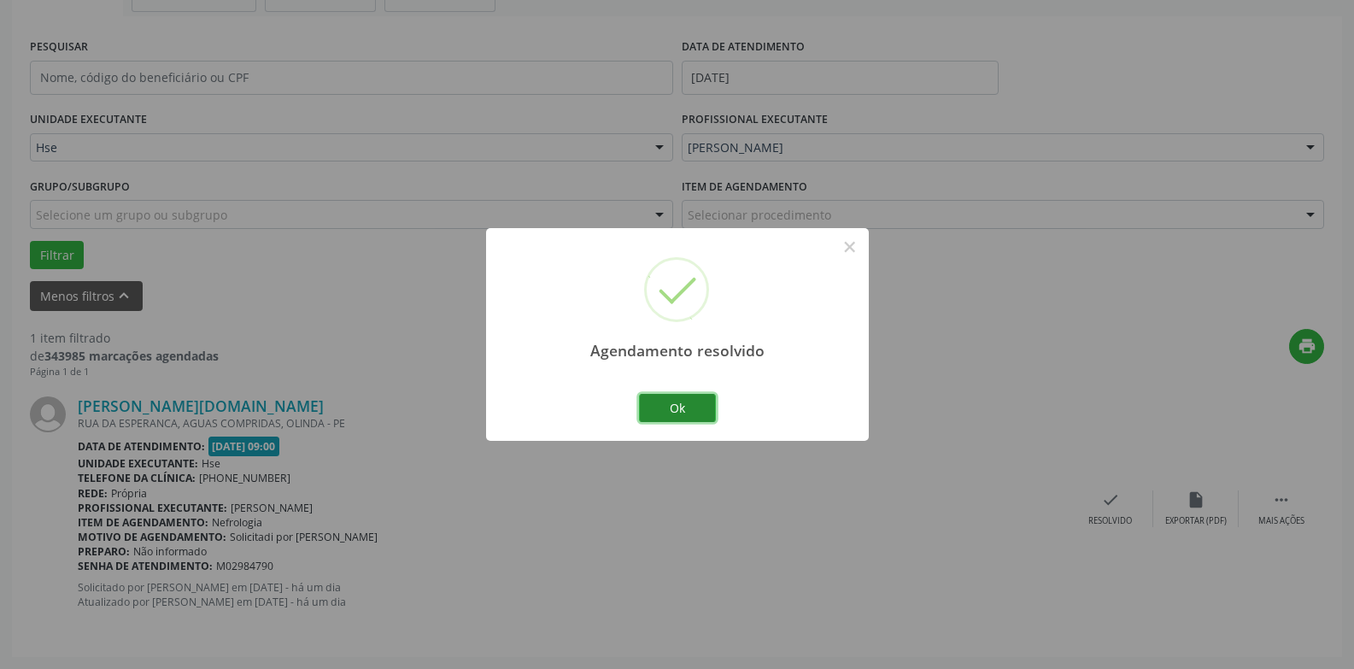
click at [676, 405] on button "Ok" at bounding box center [677, 408] width 77 height 29
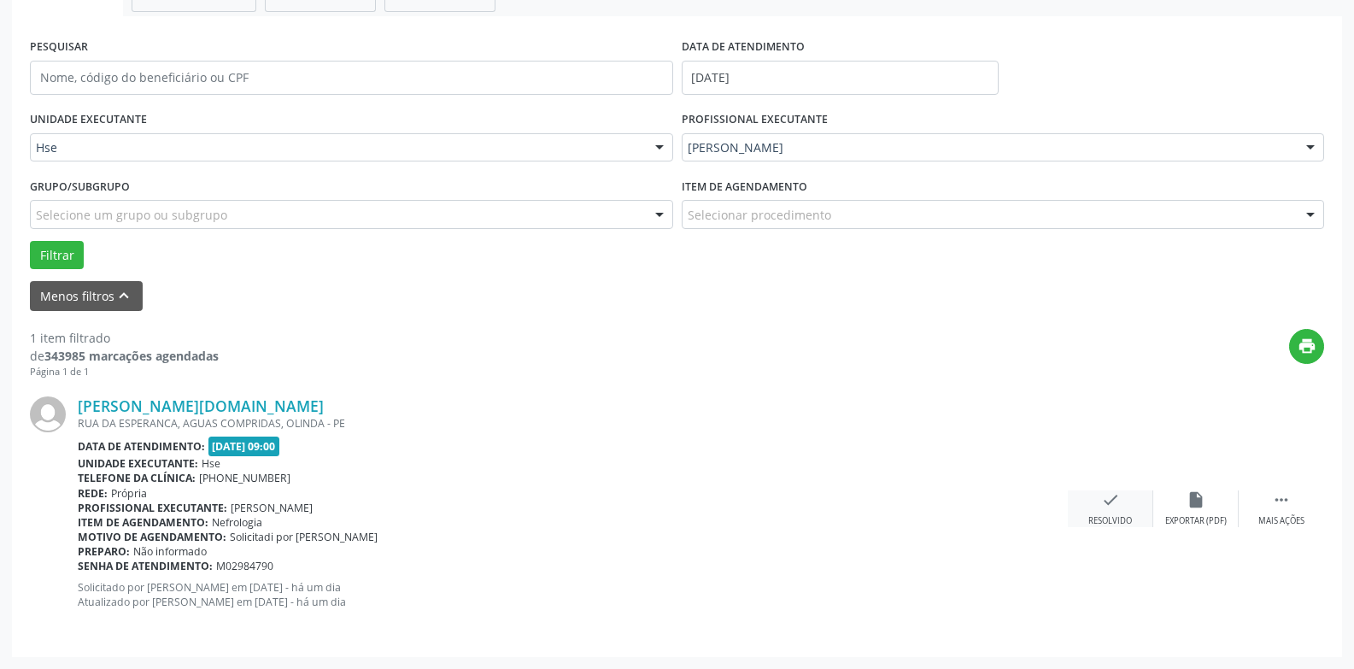
click at [1115, 515] on div "Resolvido" at bounding box center [1110, 521] width 44 height 12
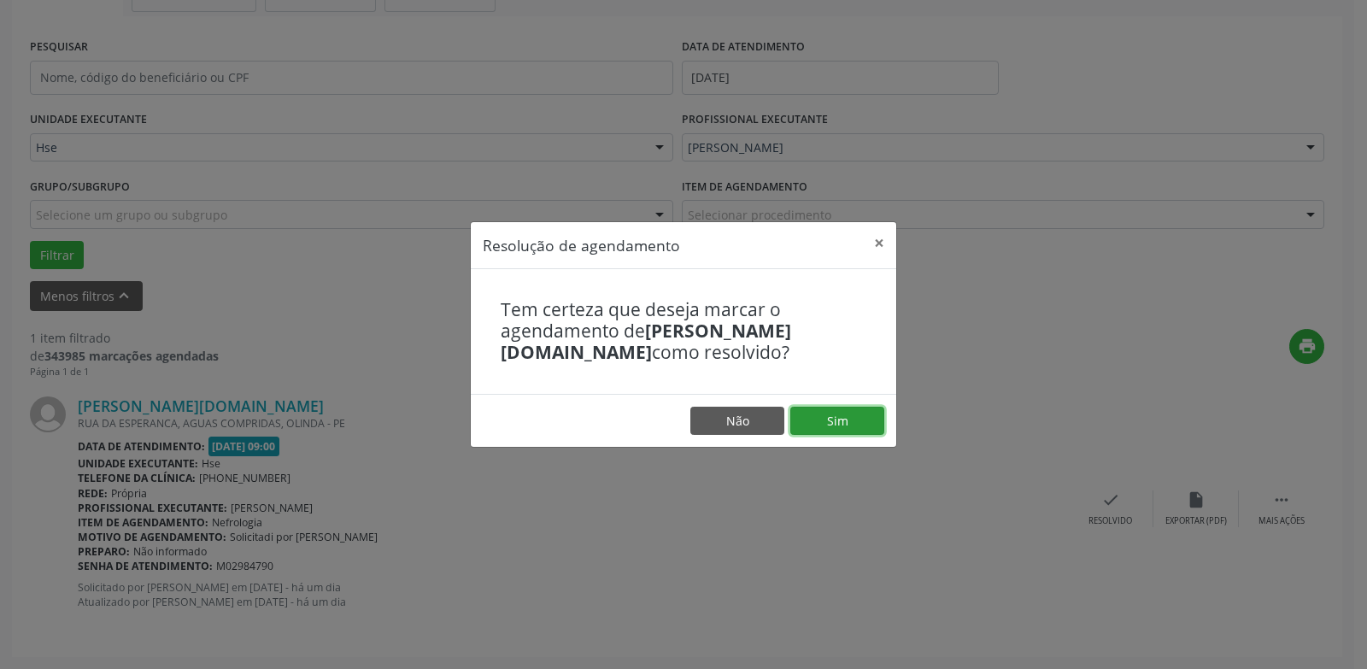
click at [842, 416] on button "Sim" at bounding box center [837, 421] width 94 height 29
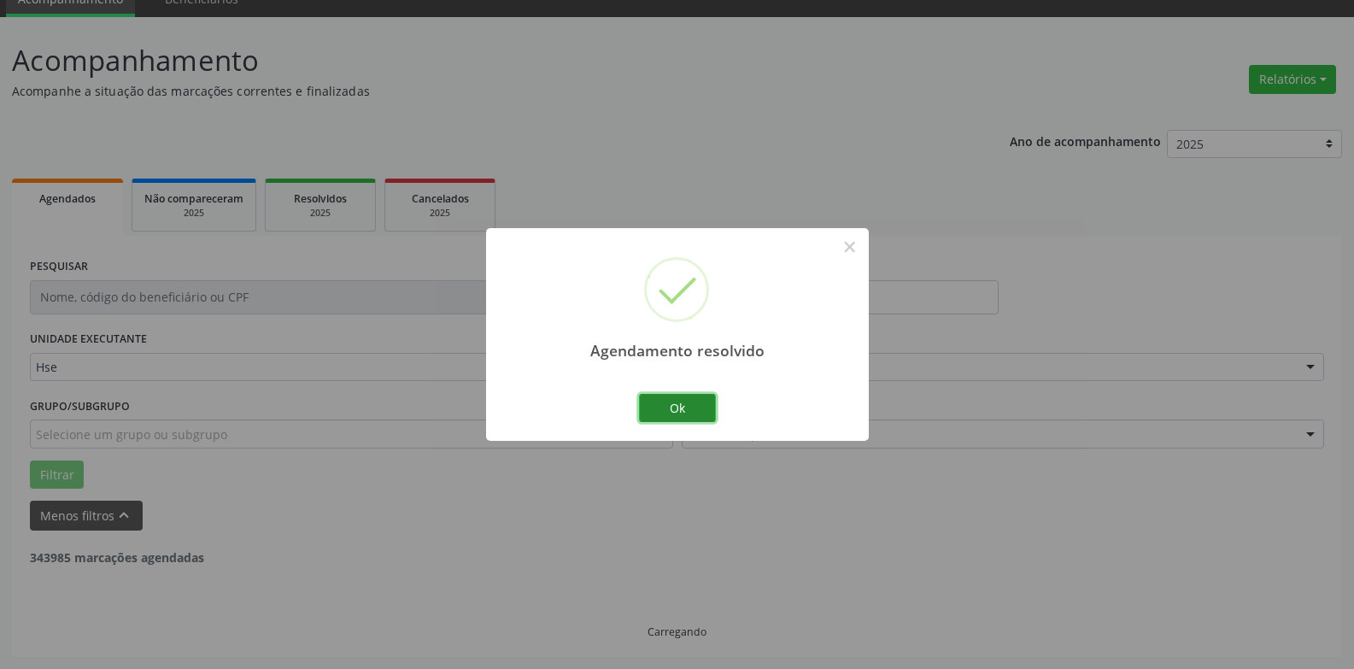
click at [700, 406] on button "Ok" at bounding box center [677, 408] width 77 height 29
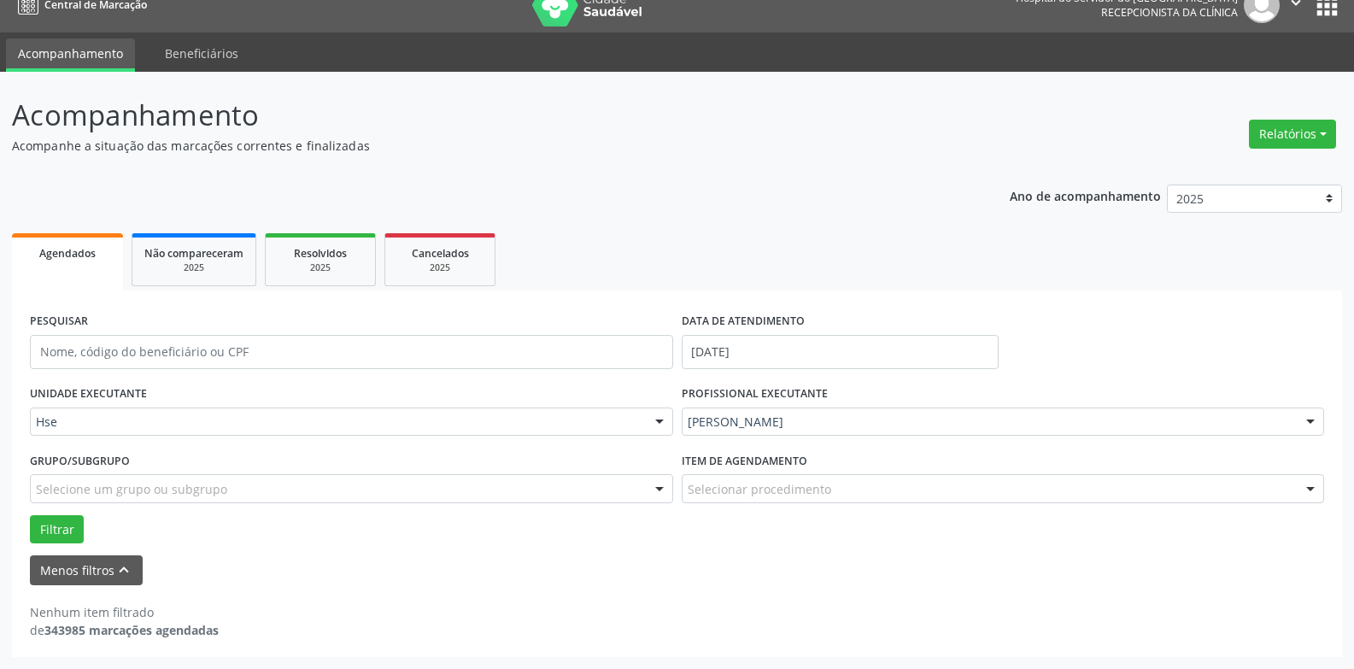
scroll to position [22, 0]
